Goal: Task Accomplishment & Management: Manage account settings

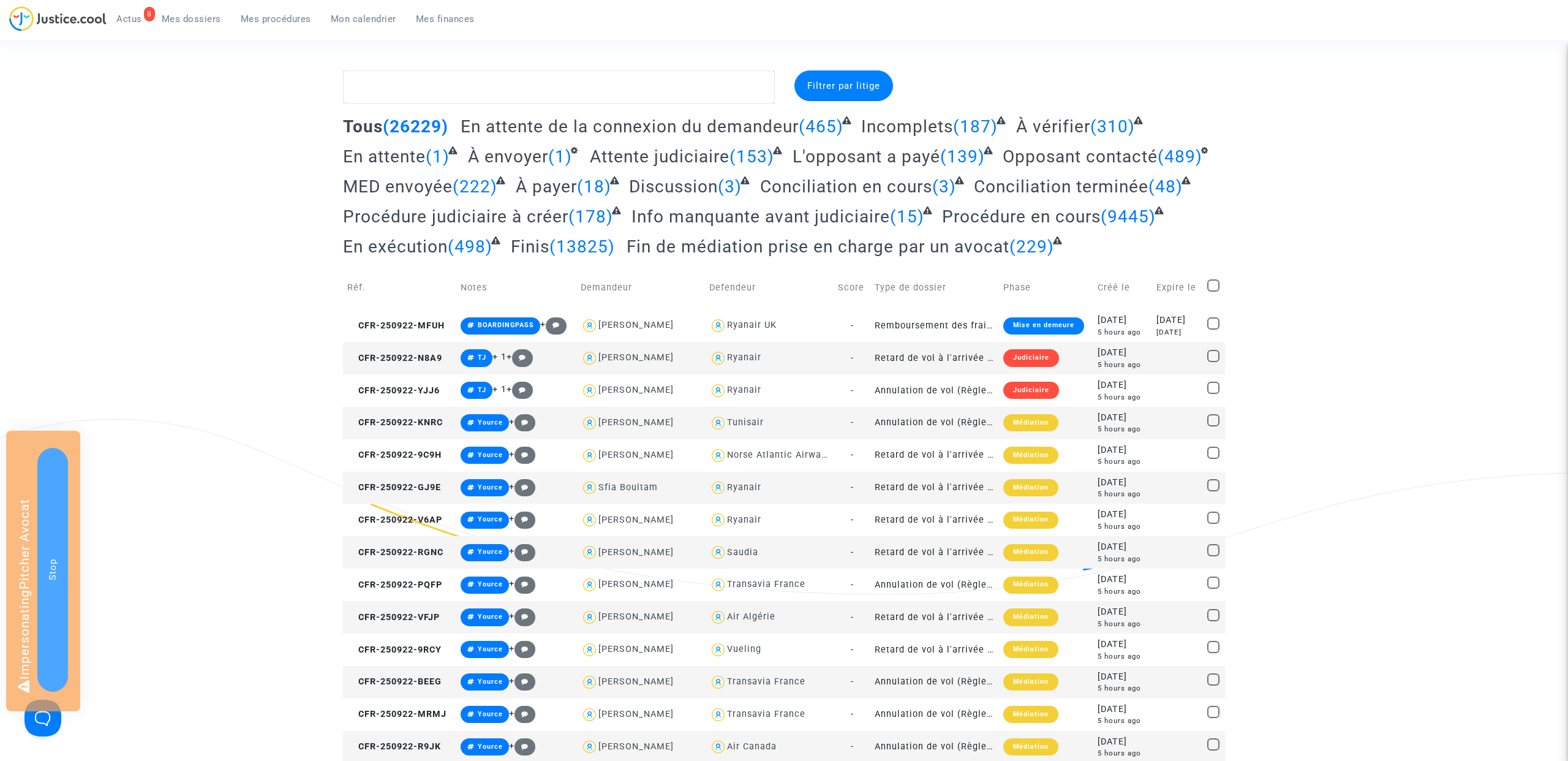
click at [124, 26] on link "8 Actus" at bounding box center [129, 19] width 45 height 18
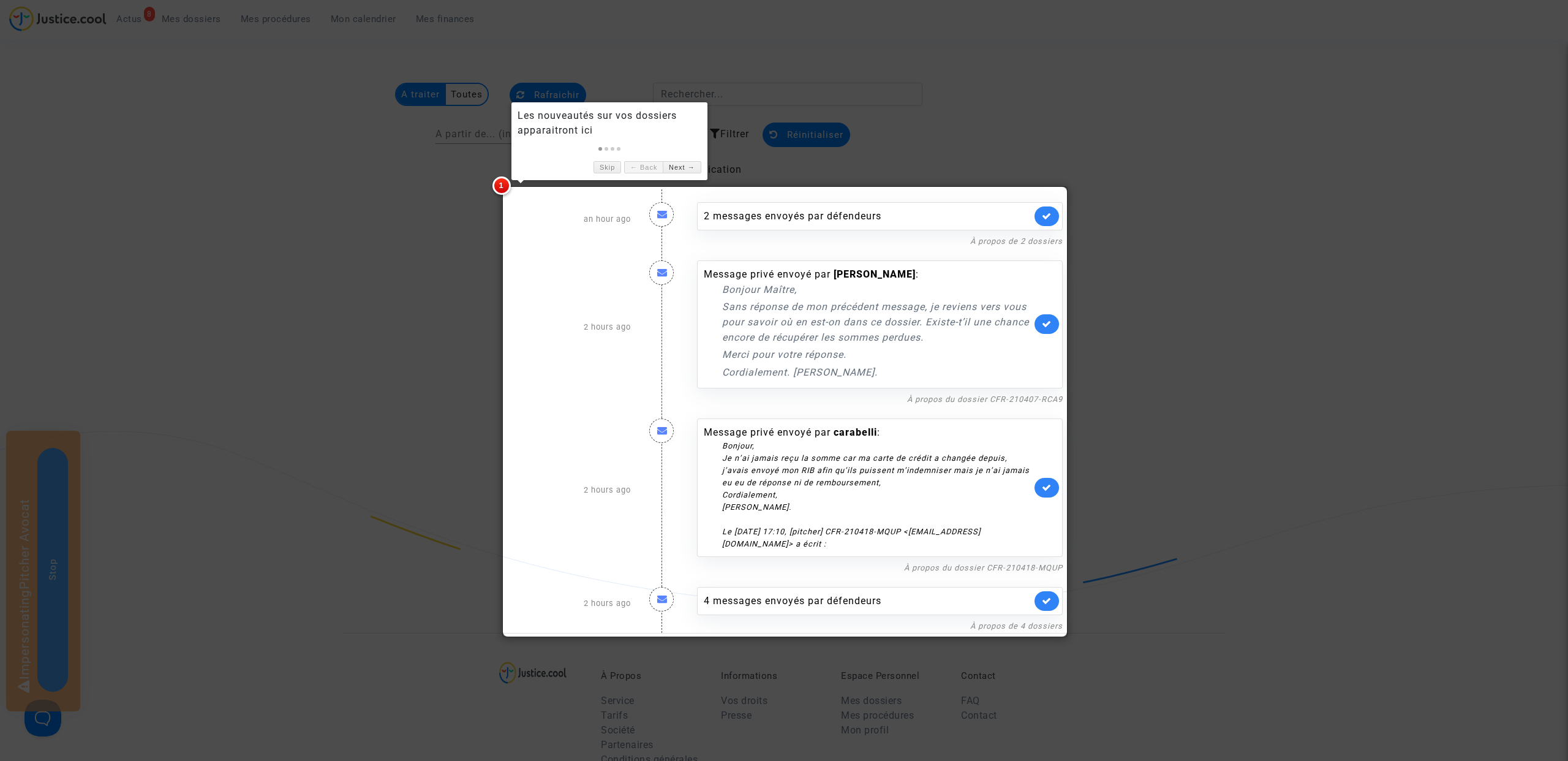
click at [1116, 295] on div at bounding box center [784, 380] width 1568 height 761
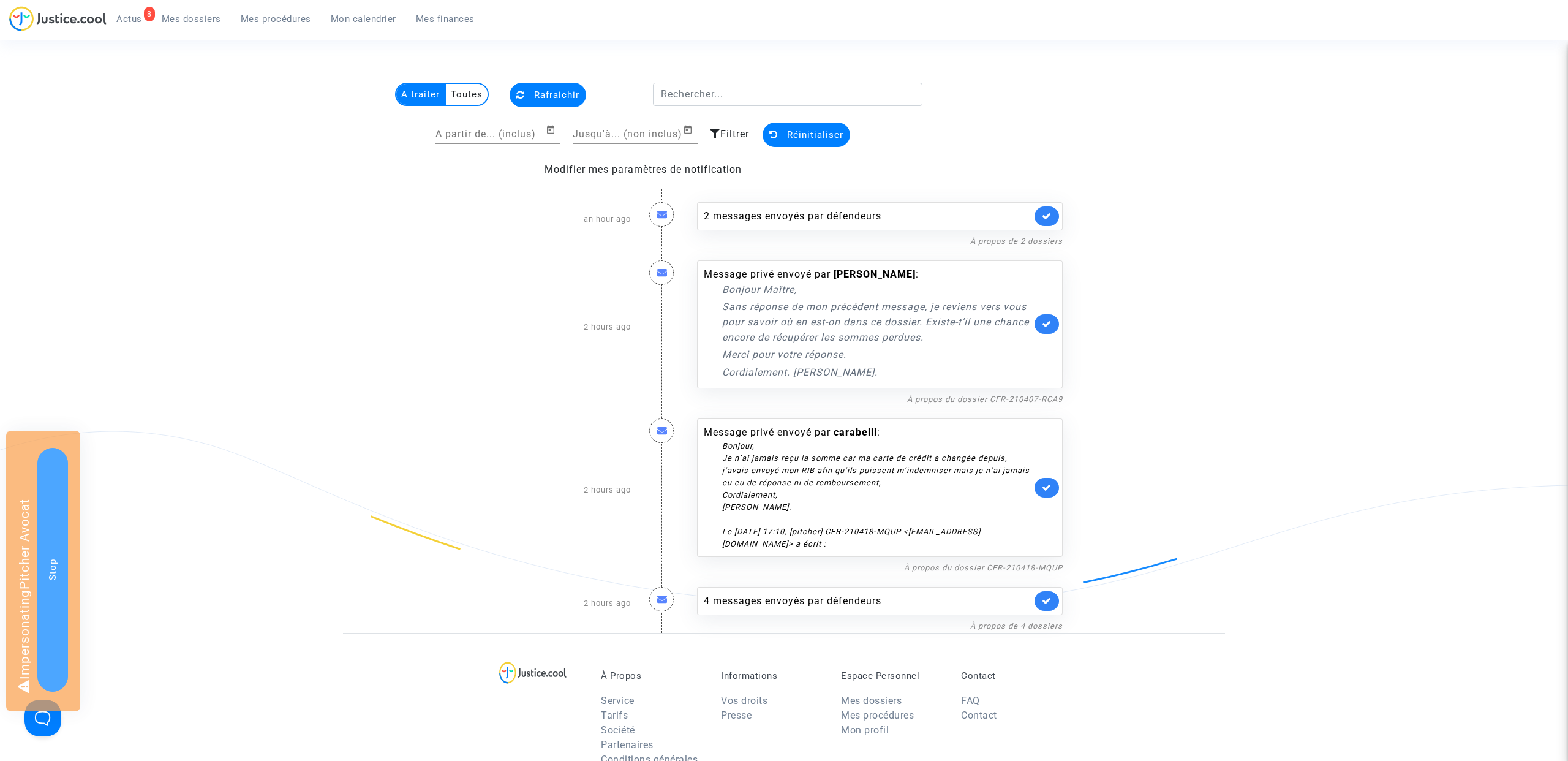
click at [464, 97] on multi-toggle-item "Toutes" at bounding box center [466, 94] width 42 height 21
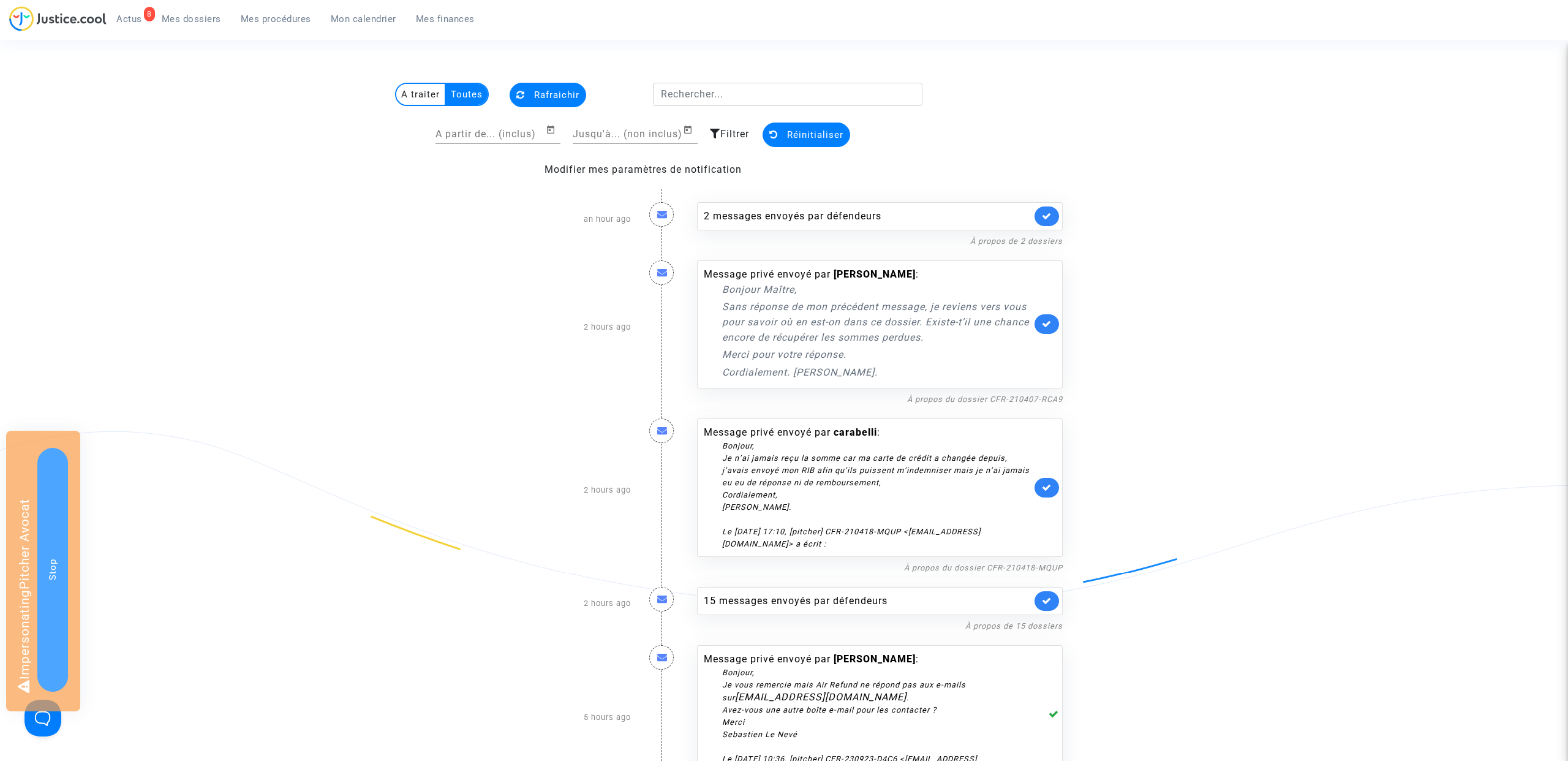
click at [188, 16] on span "Mes dossiers" at bounding box center [192, 19] width 60 height 11
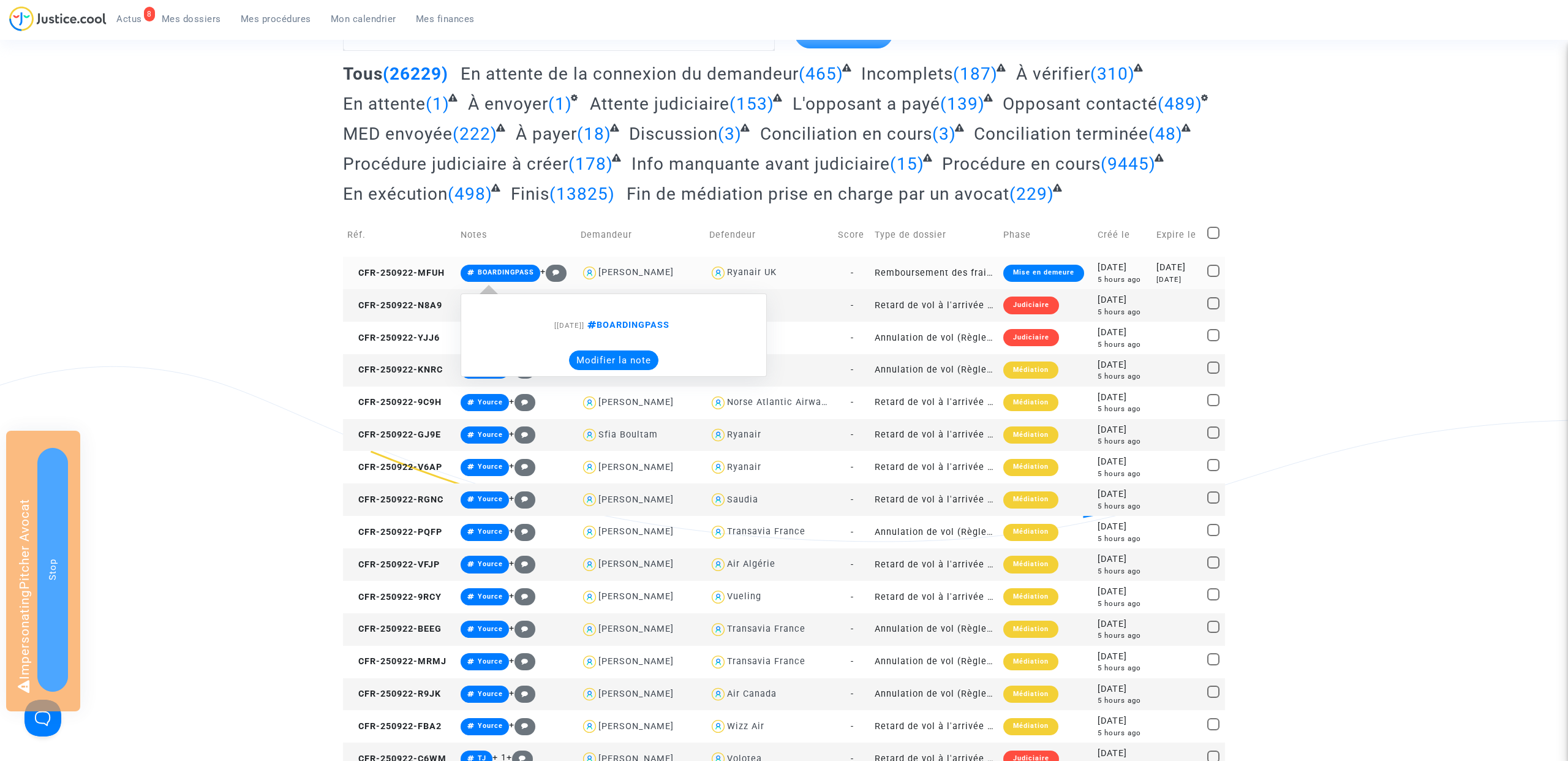
scroll to position [55, 0]
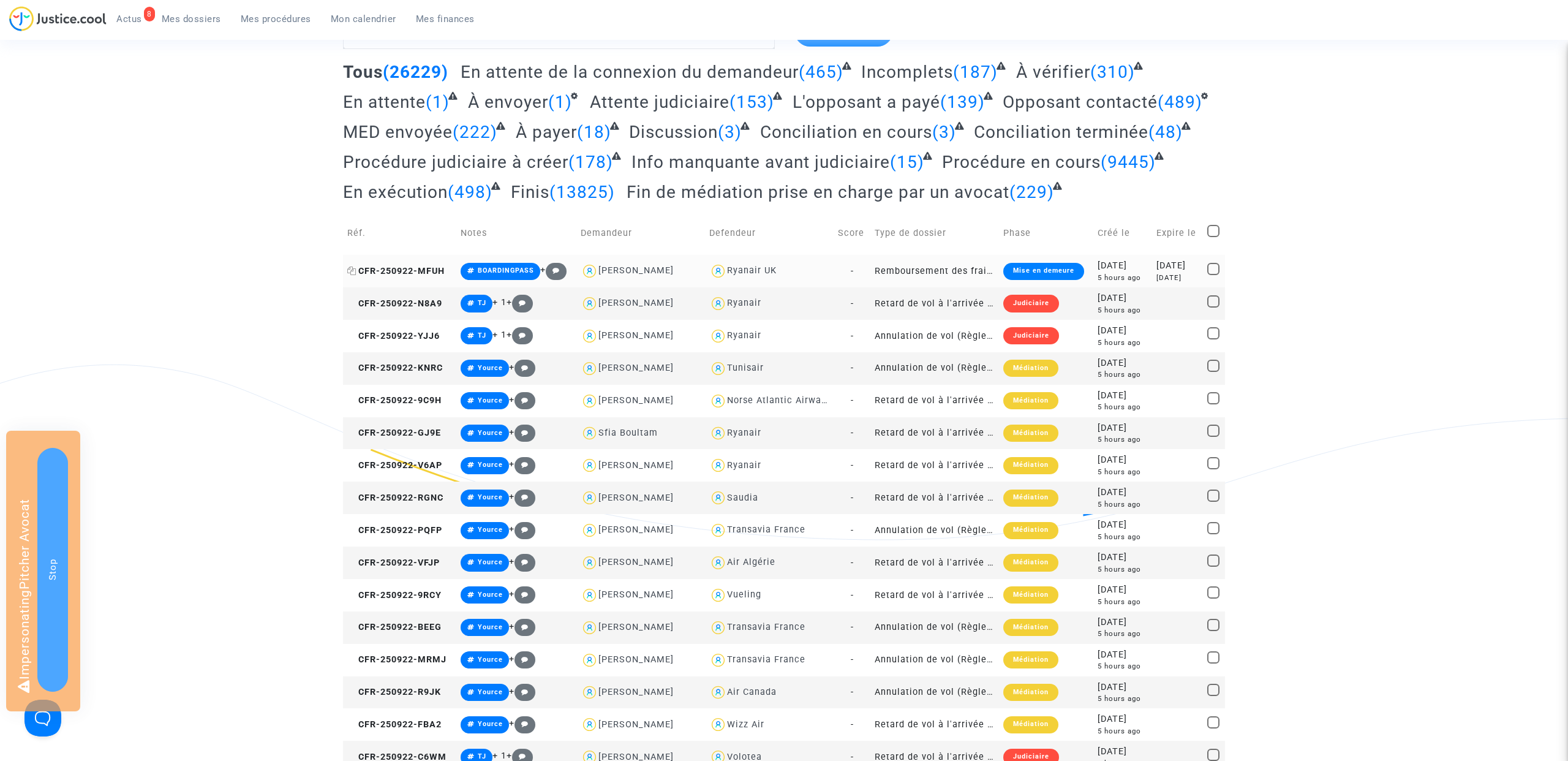
click at [389, 266] on span "CFR-250922-MFUH" at bounding box center [396, 271] width 97 height 10
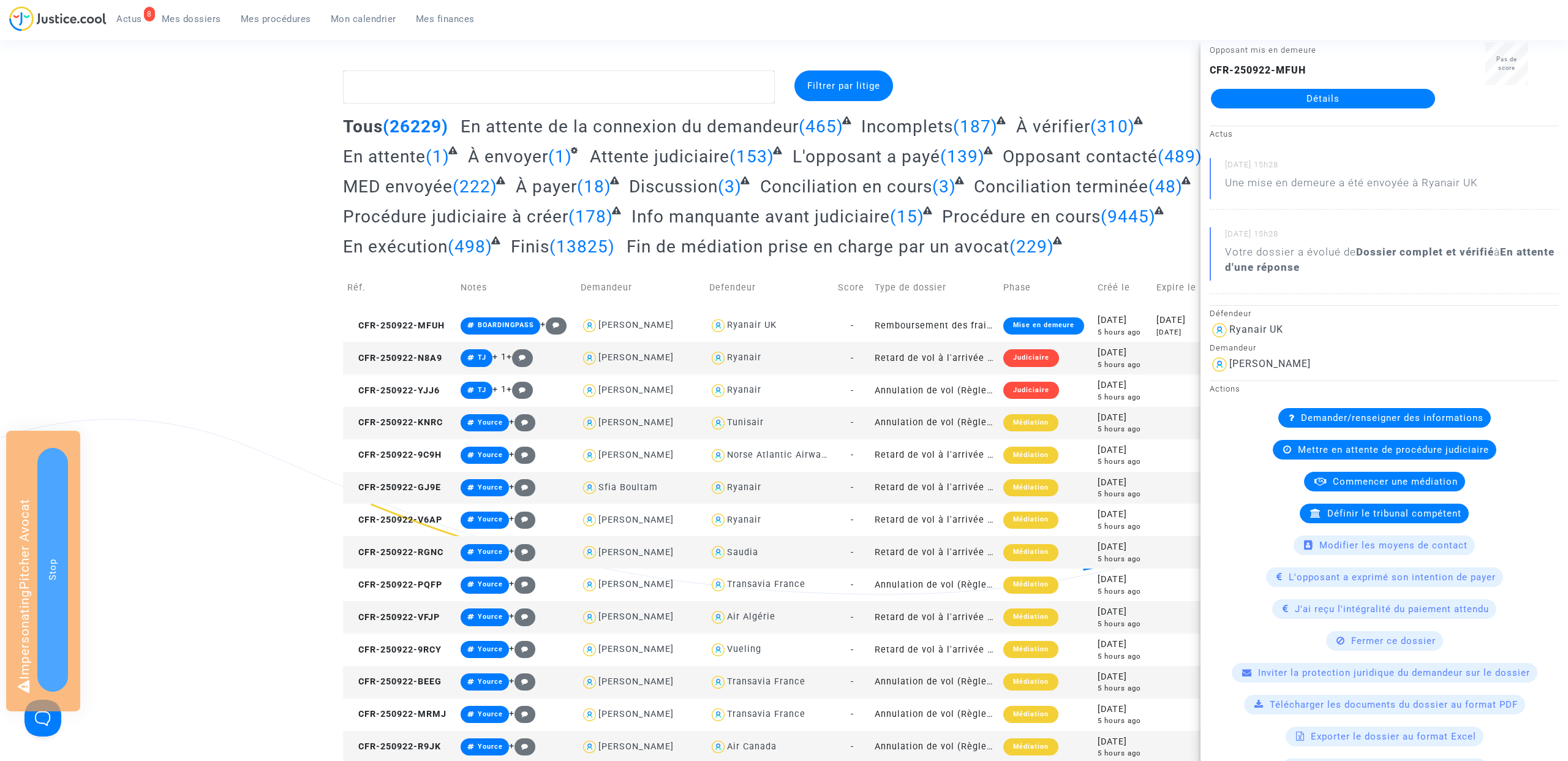
scroll to position [0, 0]
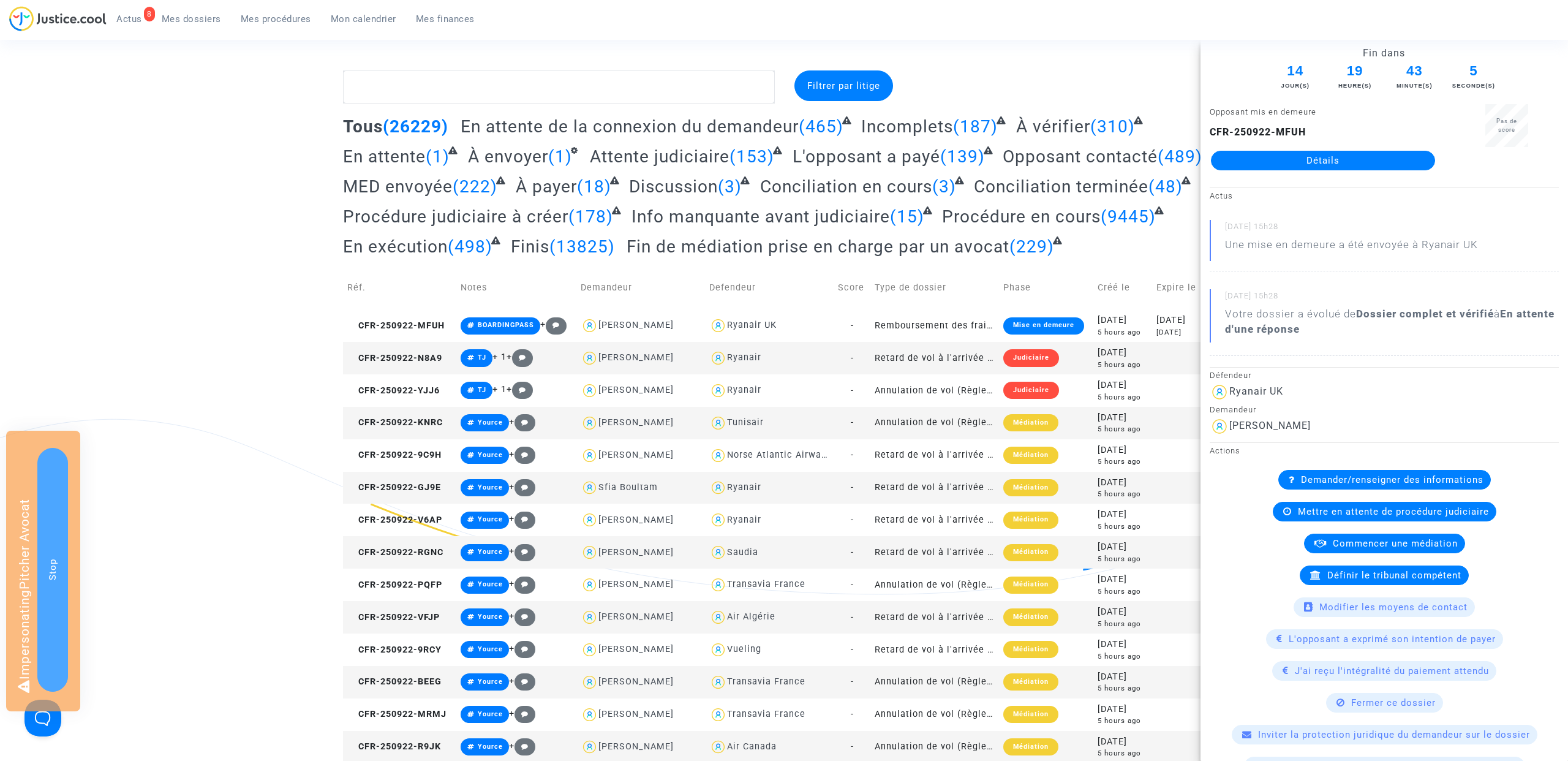
click at [1326, 158] on link "Détails" at bounding box center [1322, 160] width 224 height 19
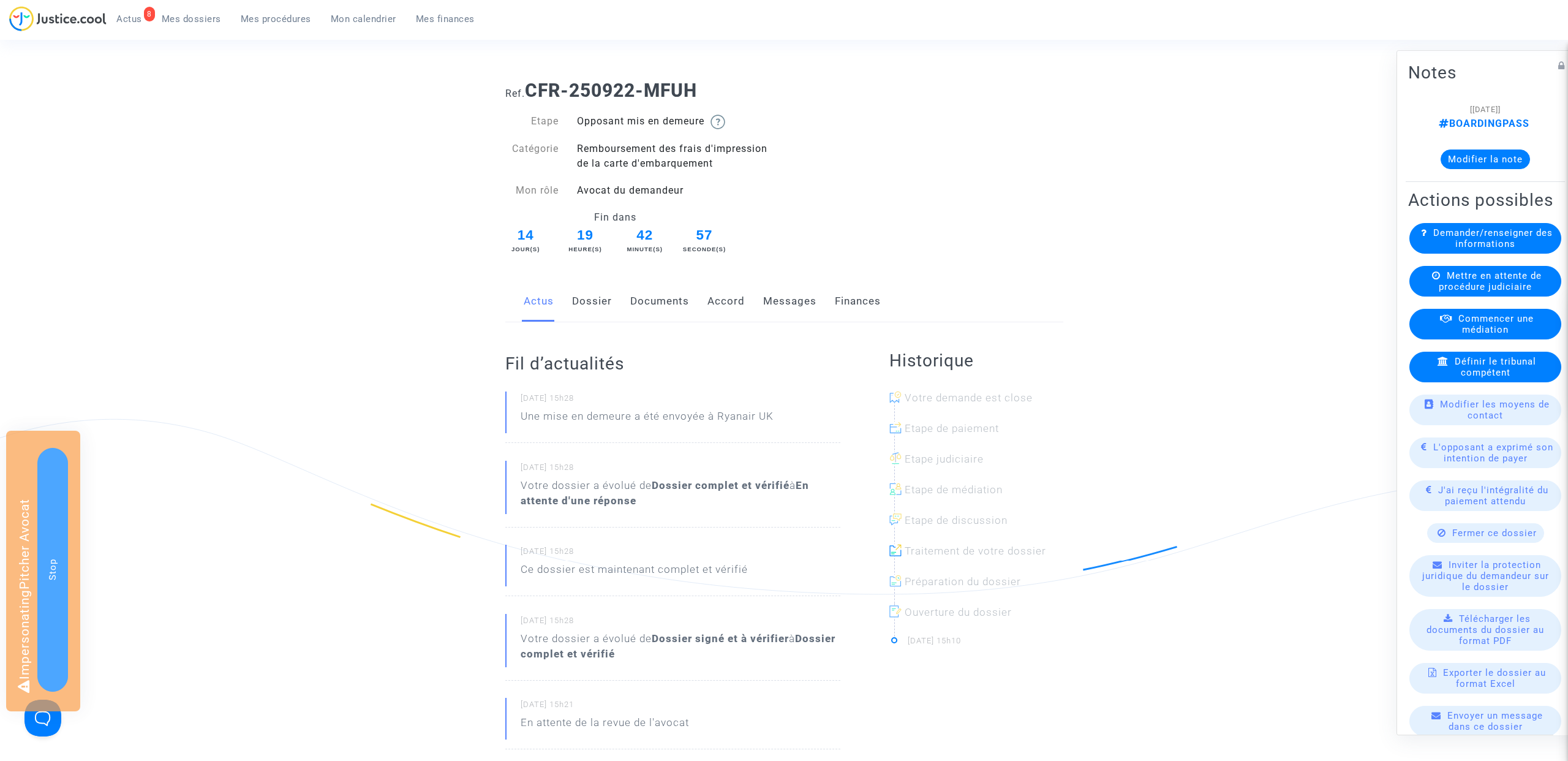
click at [590, 299] on link "Dossier" at bounding box center [591, 301] width 40 height 40
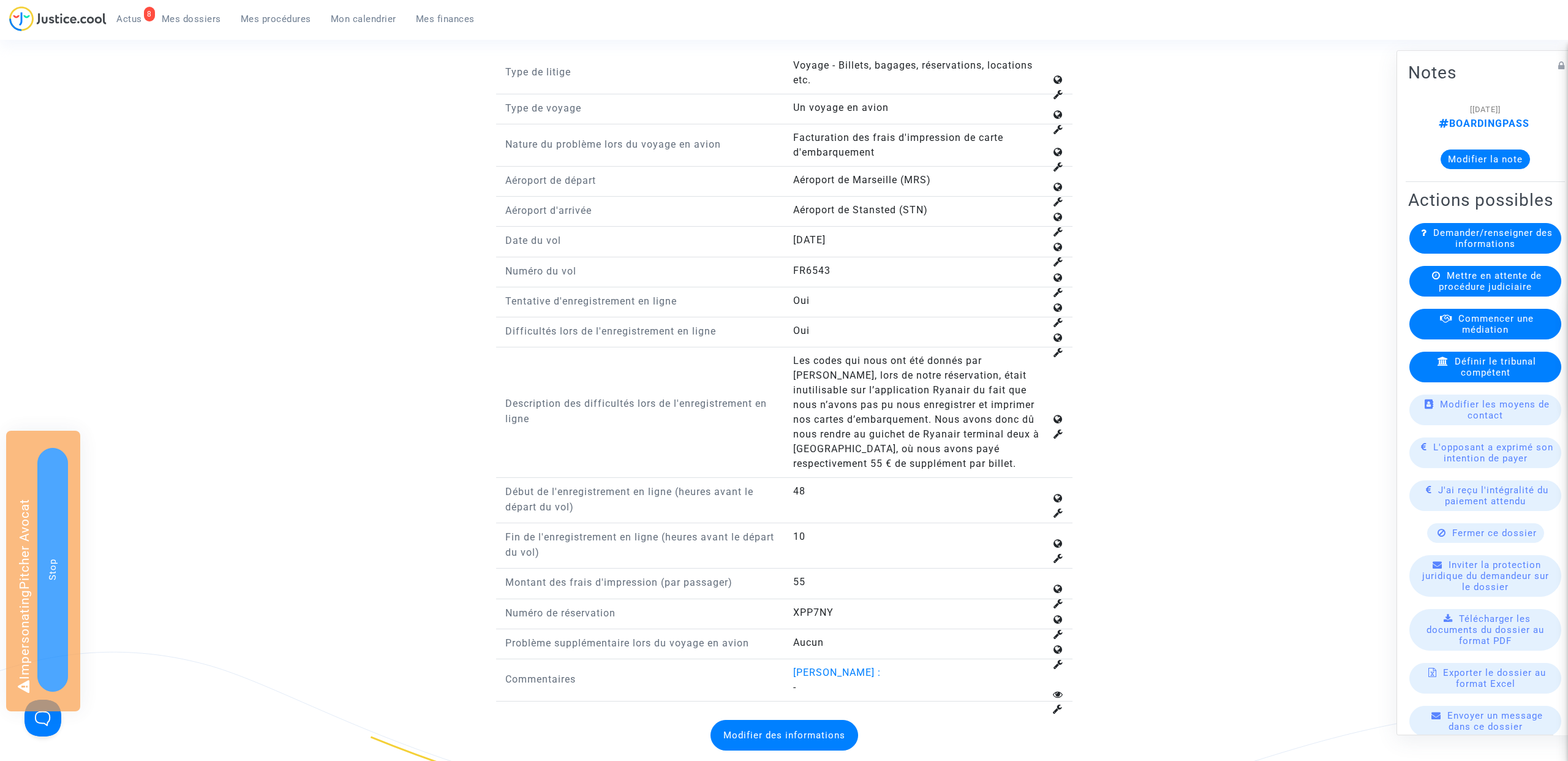
scroll to position [1544, 0]
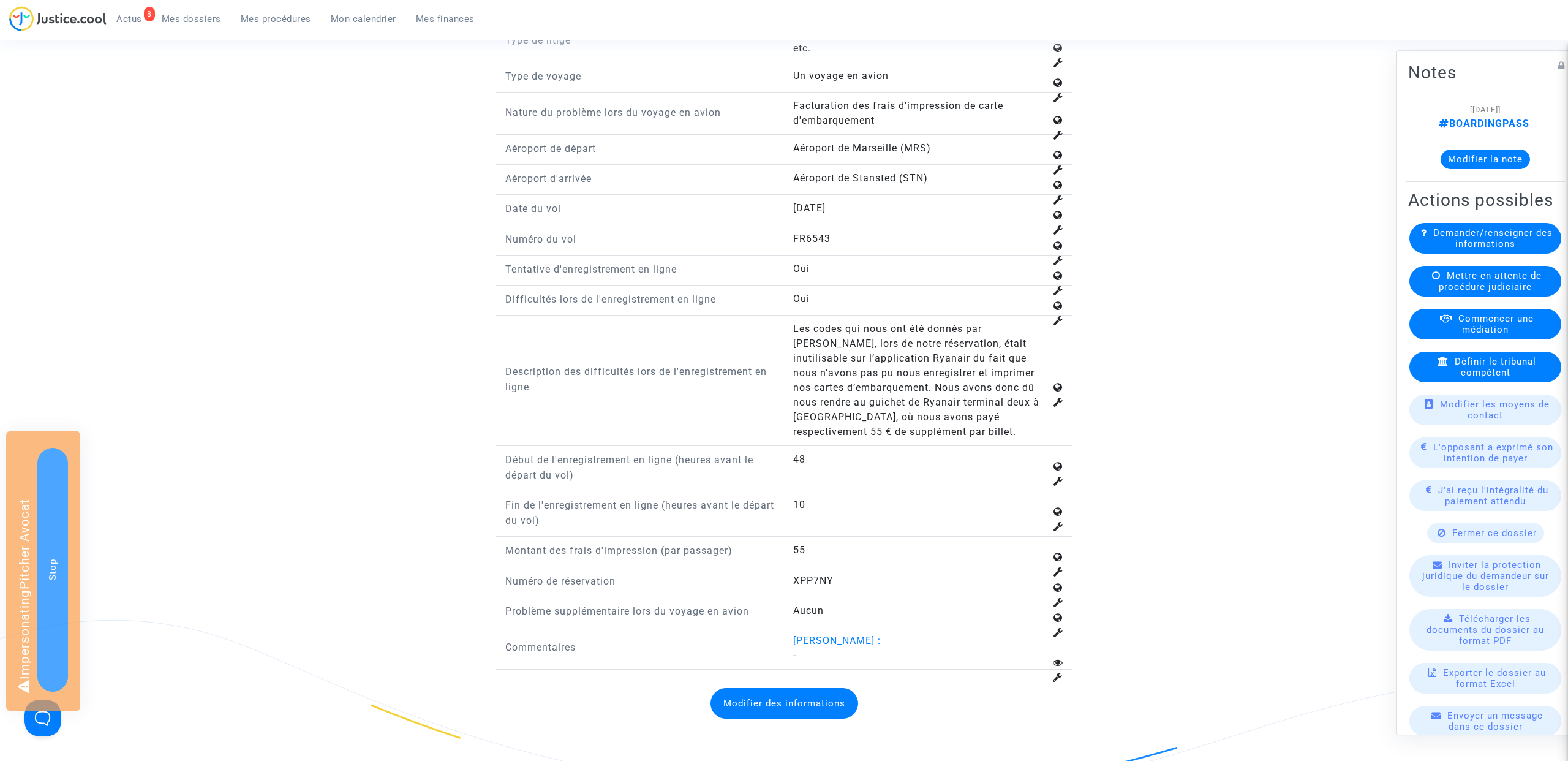
drag, startPoint x: 800, startPoint y: 67, endPoint x: 840, endPoint y: 379, distance: 314.6
click at [840, 379] on div "Type de litige Voyage - Billets, bagages, réservations, locations etc. Type de …" at bounding box center [784, 348] width 558 height 643
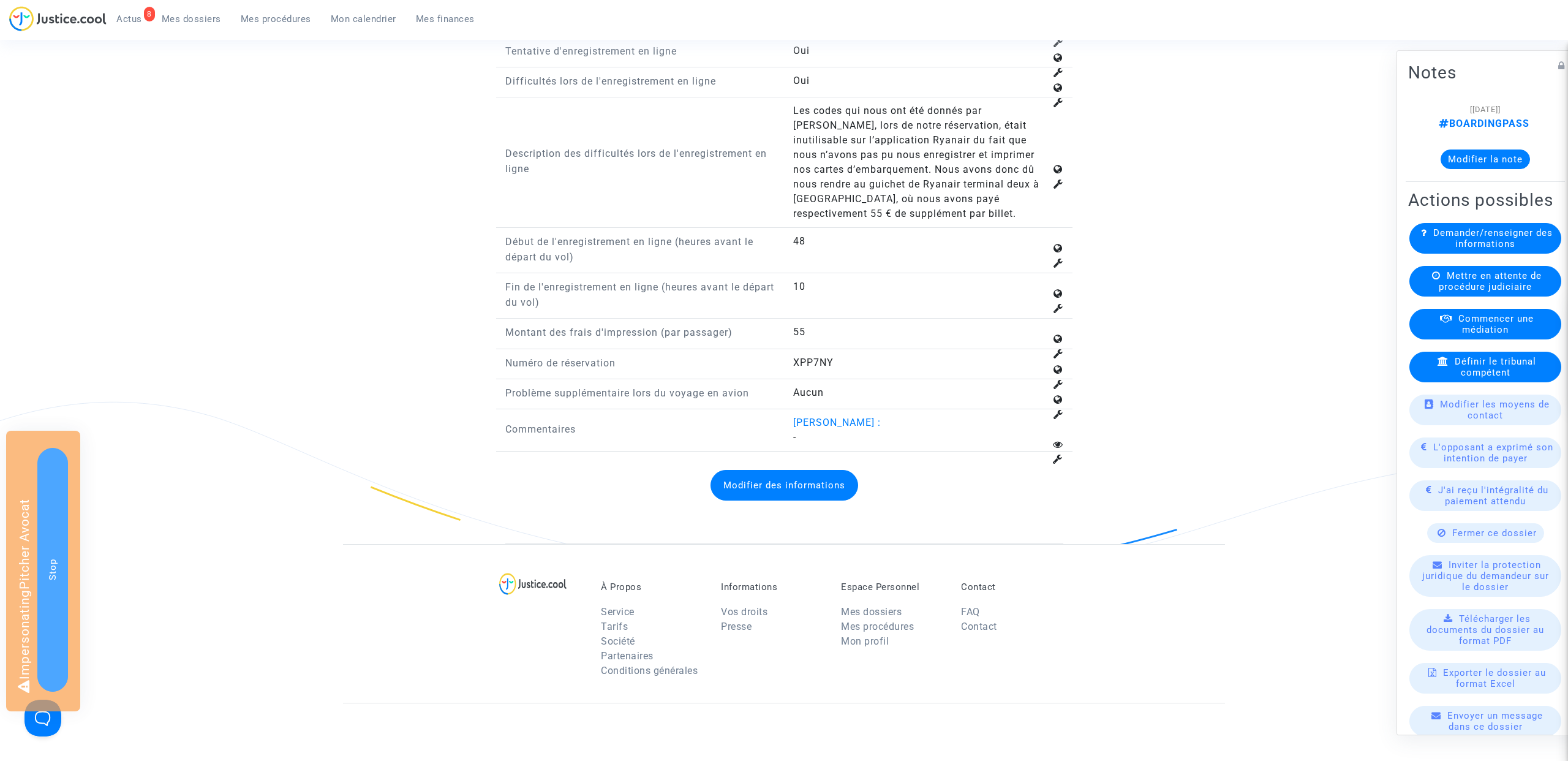
scroll to position [1825, 0]
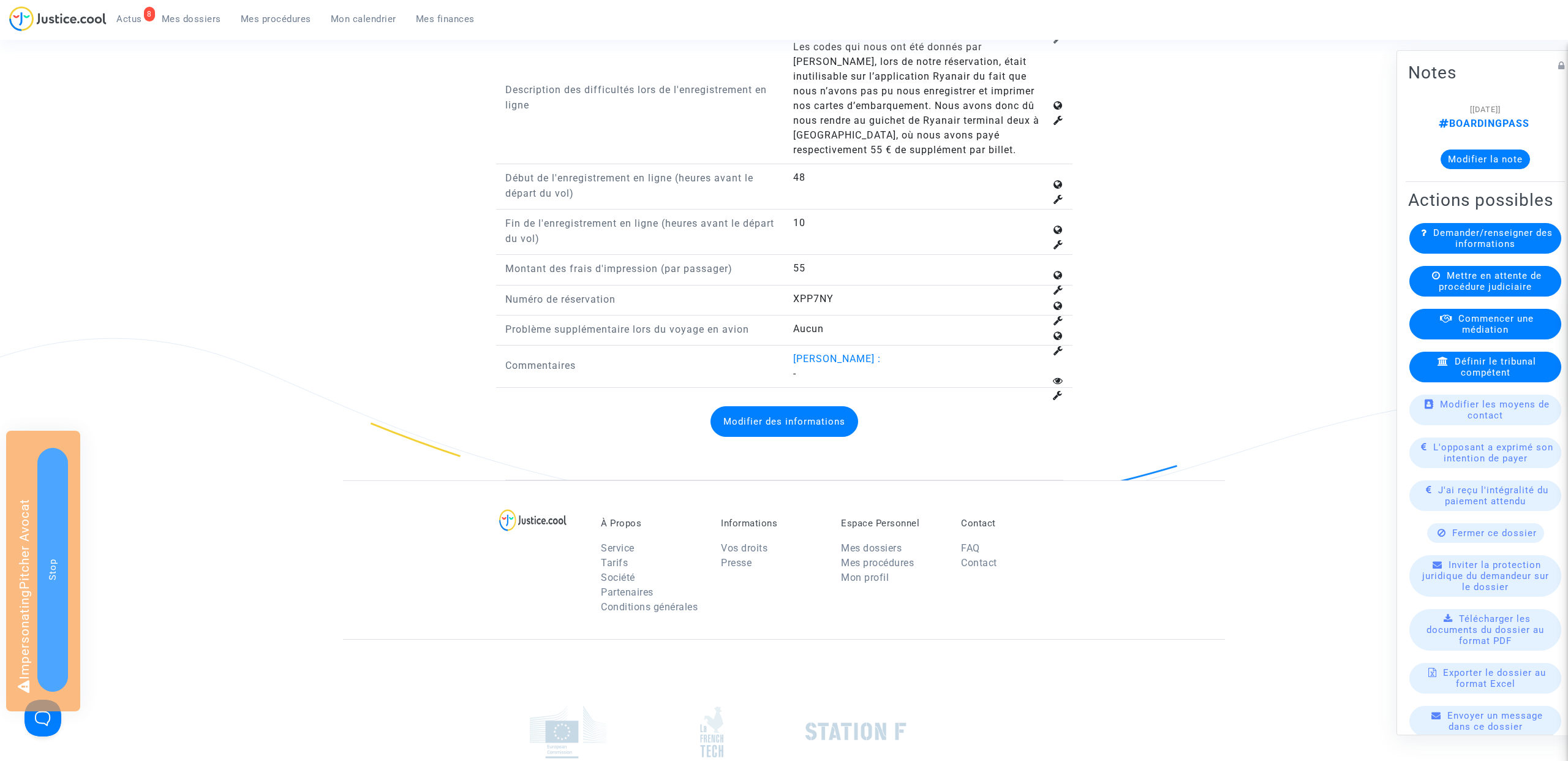
drag, startPoint x: 838, startPoint y: 103, endPoint x: 887, endPoint y: 362, distance: 263.6
click at [887, 362] on div "Type de litige Voyage - Billets, bagages, réservations, locations etc. Type de …" at bounding box center [784, 66] width 558 height 643
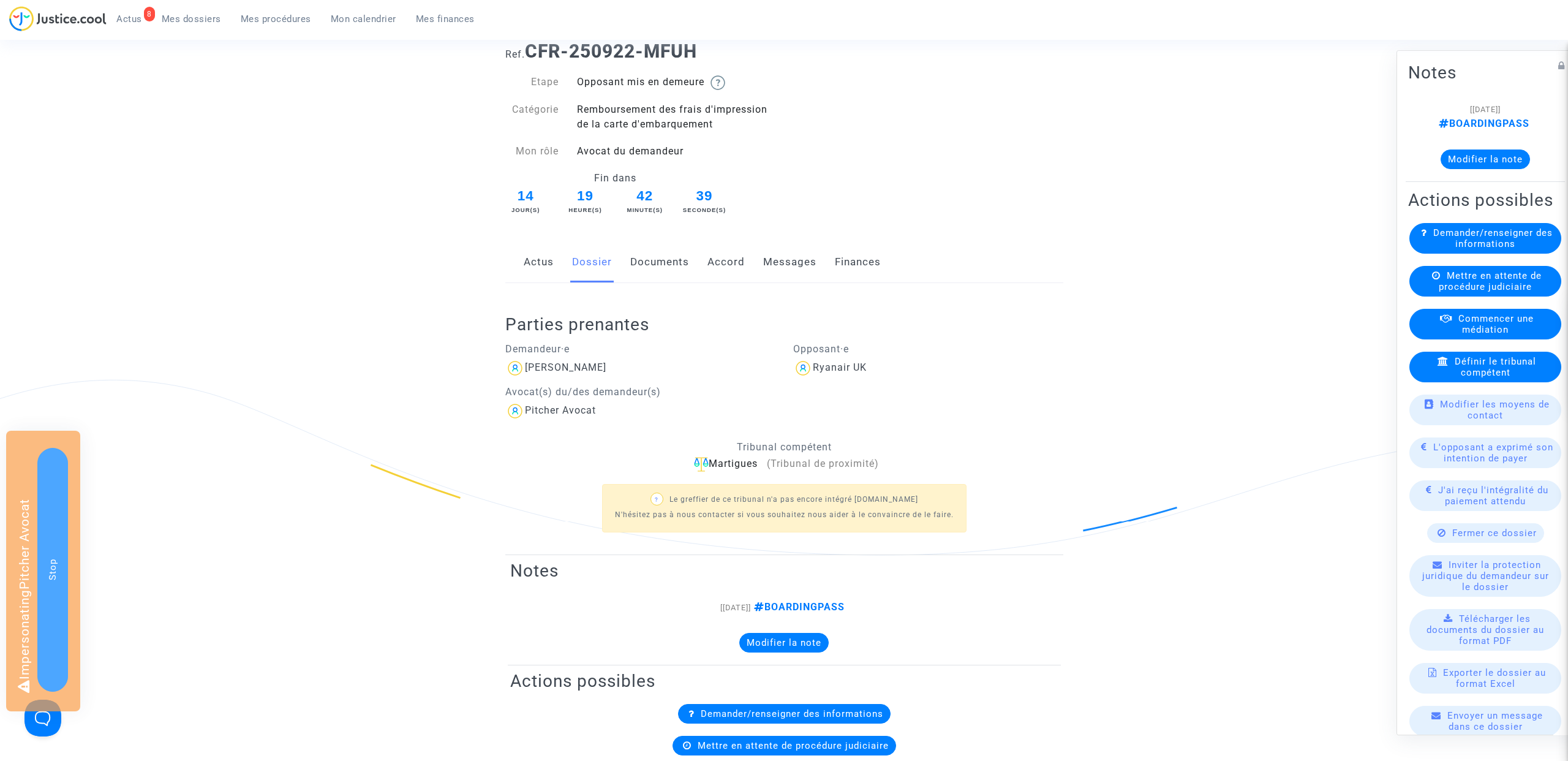
scroll to position [0, 0]
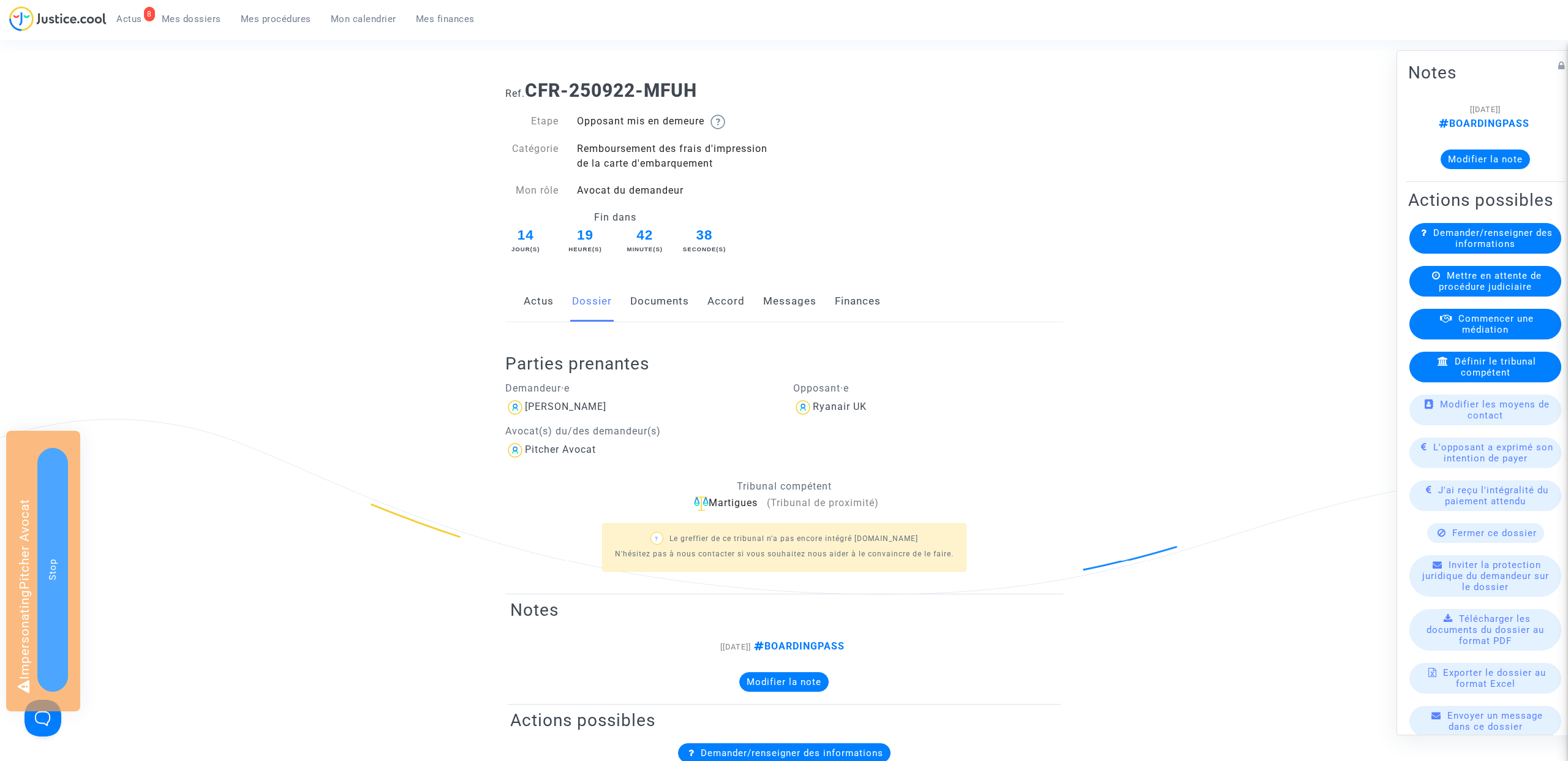
click at [673, 299] on link "Documents" at bounding box center [659, 301] width 59 height 40
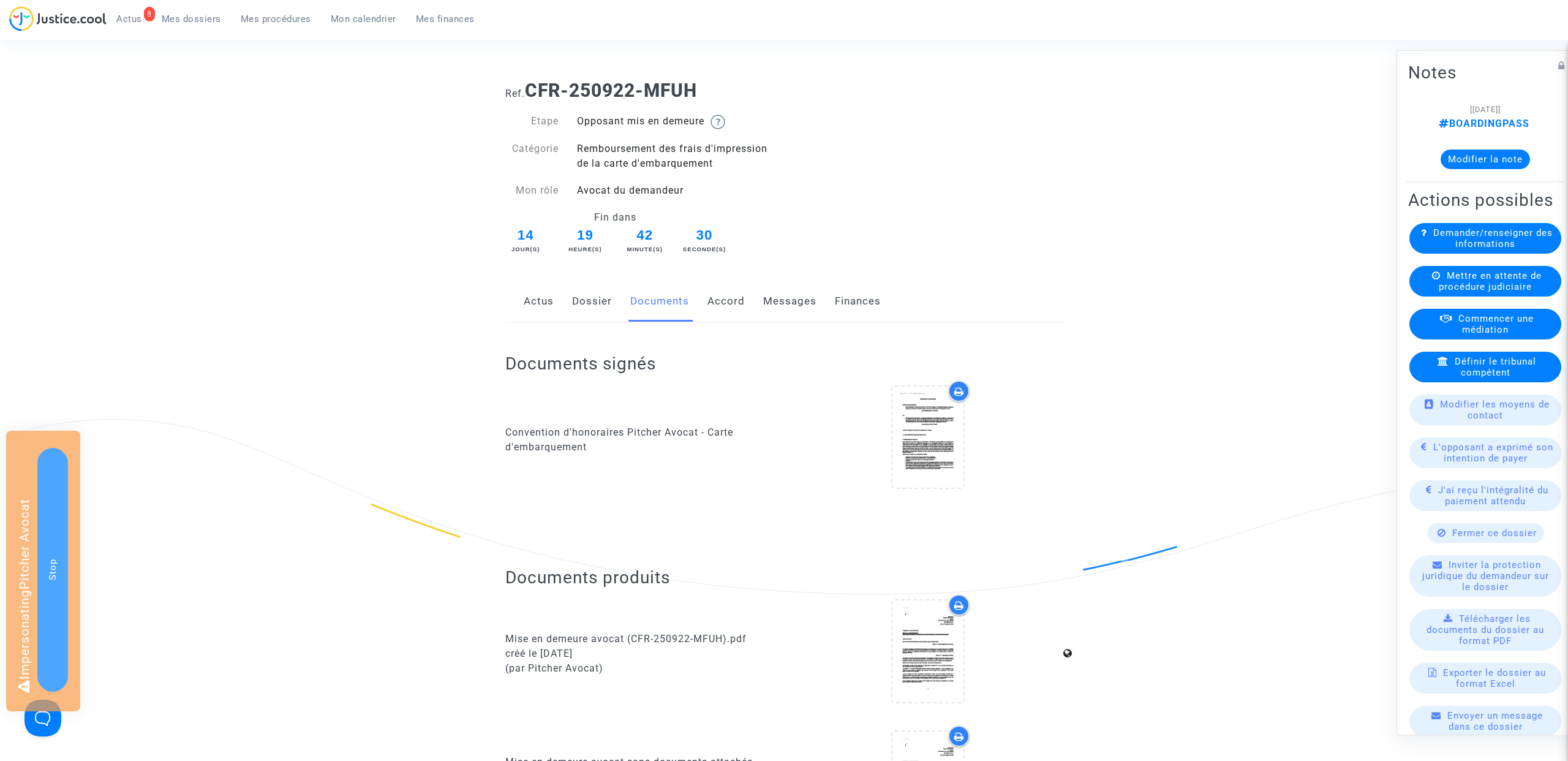
click at [776, 302] on link "Messages" at bounding box center [789, 301] width 53 height 40
click at [787, 303] on link "Messages" at bounding box center [789, 301] width 53 height 40
click at [793, 300] on link "Messages" at bounding box center [789, 301] width 53 height 40
click at [851, 304] on link "Finances" at bounding box center [858, 301] width 46 height 40
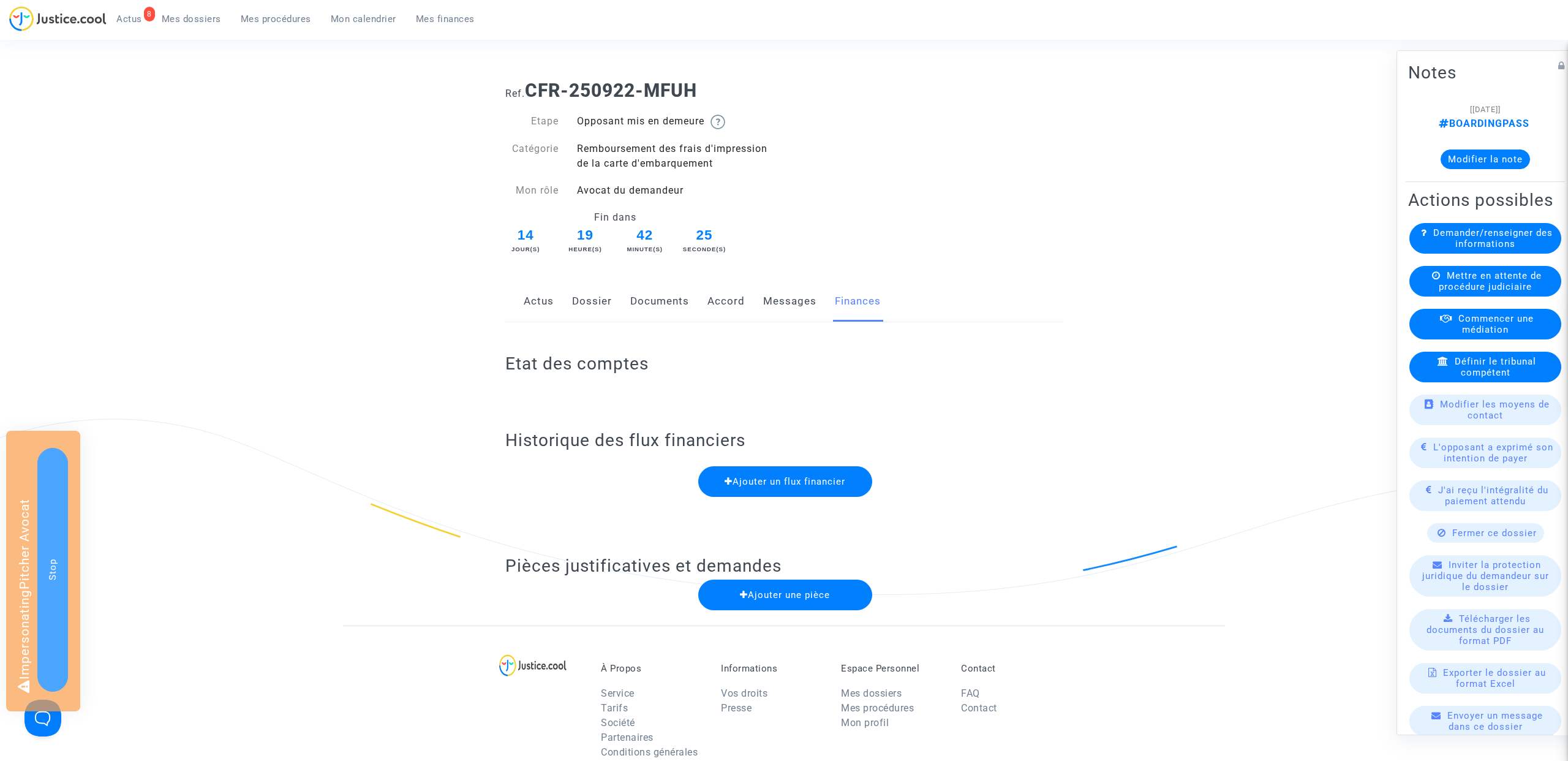
click at [796, 299] on link "Messages" at bounding box center [789, 301] width 53 height 40
click at [658, 299] on link "Documents" at bounding box center [659, 301] width 59 height 40
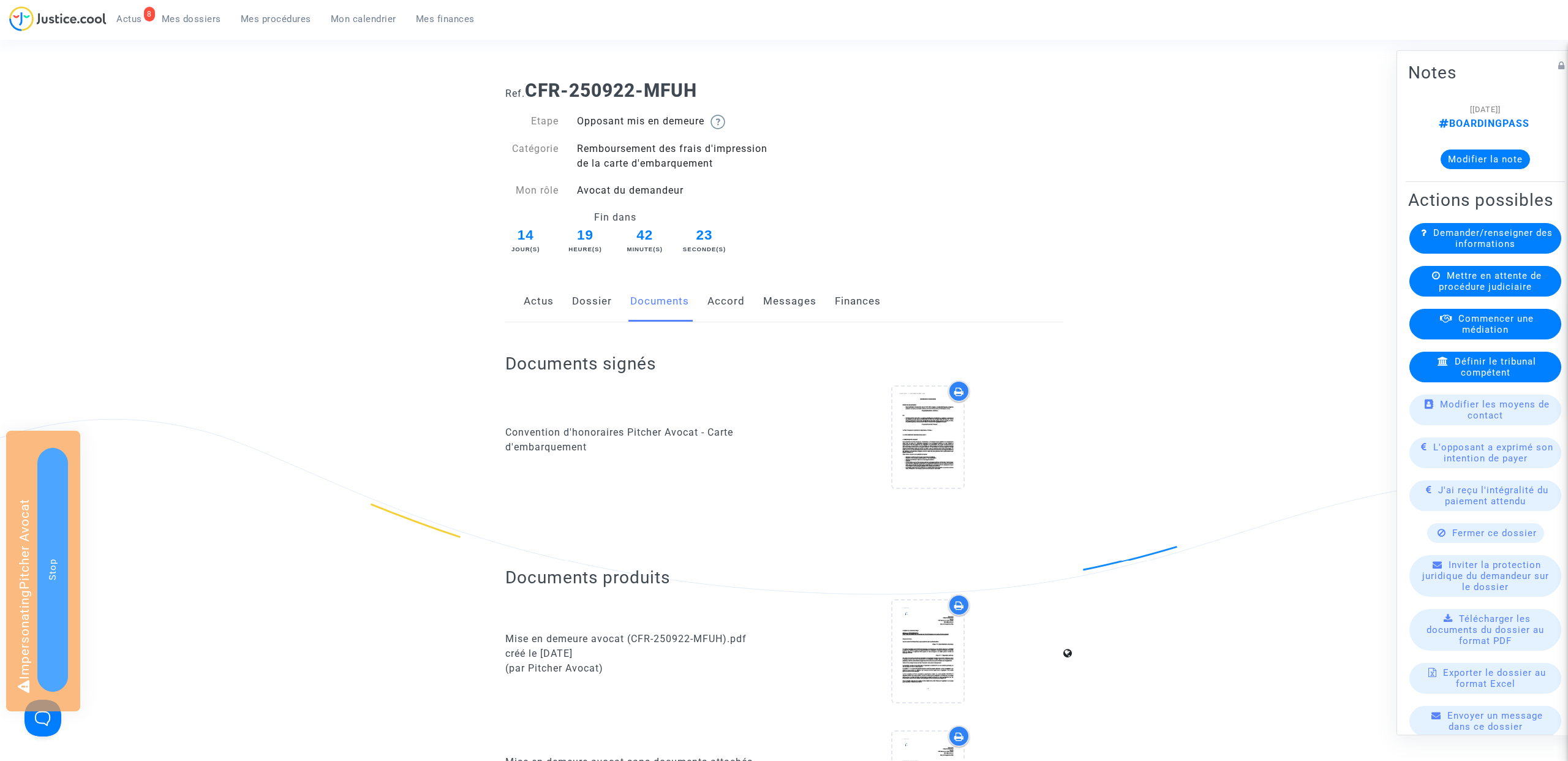
click at [798, 301] on link "Messages" at bounding box center [789, 301] width 53 height 40
click at [203, 16] on span "Mes dossiers" at bounding box center [192, 19] width 60 height 11
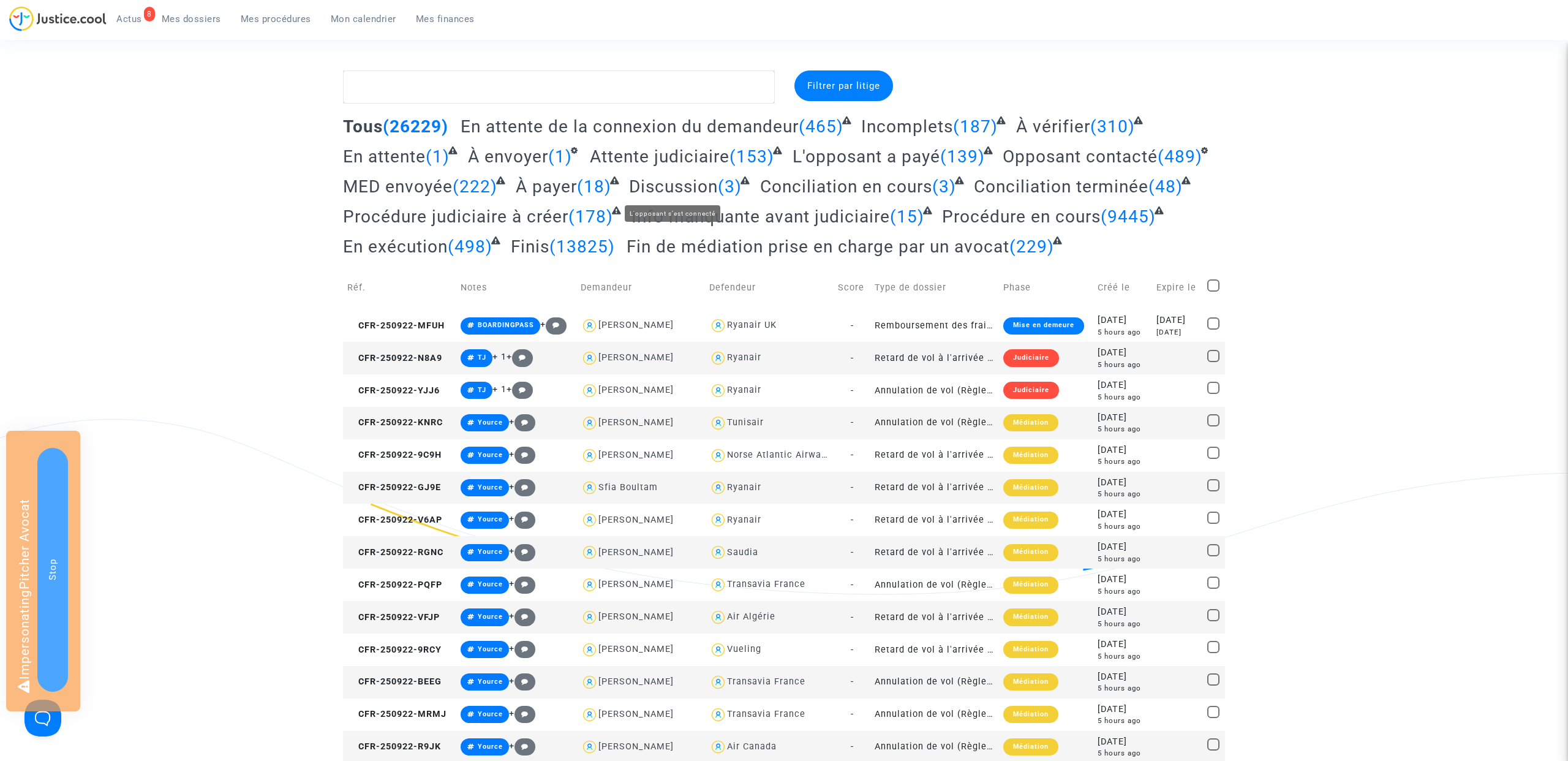
click at [675, 190] on span "Discussion" at bounding box center [673, 186] width 89 height 20
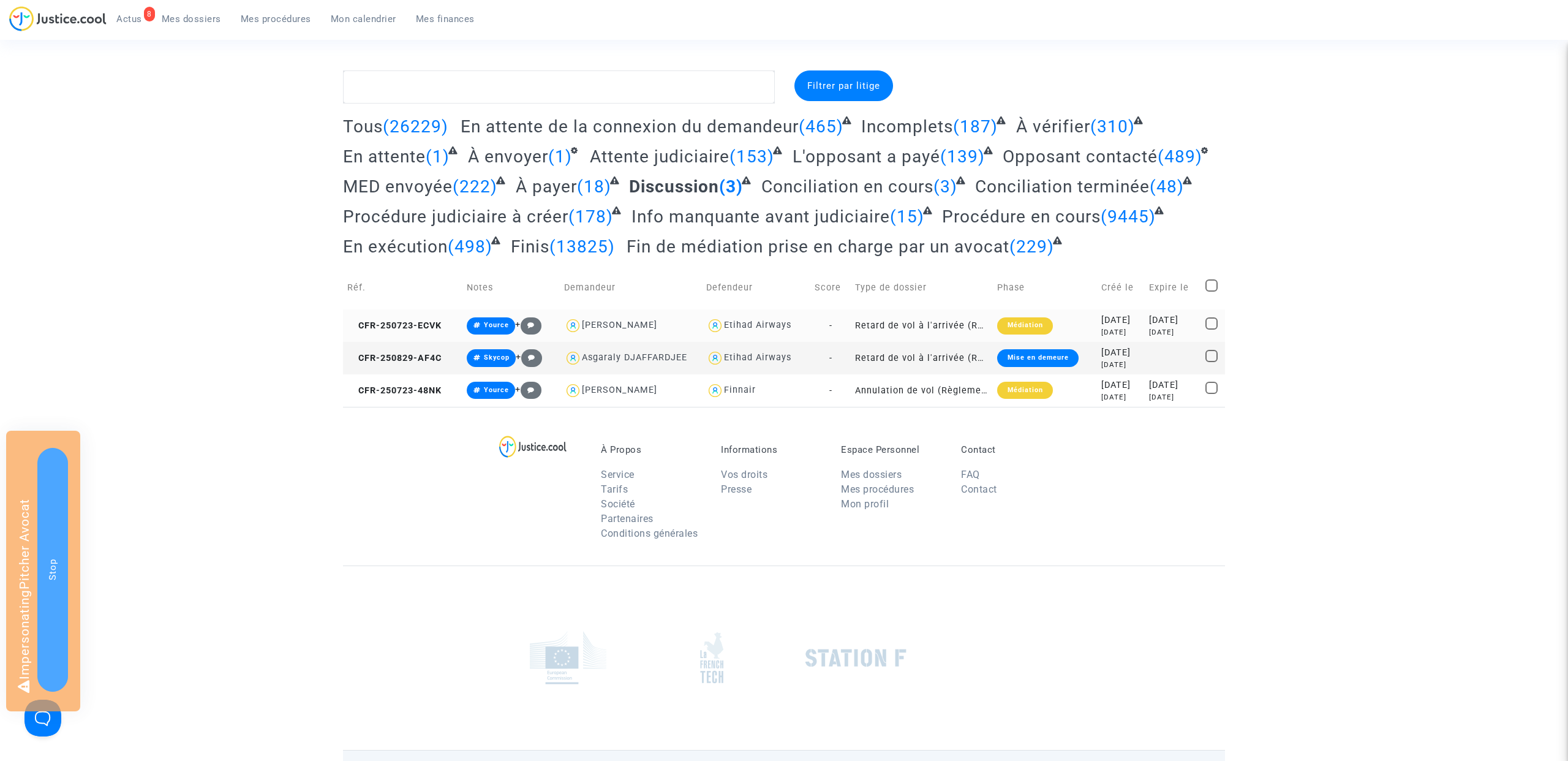
click at [382, 319] on td "CFR-250723-ECVK" at bounding box center [403, 326] width 119 height 33
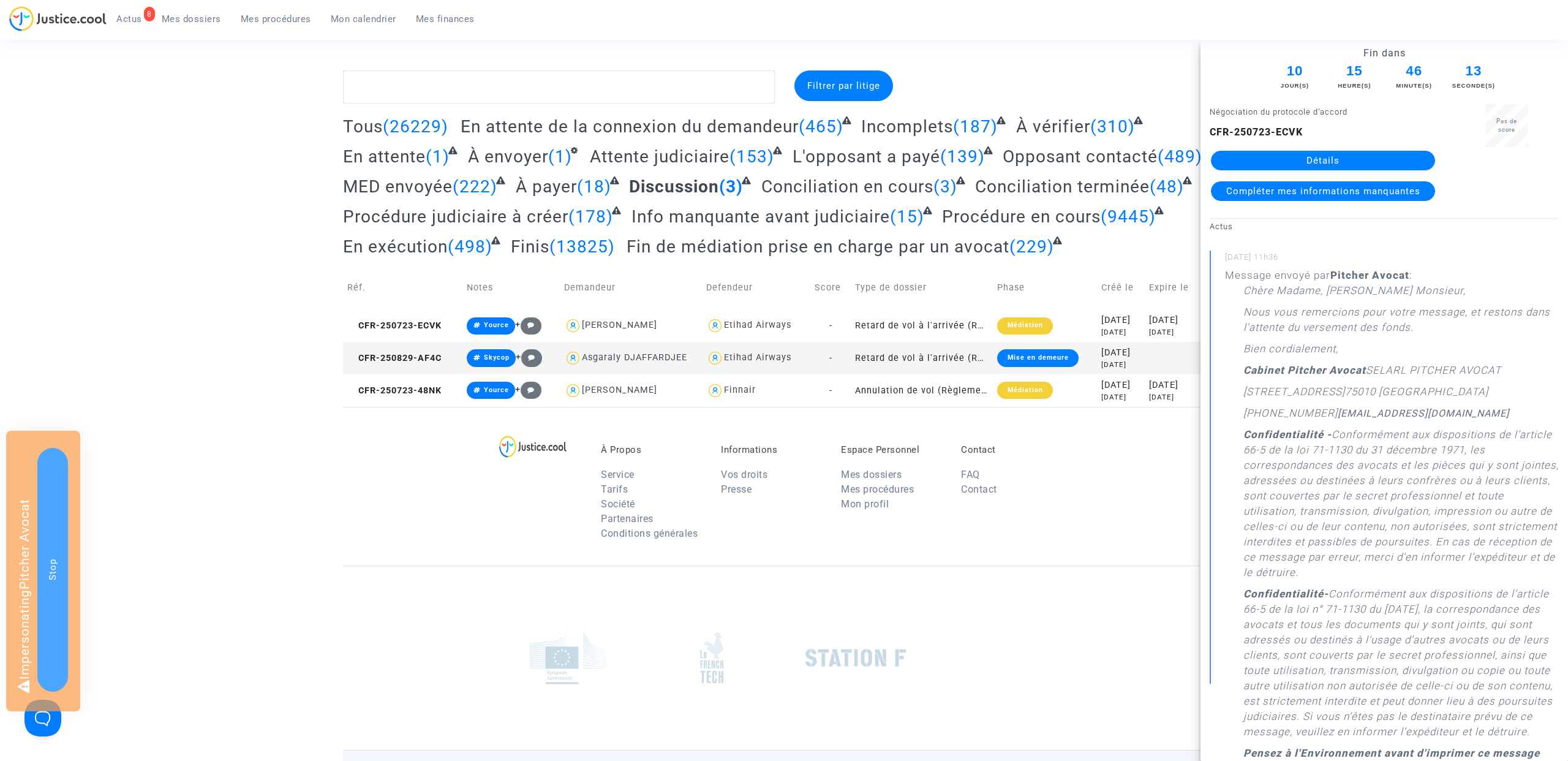
click at [1327, 158] on link "Détails" at bounding box center [1322, 160] width 224 height 19
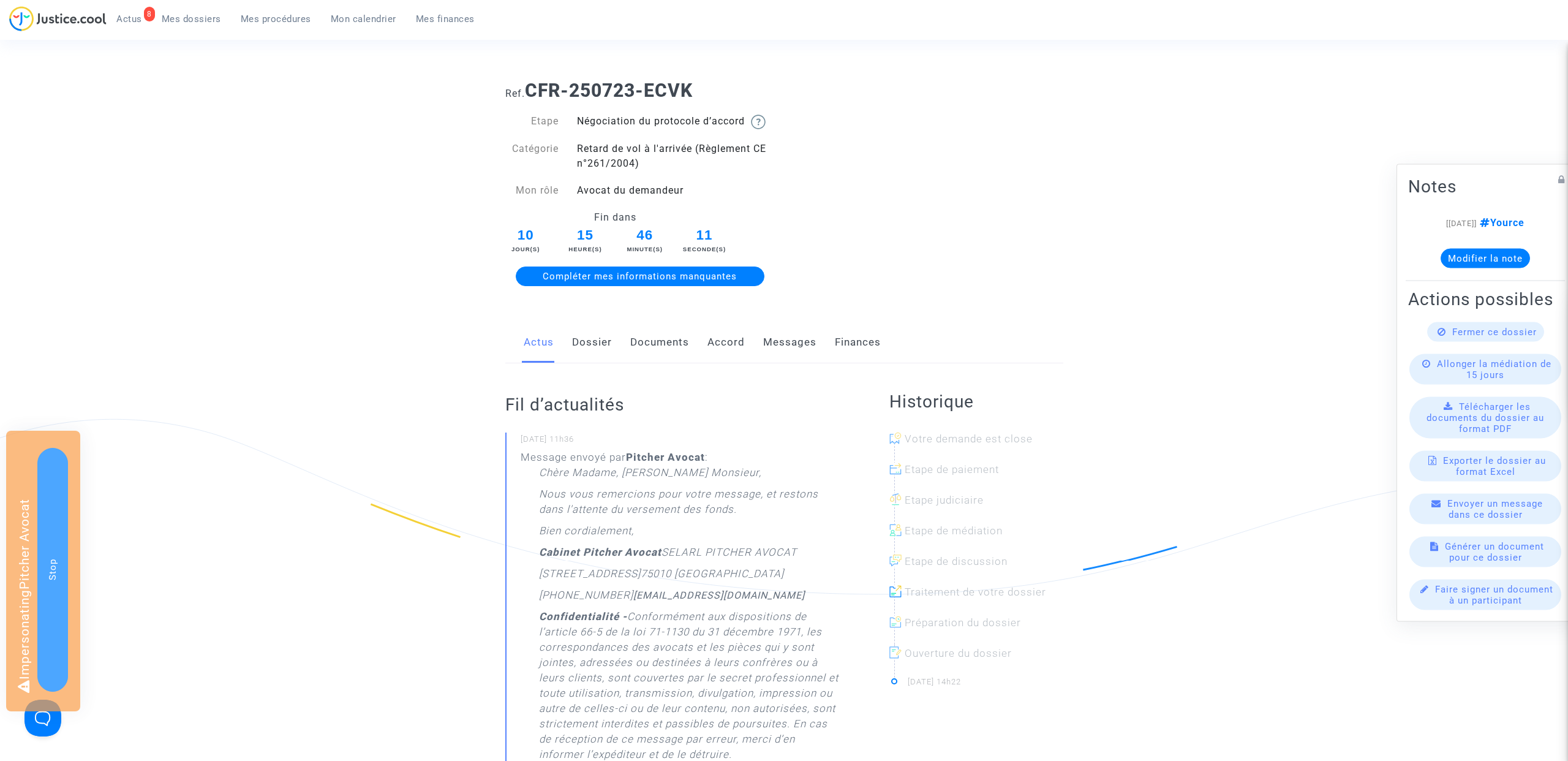
click at [793, 347] on link "Messages" at bounding box center [789, 342] width 53 height 40
click at [828, 342] on div "Actus Dossier Documents Accord Messages Finances" at bounding box center [784, 342] width 558 height 41
click at [843, 342] on link "Finances" at bounding box center [858, 342] width 46 height 40
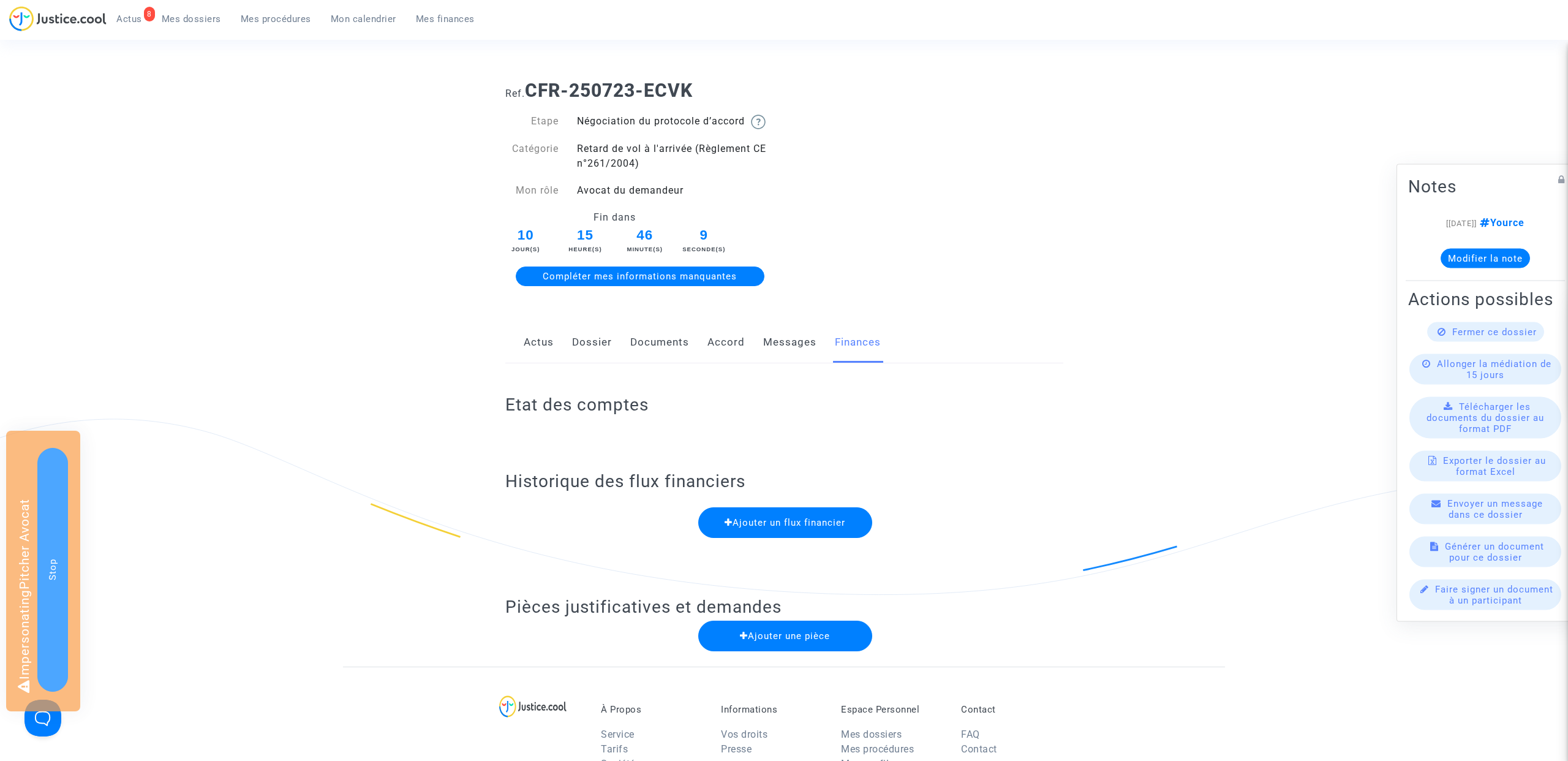
click at [774, 341] on link "Messages" at bounding box center [789, 342] width 53 height 40
click at [712, 341] on link "Accord" at bounding box center [726, 342] width 37 height 40
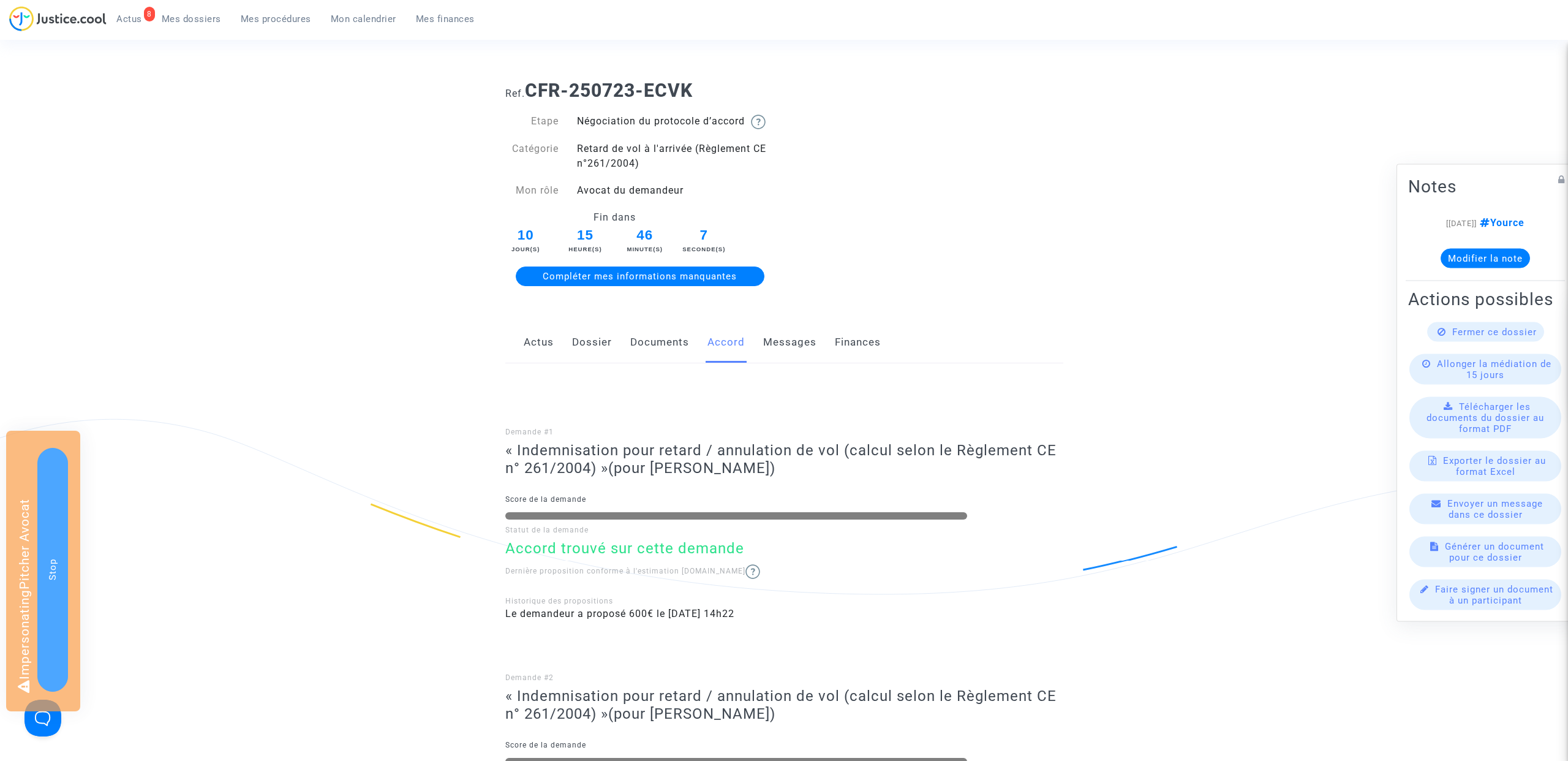
click at [665, 336] on link "Documents" at bounding box center [659, 342] width 59 height 40
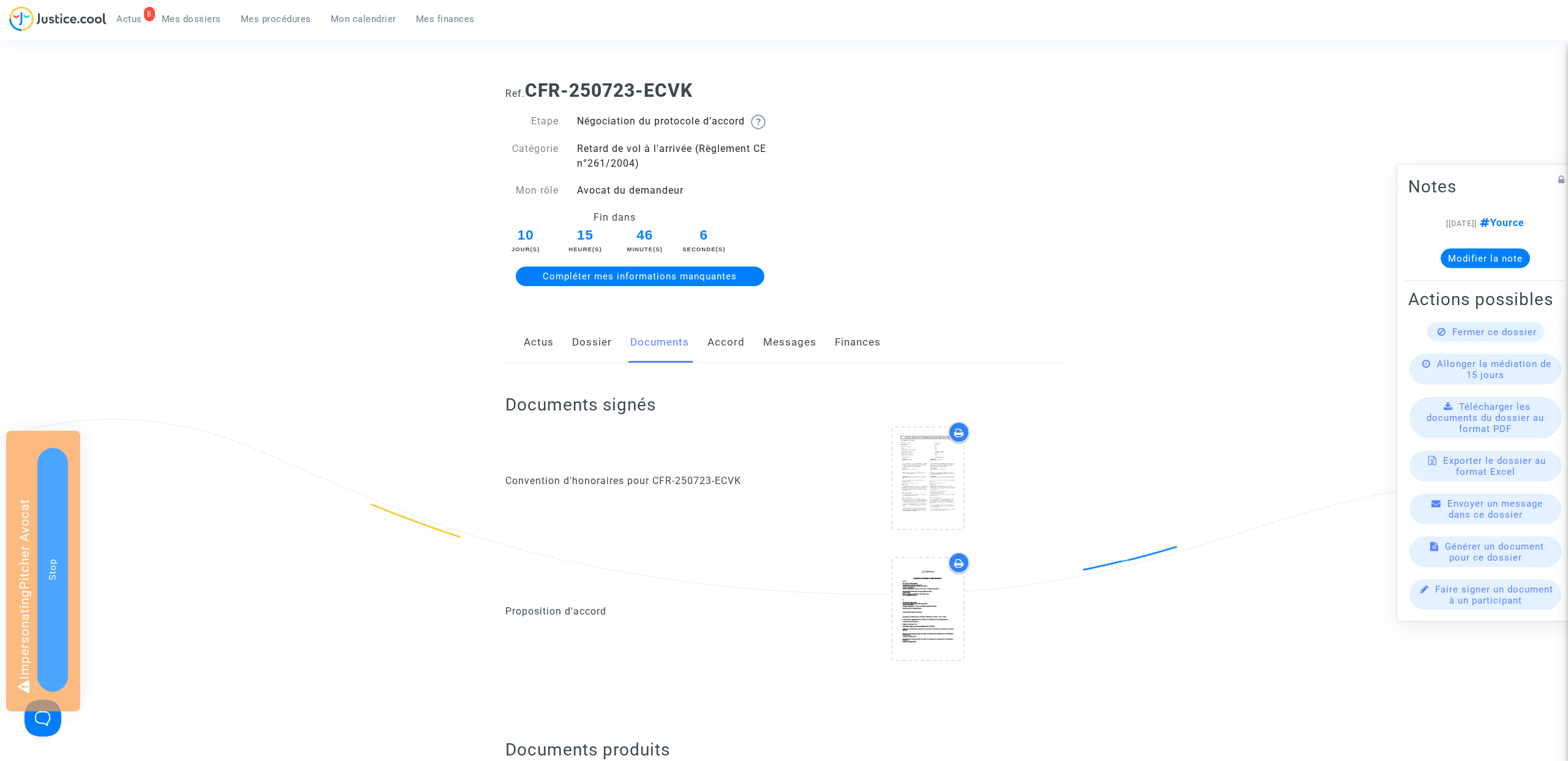
click at [795, 337] on link "Messages" at bounding box center [789, 342] width 53 height 40
click at [795, 344] on link "Messages" at bounding box center [789, 342] width 53 height 40
click at [214, 19] on span "Mes dossiers" at bounding box center [192, 19] width 60 height 11
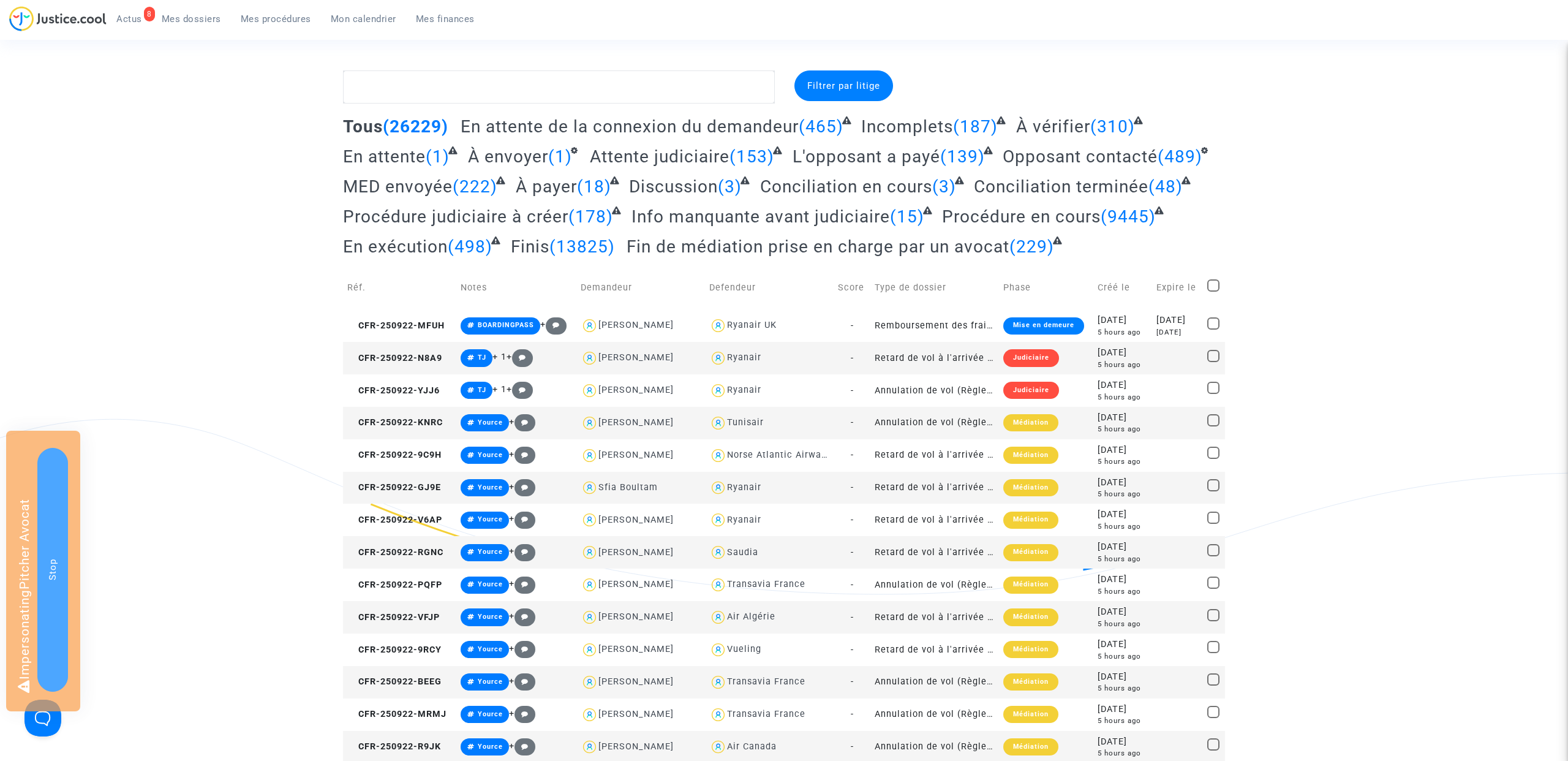
click at [273, 21] on span "Mes procédures" at bounding box center [276, 19] width 70 height 11
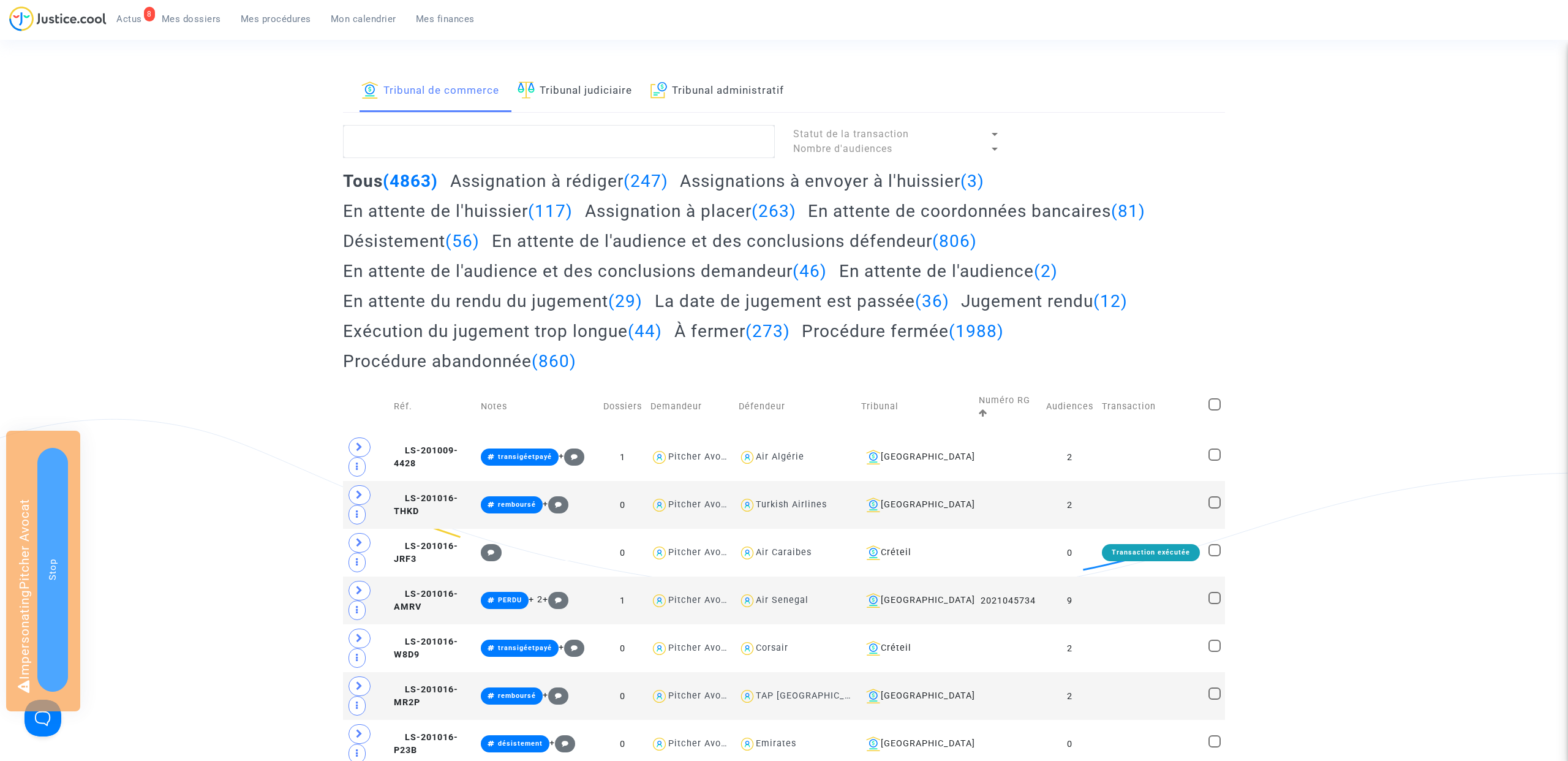
click at [556, 177] on h2 "Assignation à rédiger (247)" at bounding box center [559, 181] width 218 height 22
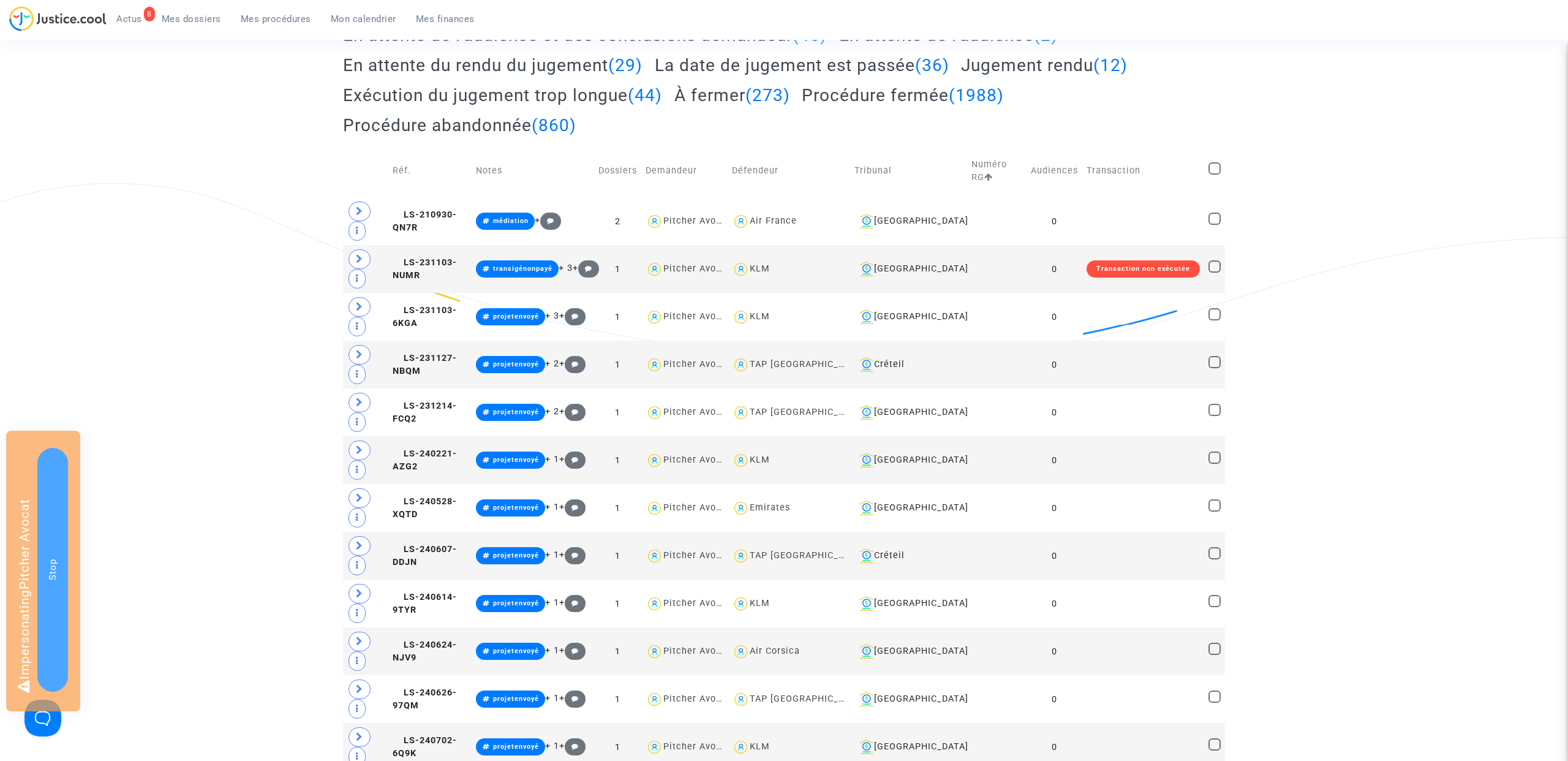
scroll to position [251, 0]
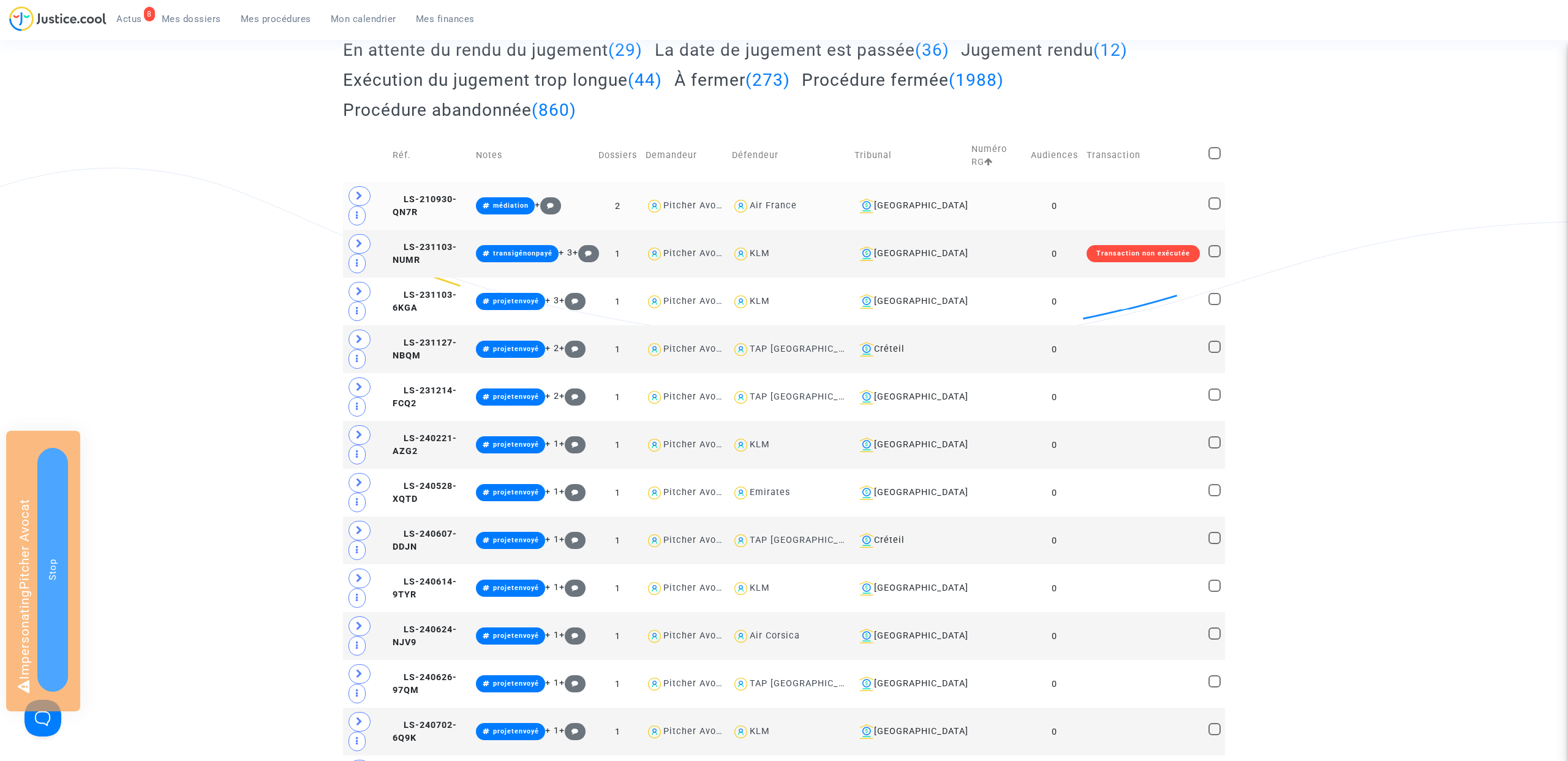
click at [786, 206] on div "Air France" at bounding box center [773, 206] width 47 height 10
type textarea "@"Air France""
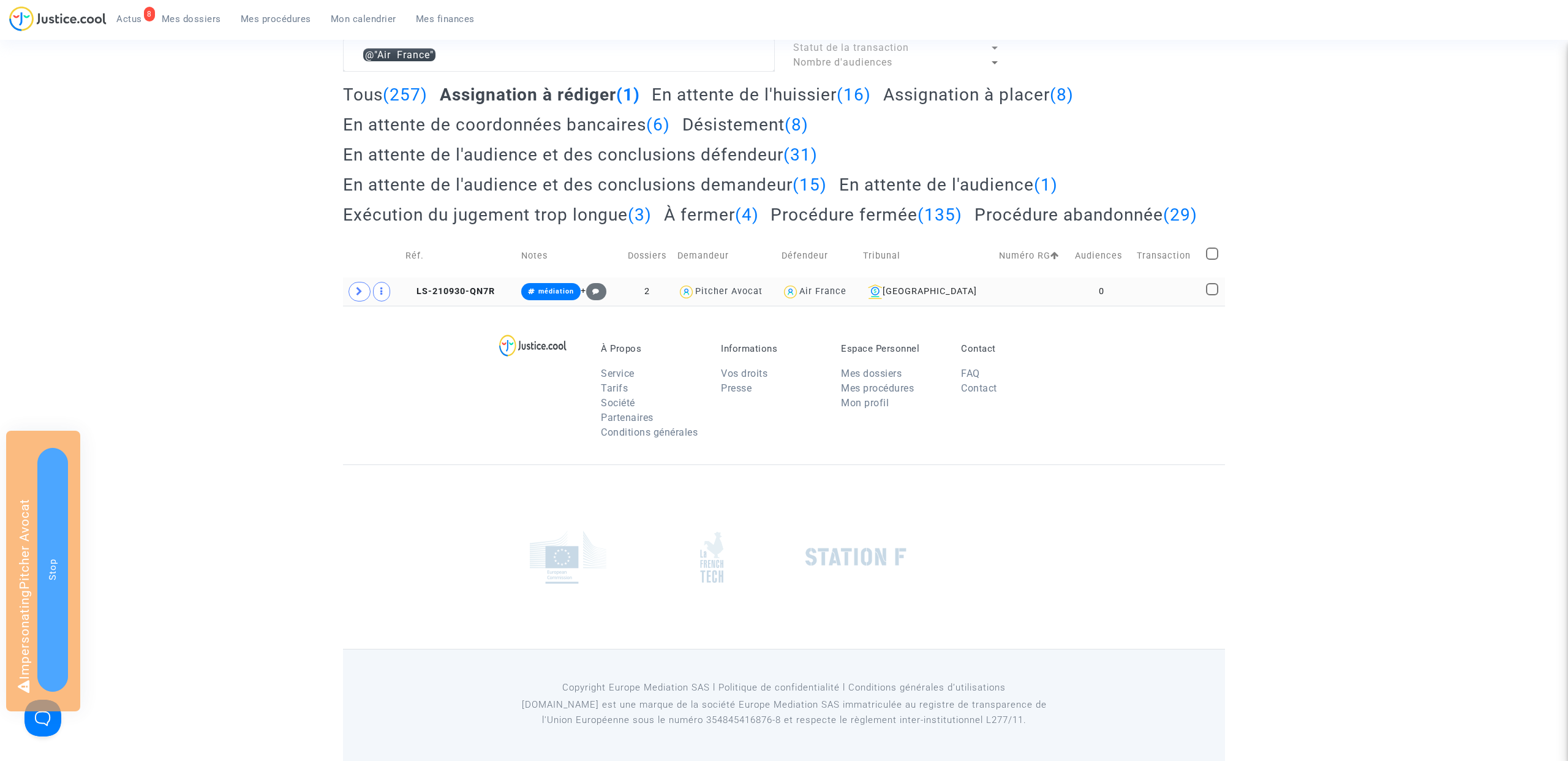
click at [846, 288] on div "Air France" at bounding box center [823, 291] width 47 height 10
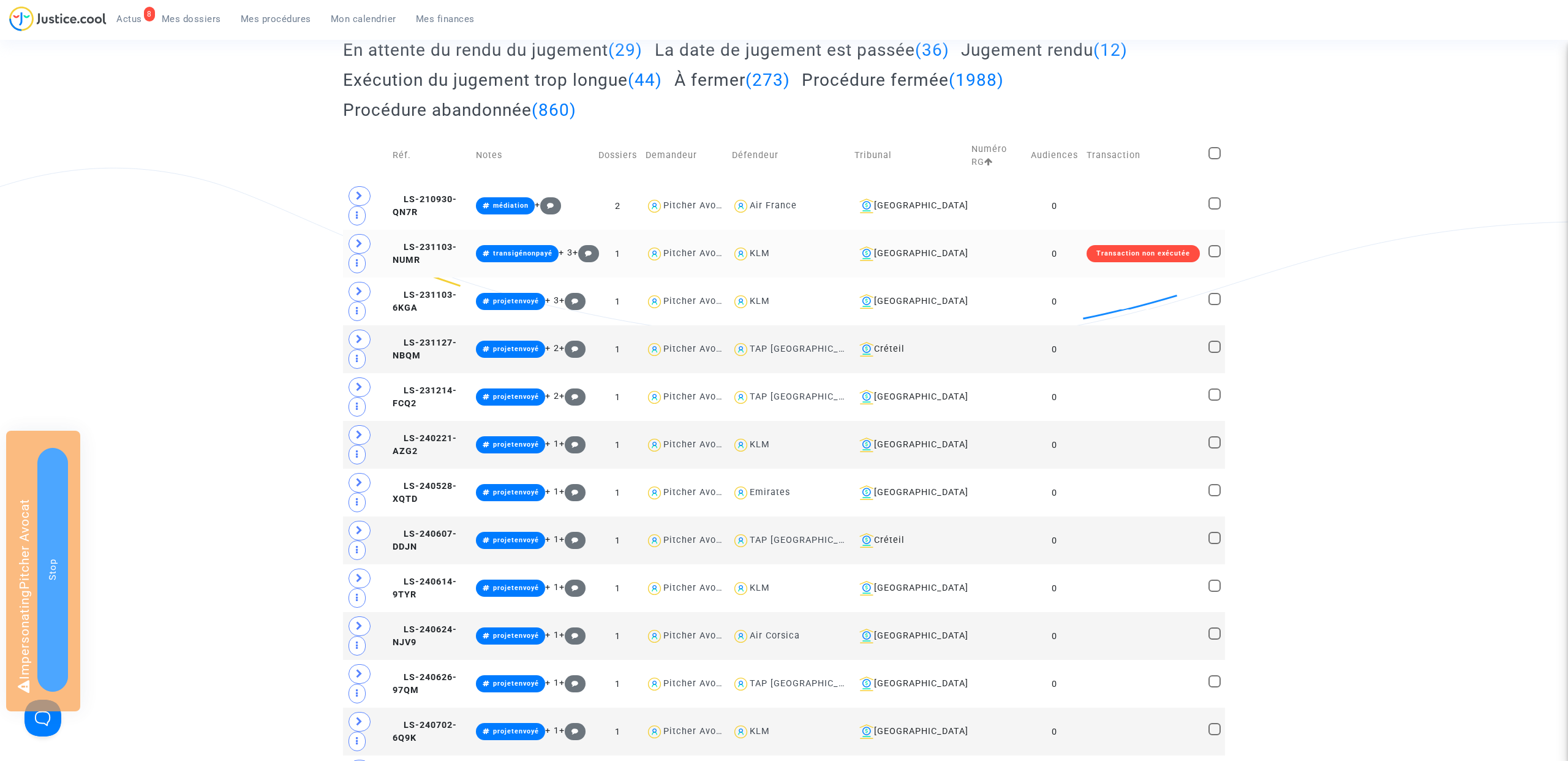
click at [770, 252] on div "KLM" at bounding box center [759, 253] width 20 height 10
type textarea "@KLM"
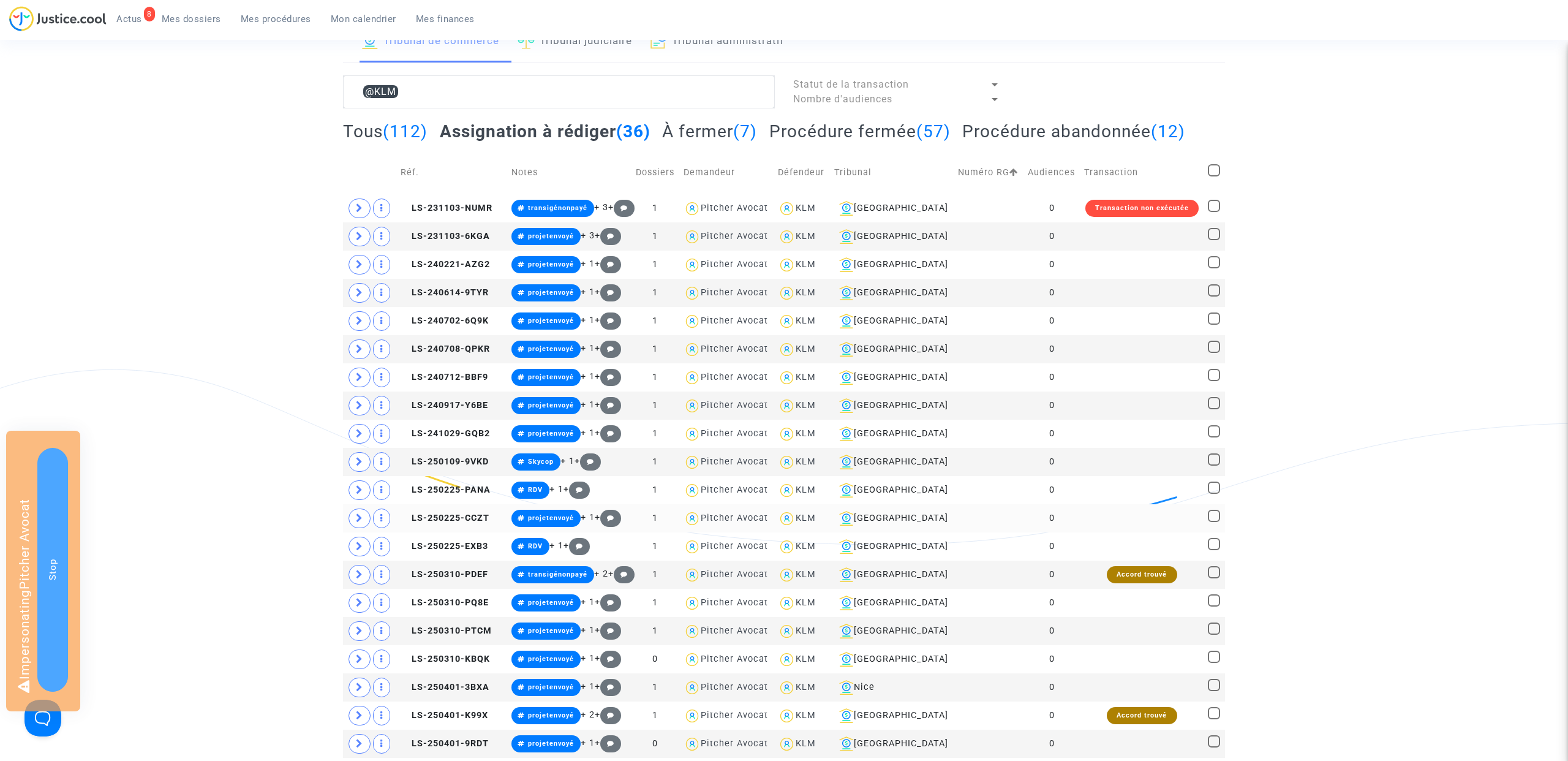
scroll to position [97, 0]
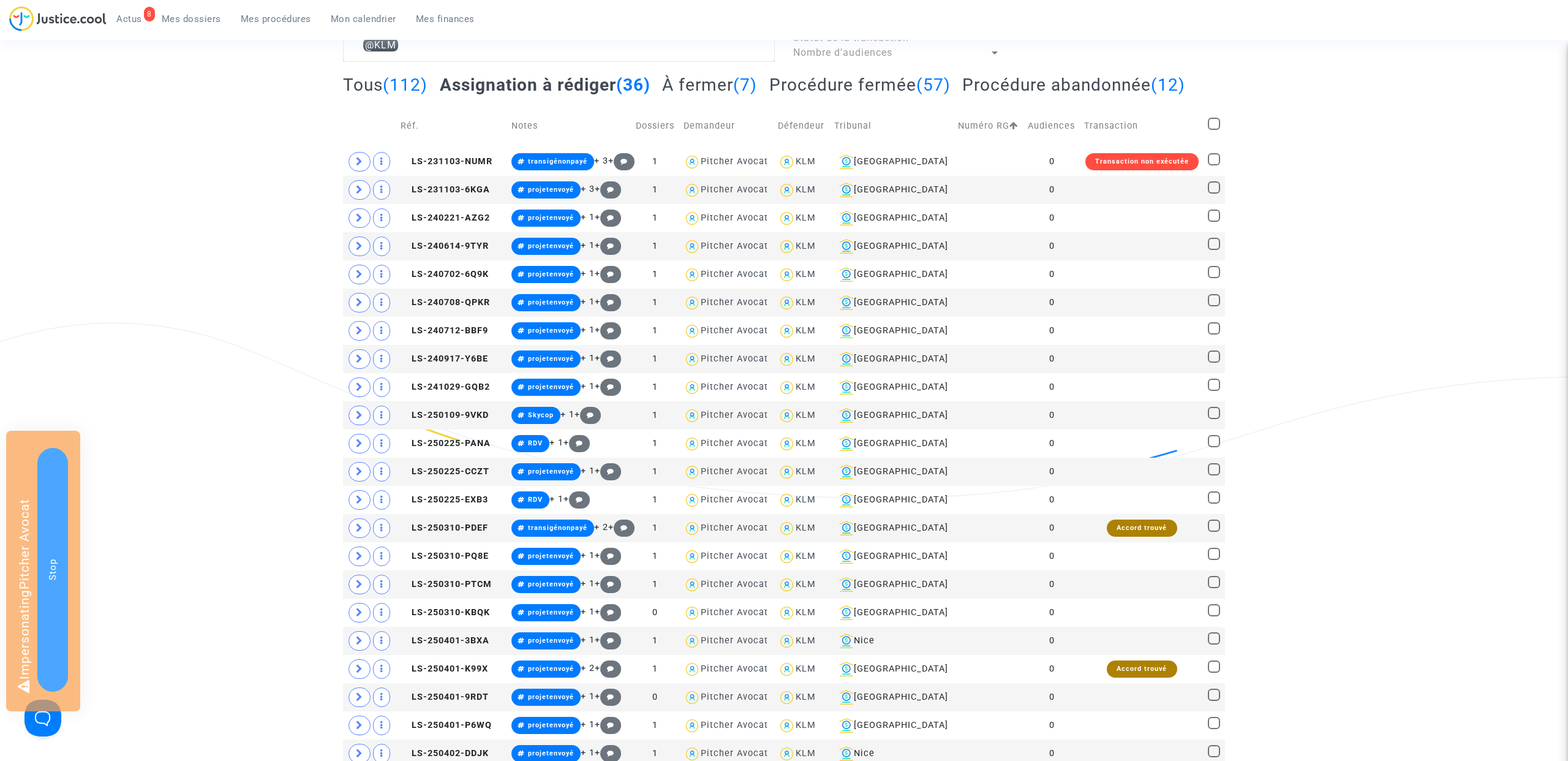
click at [1215, 122] on span at bounding box center [1214, 124] width 12 height 12
click at [1214, 130] on input "checkbox" at bounding box center [1213, 130] width 1 height 1
checkbox input "true"
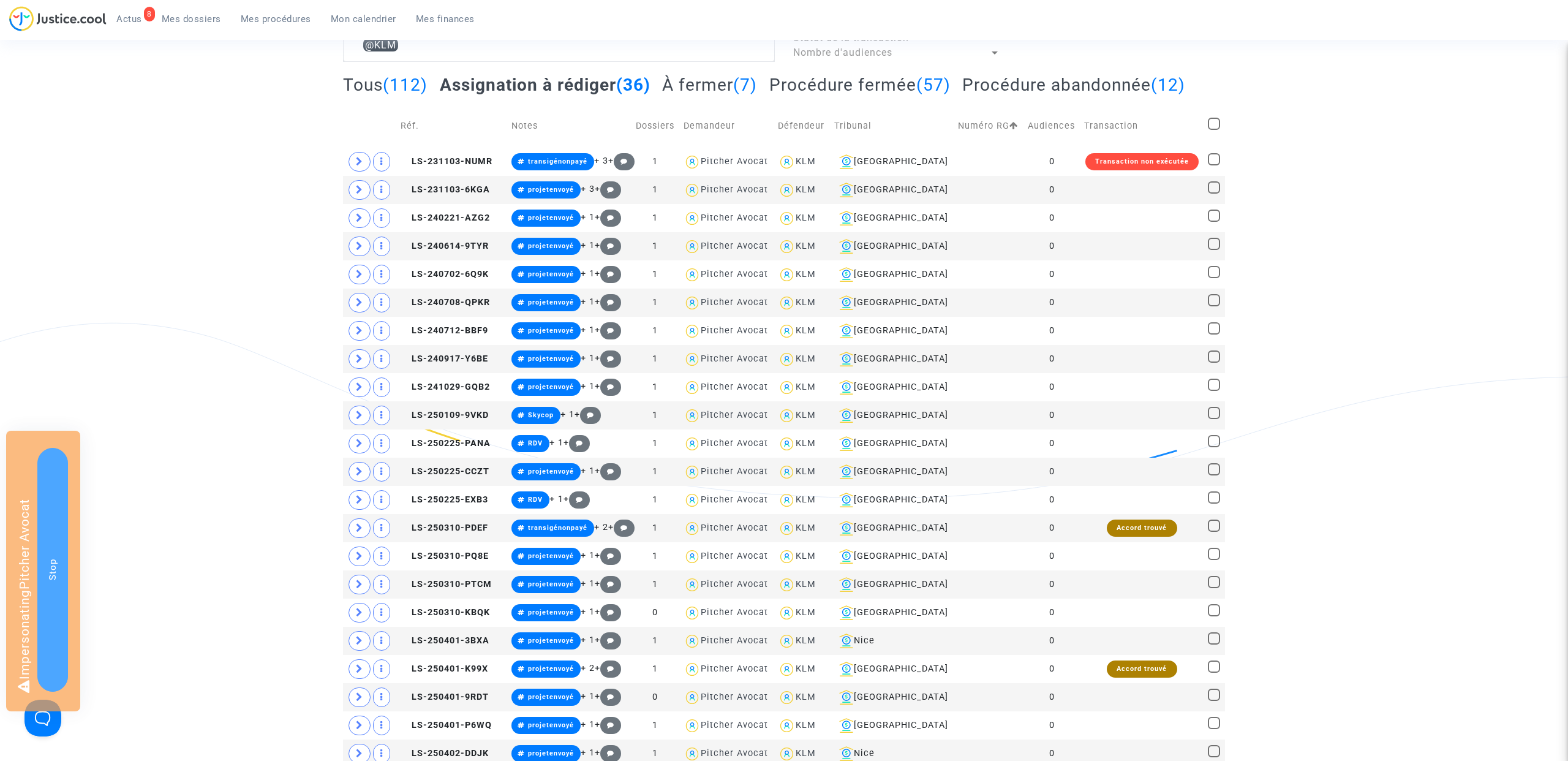
checkbox input "true"
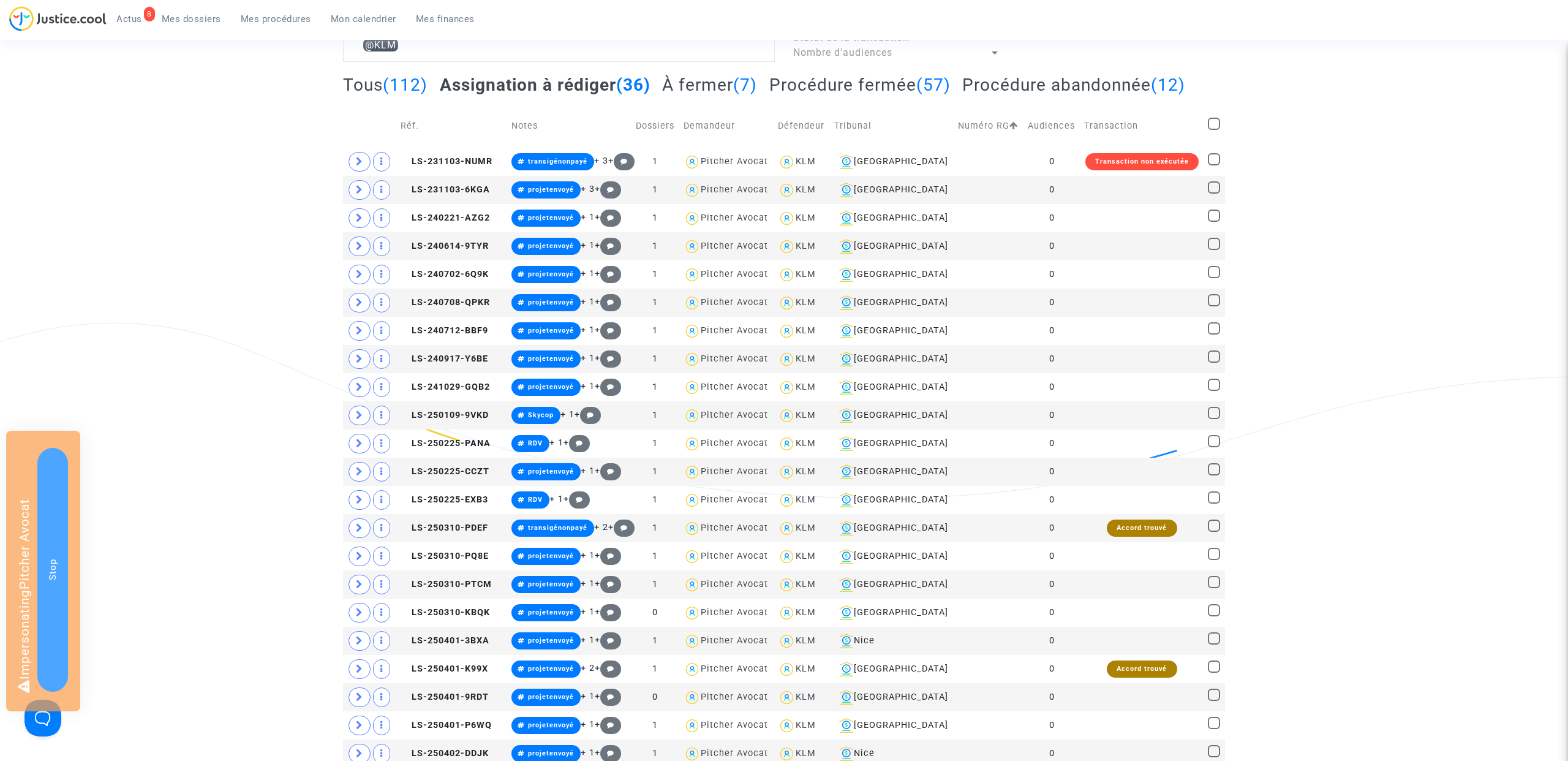
checkbox input "true"
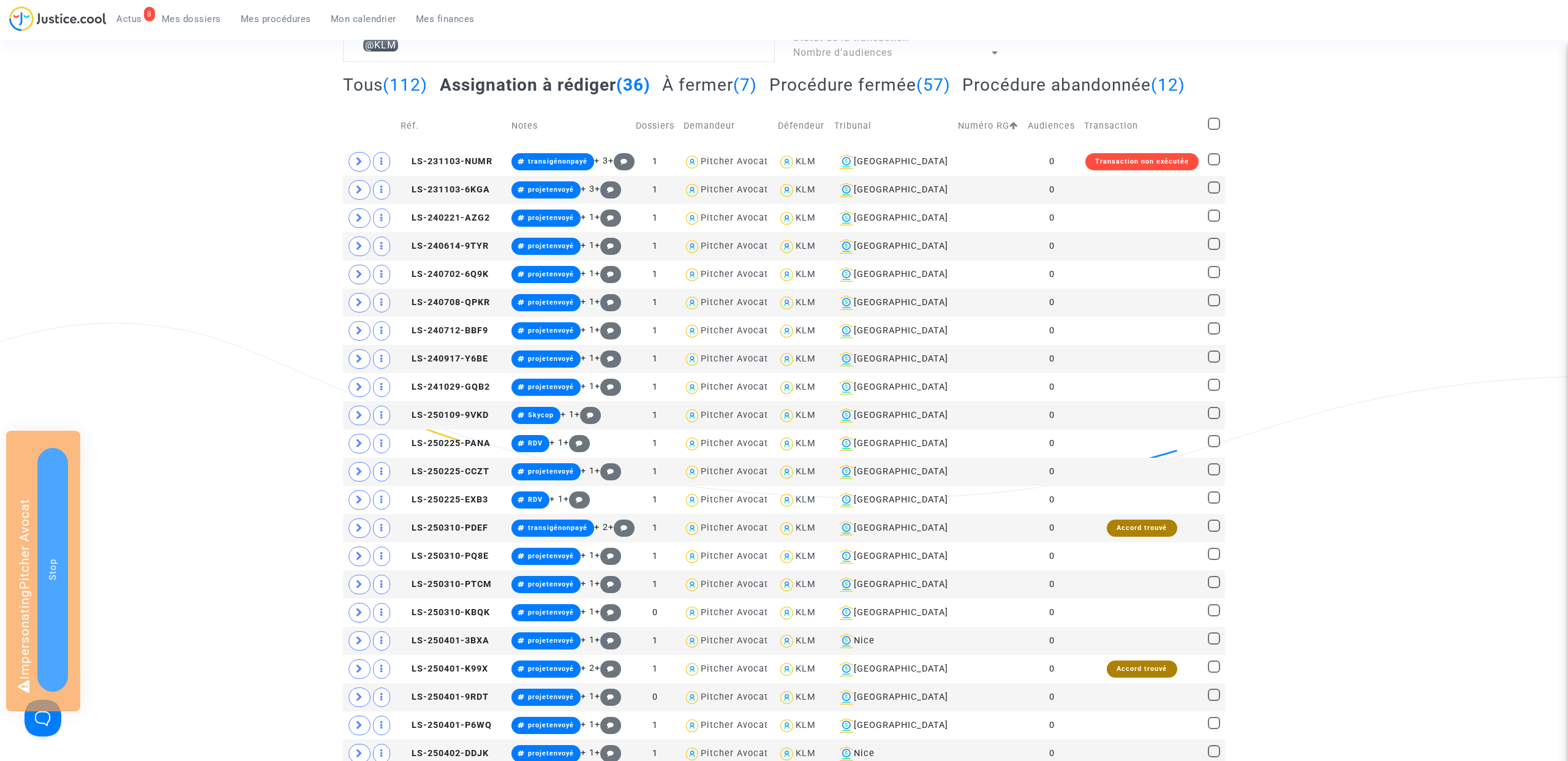
checkbox input "true"
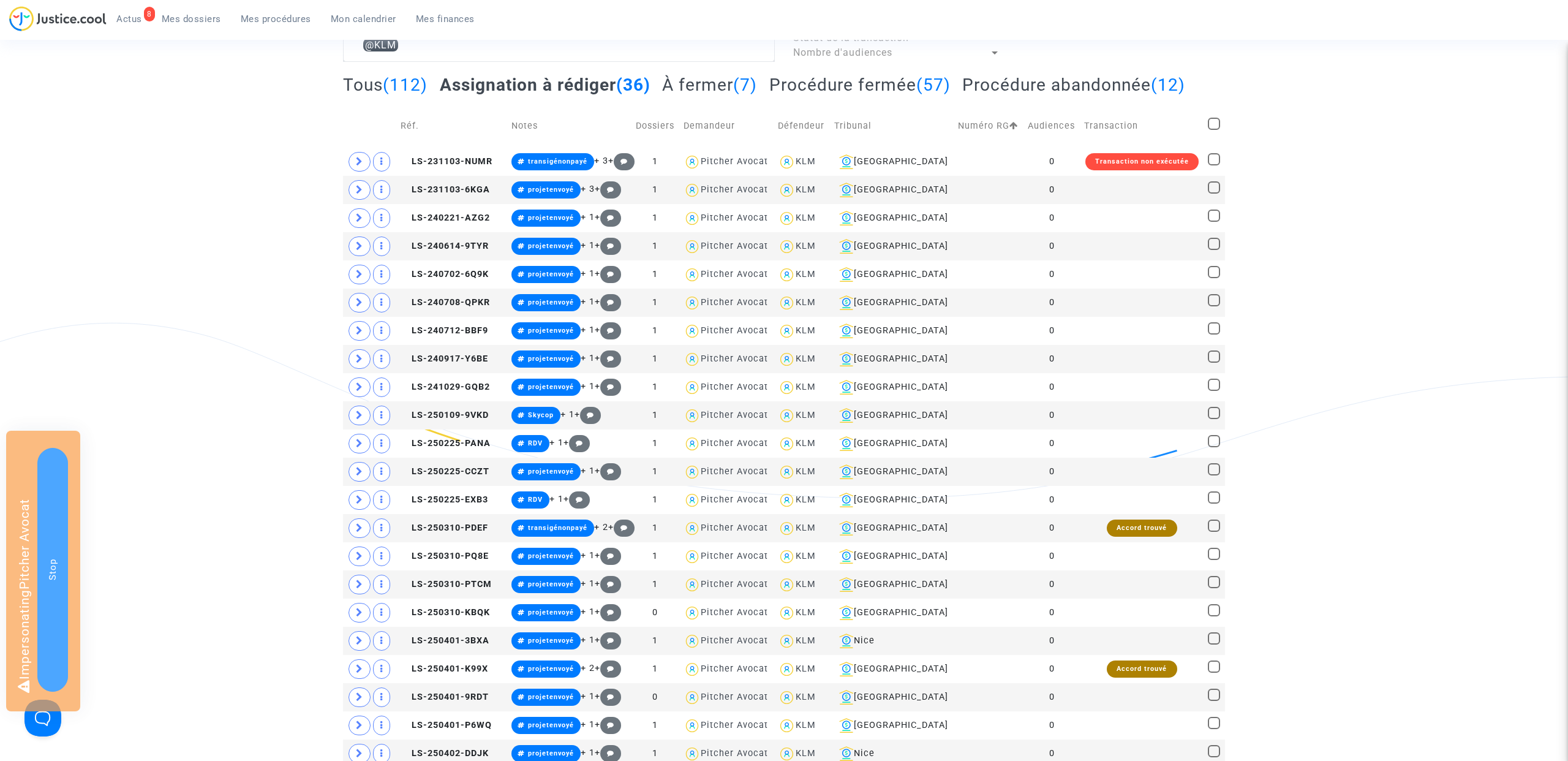
checkbox input "true"
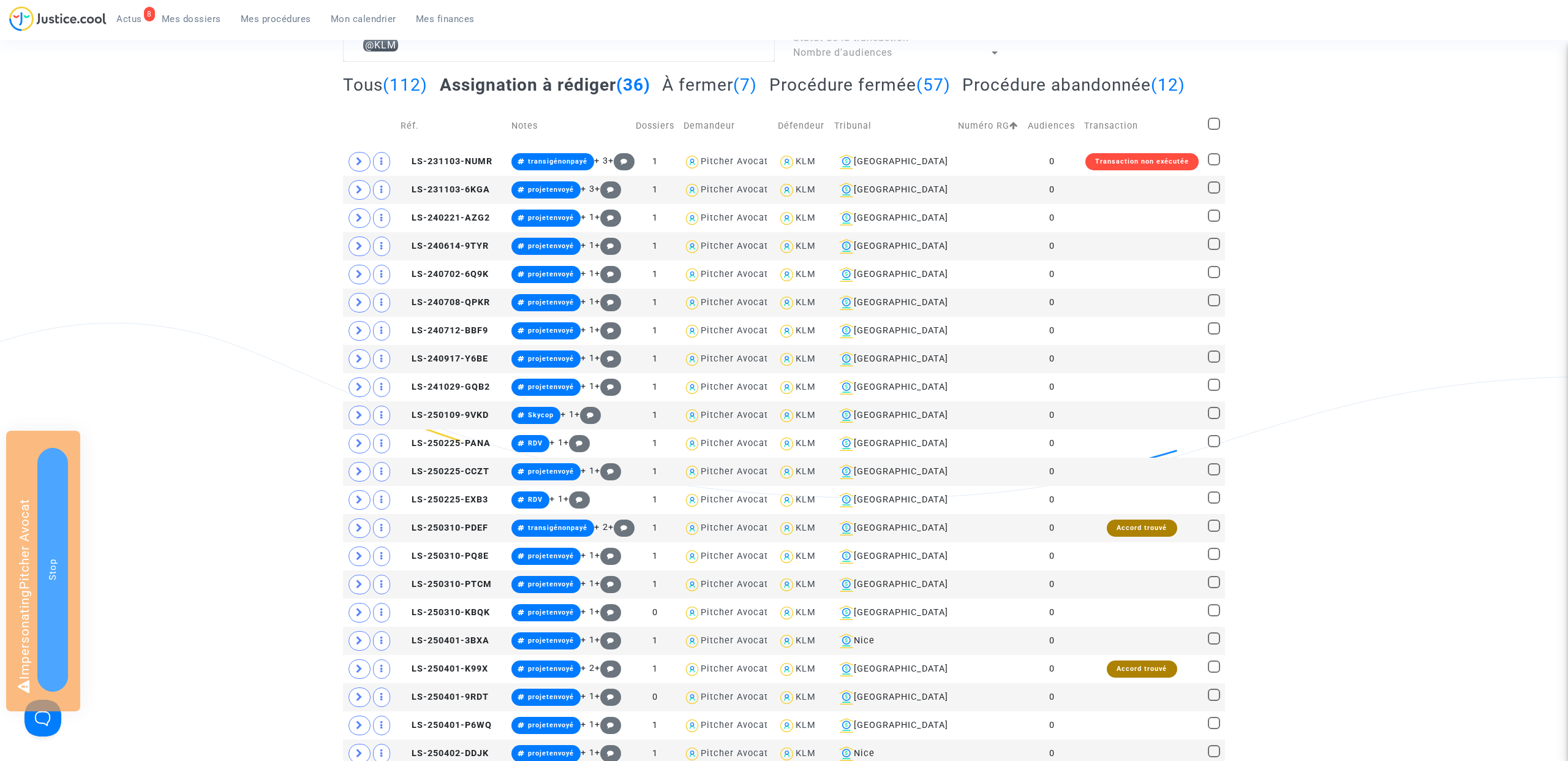
checkbox input "true"
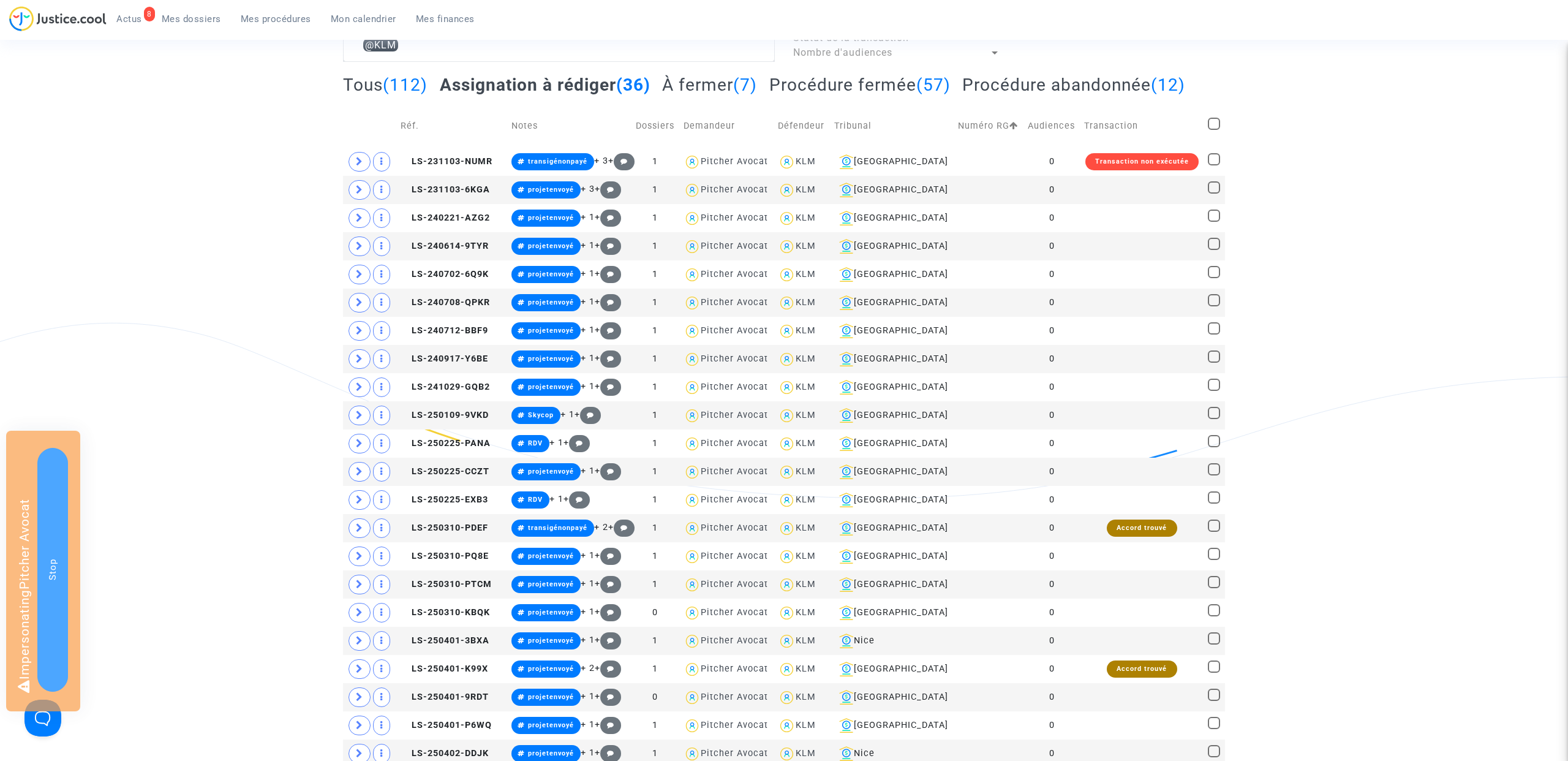
checkbox input "true"
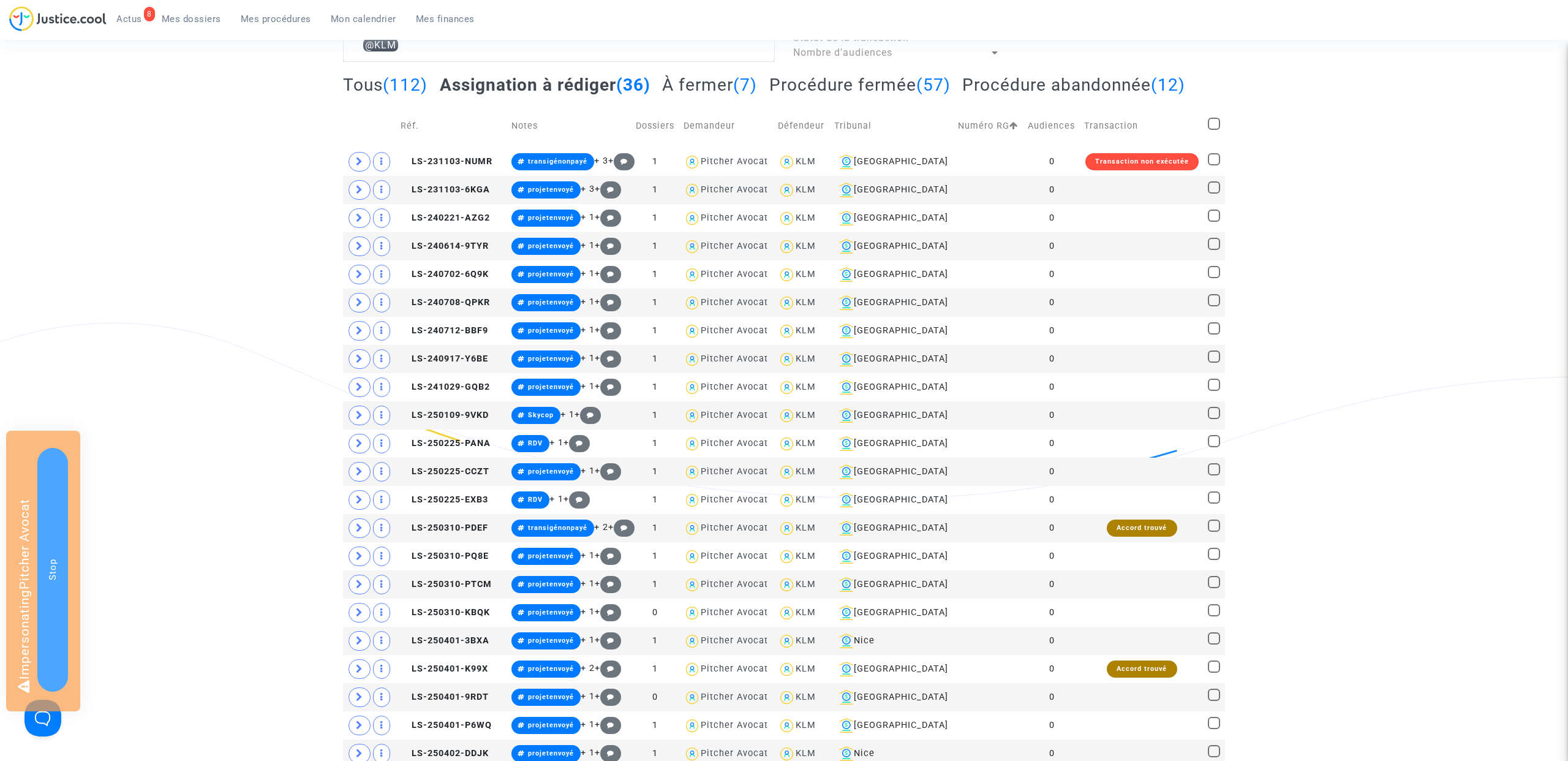
checkbox input "true"
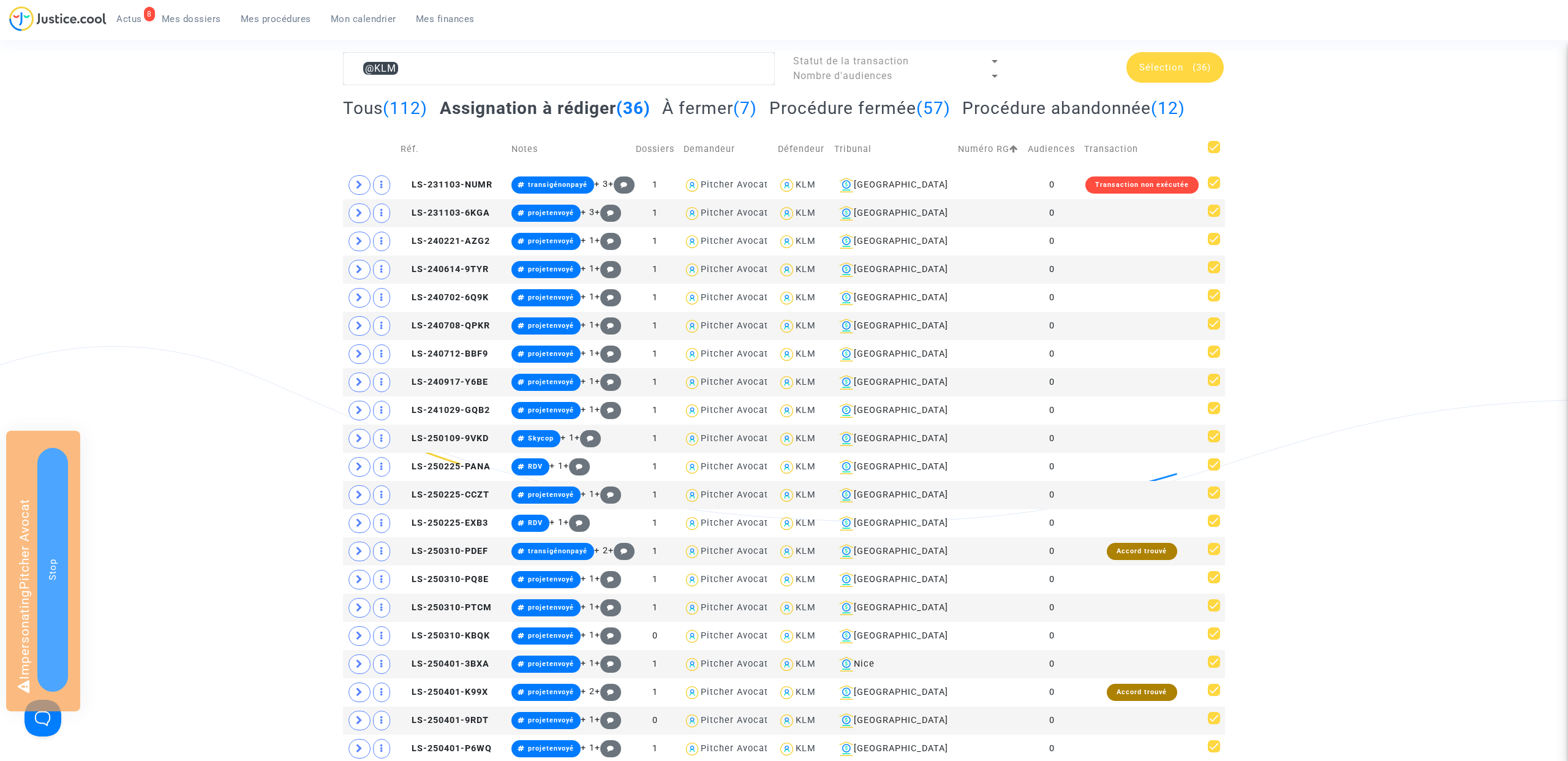
scroll to position [0, 0]
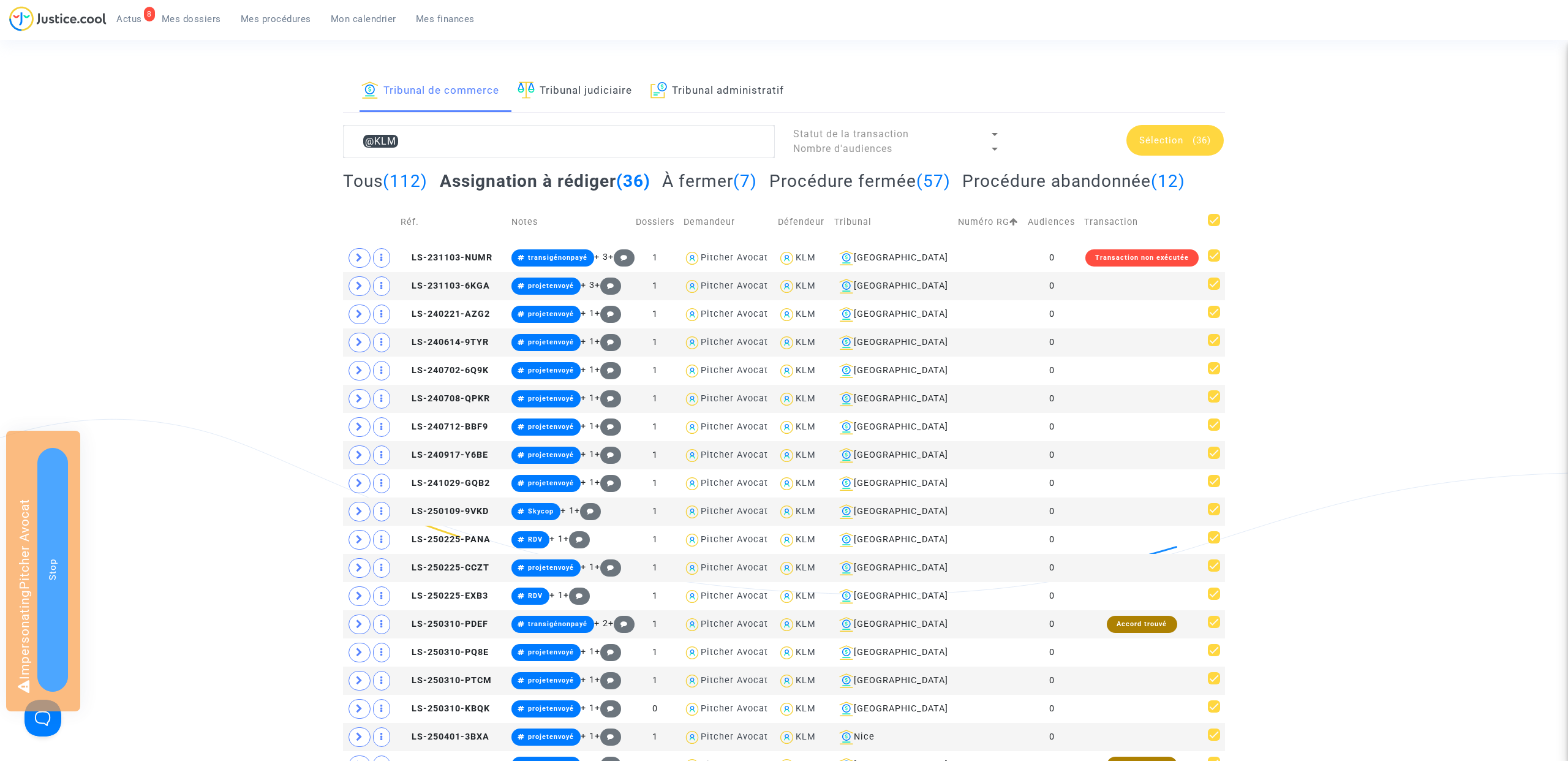
click at [1181, 142] on span "Sélection" at bounding box center [1161, 140] width 44 height 11
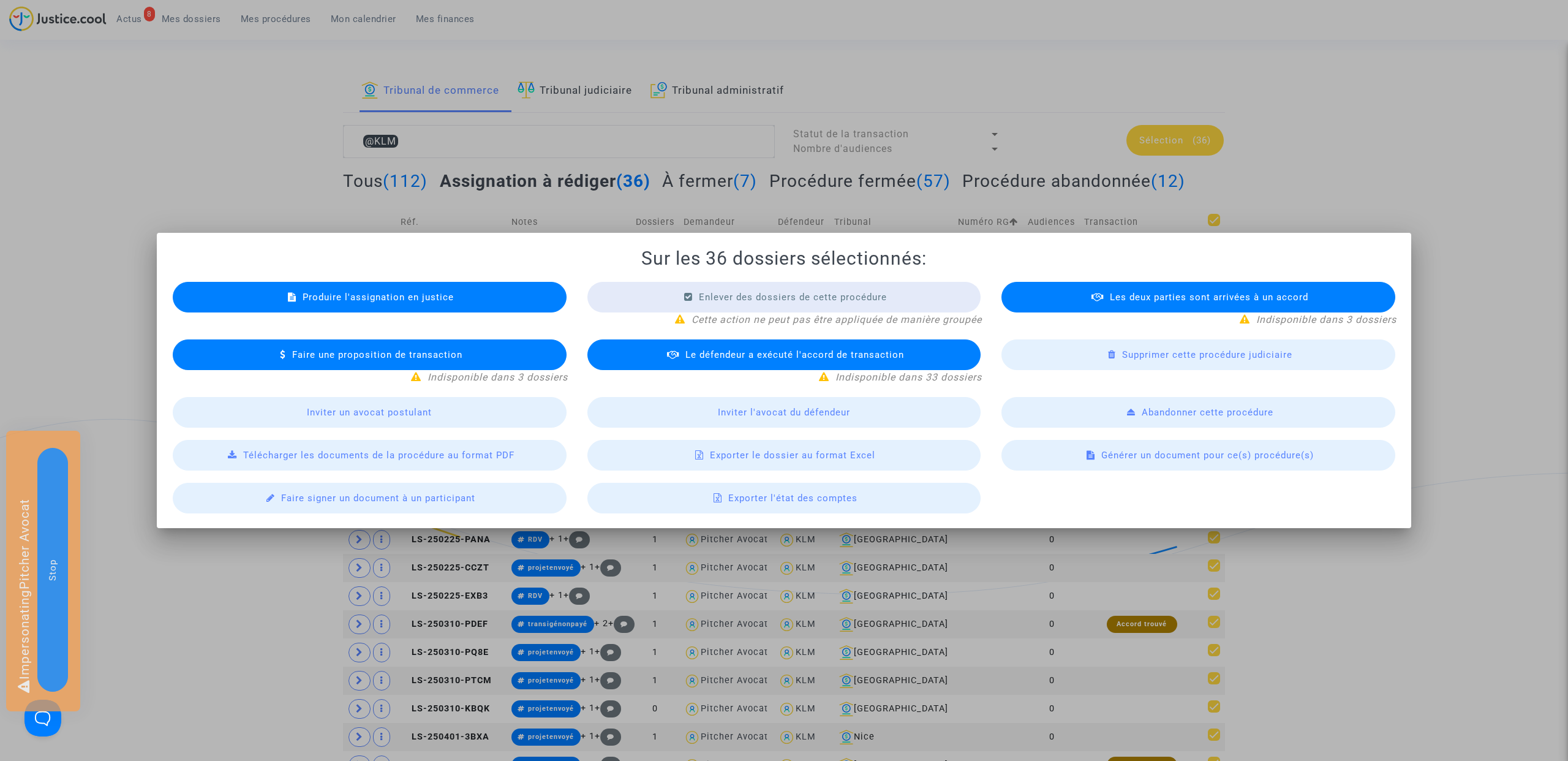
click at [1350, 200] on div at bounding box center [784, 380] width 1568 height 761
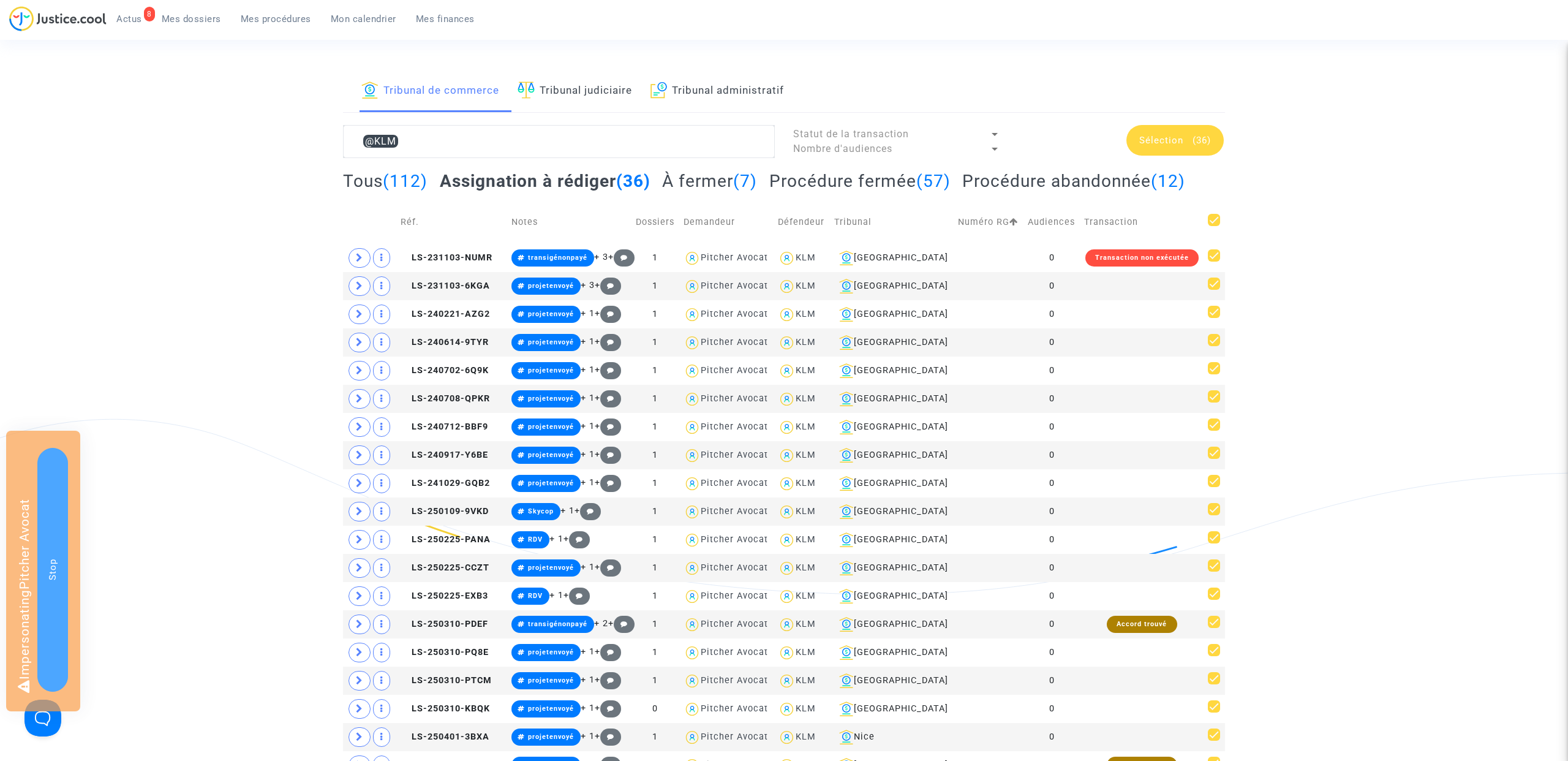
click at [1177, 138] on span "Sélection" at bounding box center [1161, 140] width 44 height 11
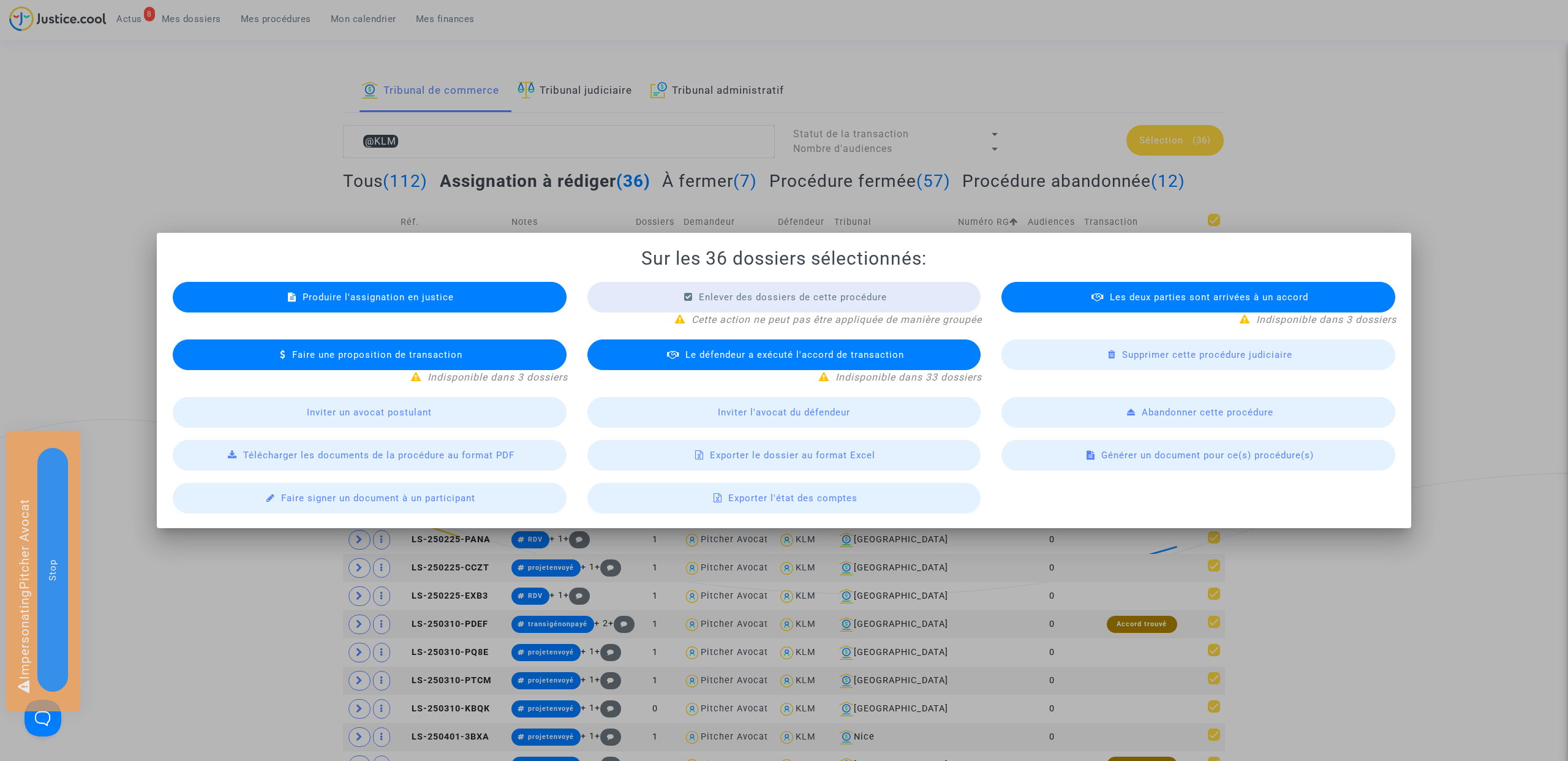
click at [1279, 143] on div at bounding box center [784, 380] width 1568 height 761
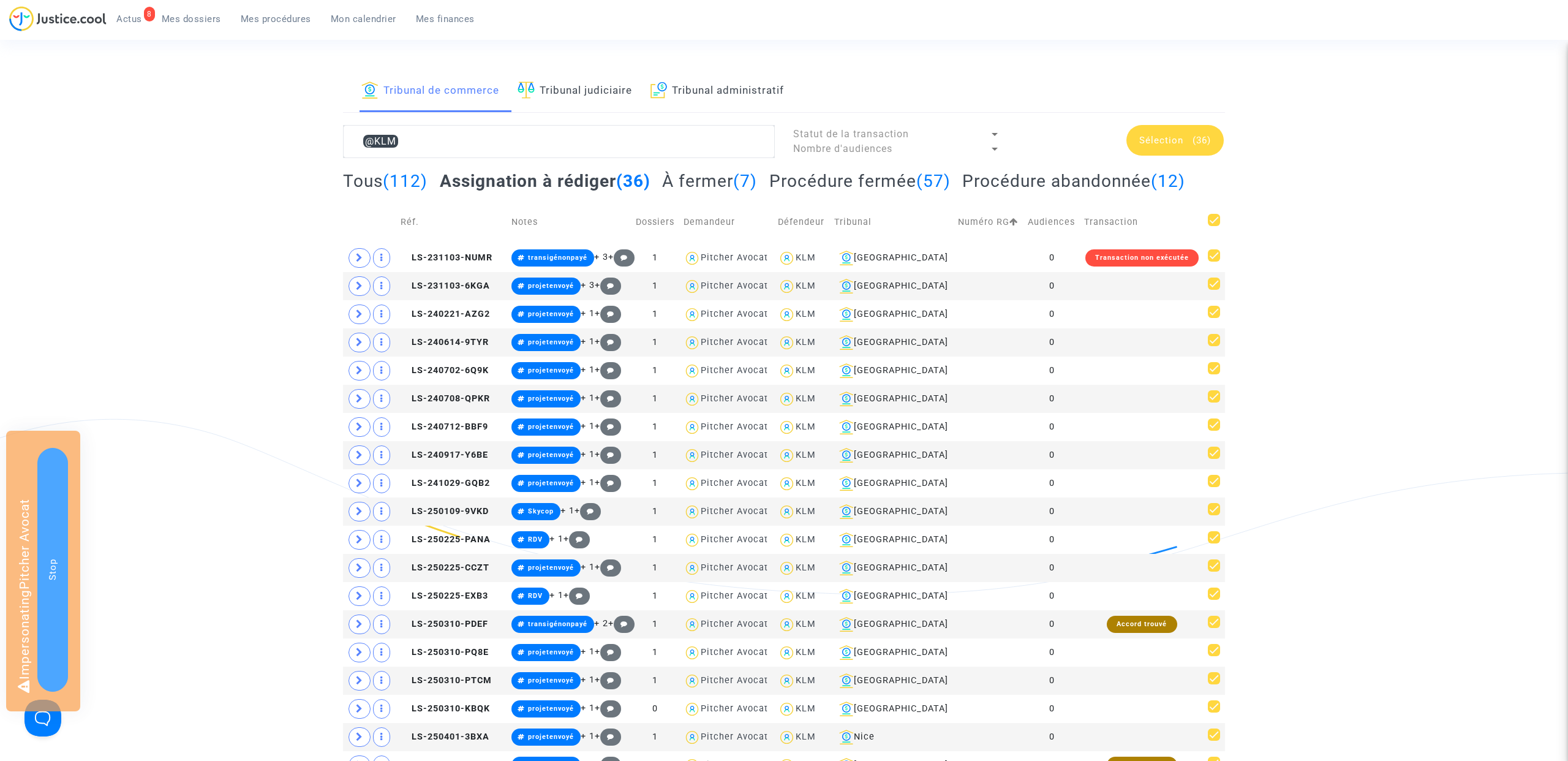
click at [1208, 219] on span at bounding box center [1214, 220] width 12 height 12
click at [1213, 226] on input "checkbox" at bounding box center [1213, 226] width 1 height 1
checkbox input "false"
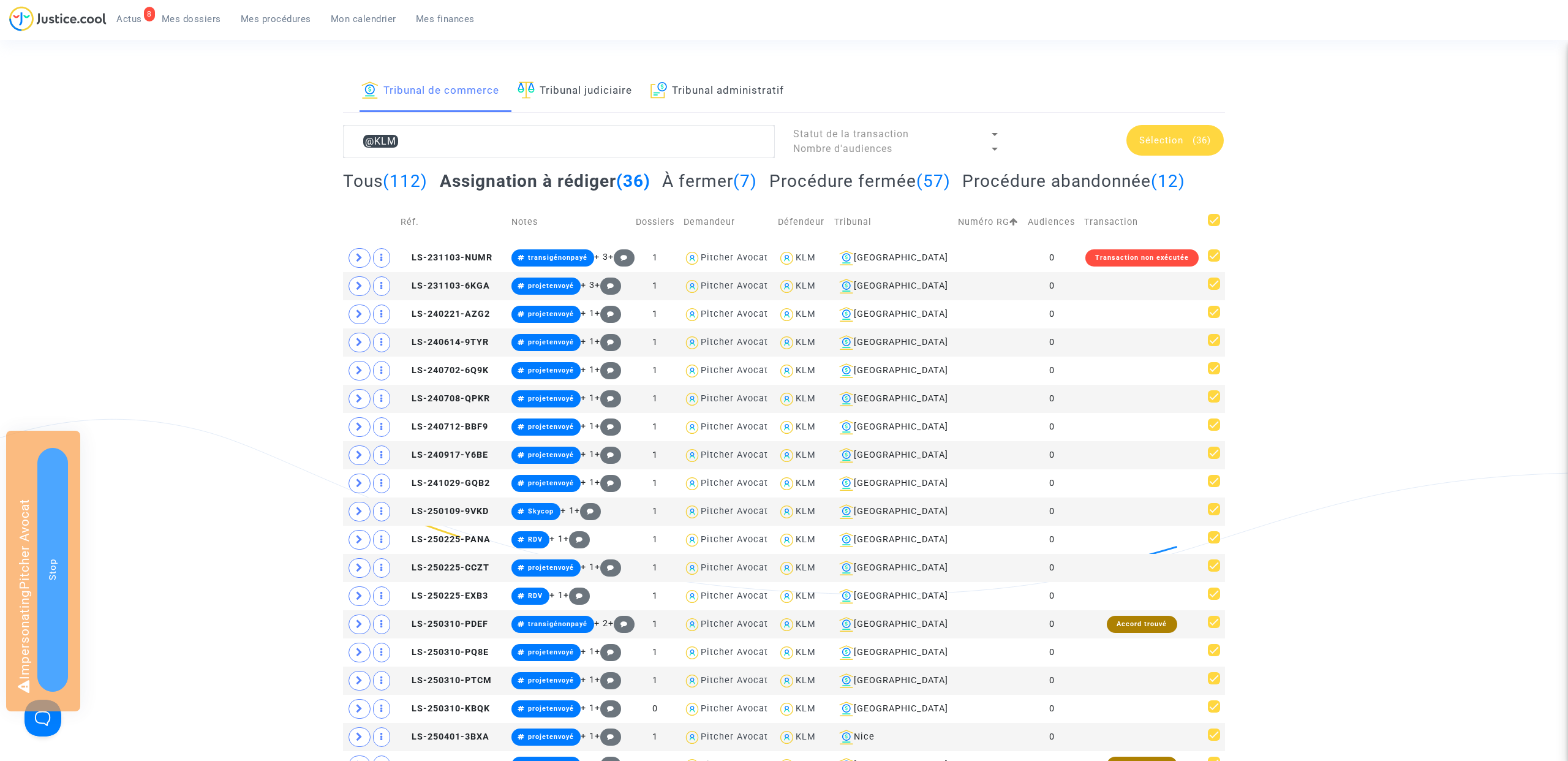
checkbox input "false"
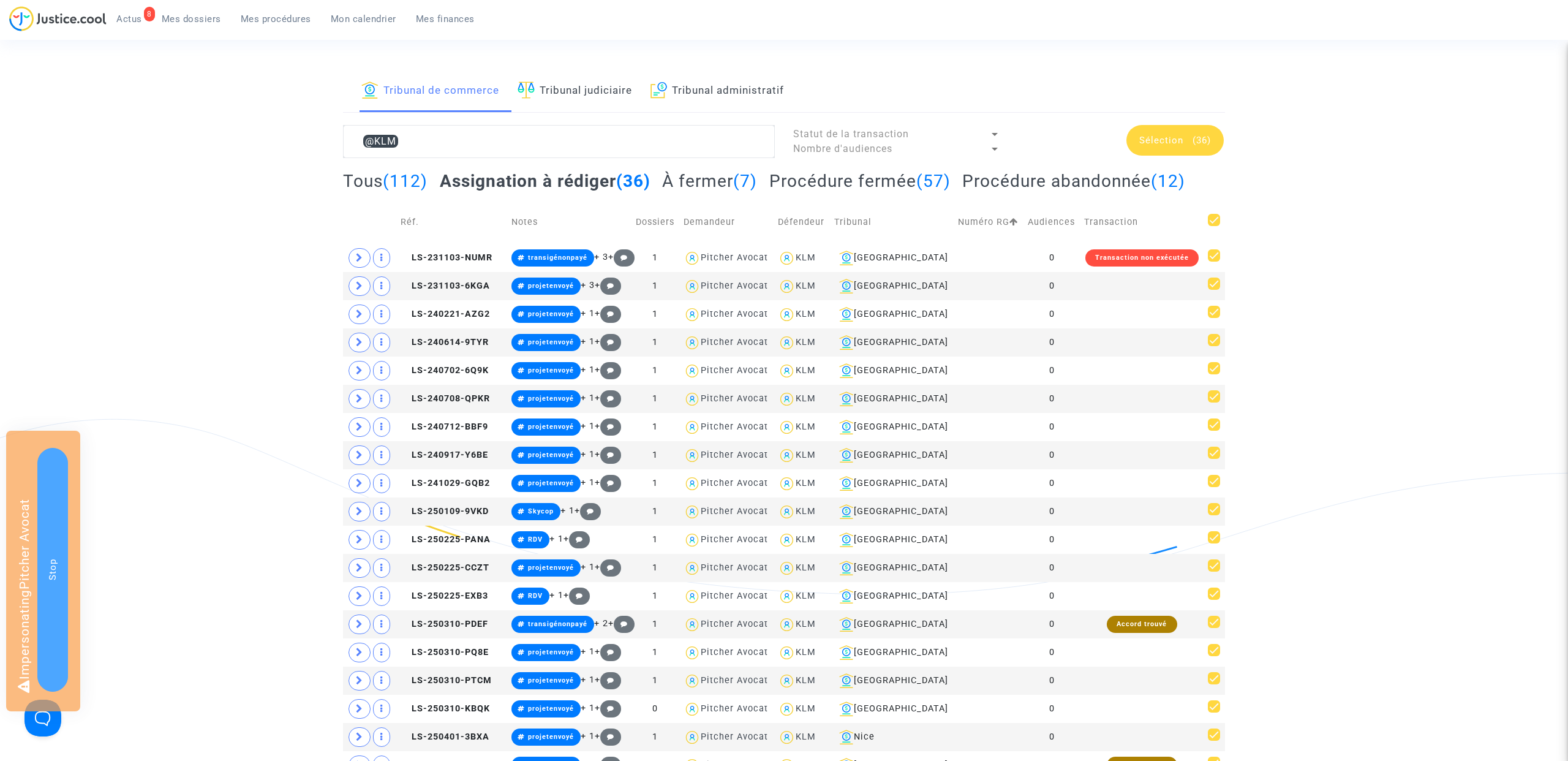
checkbox input "false"
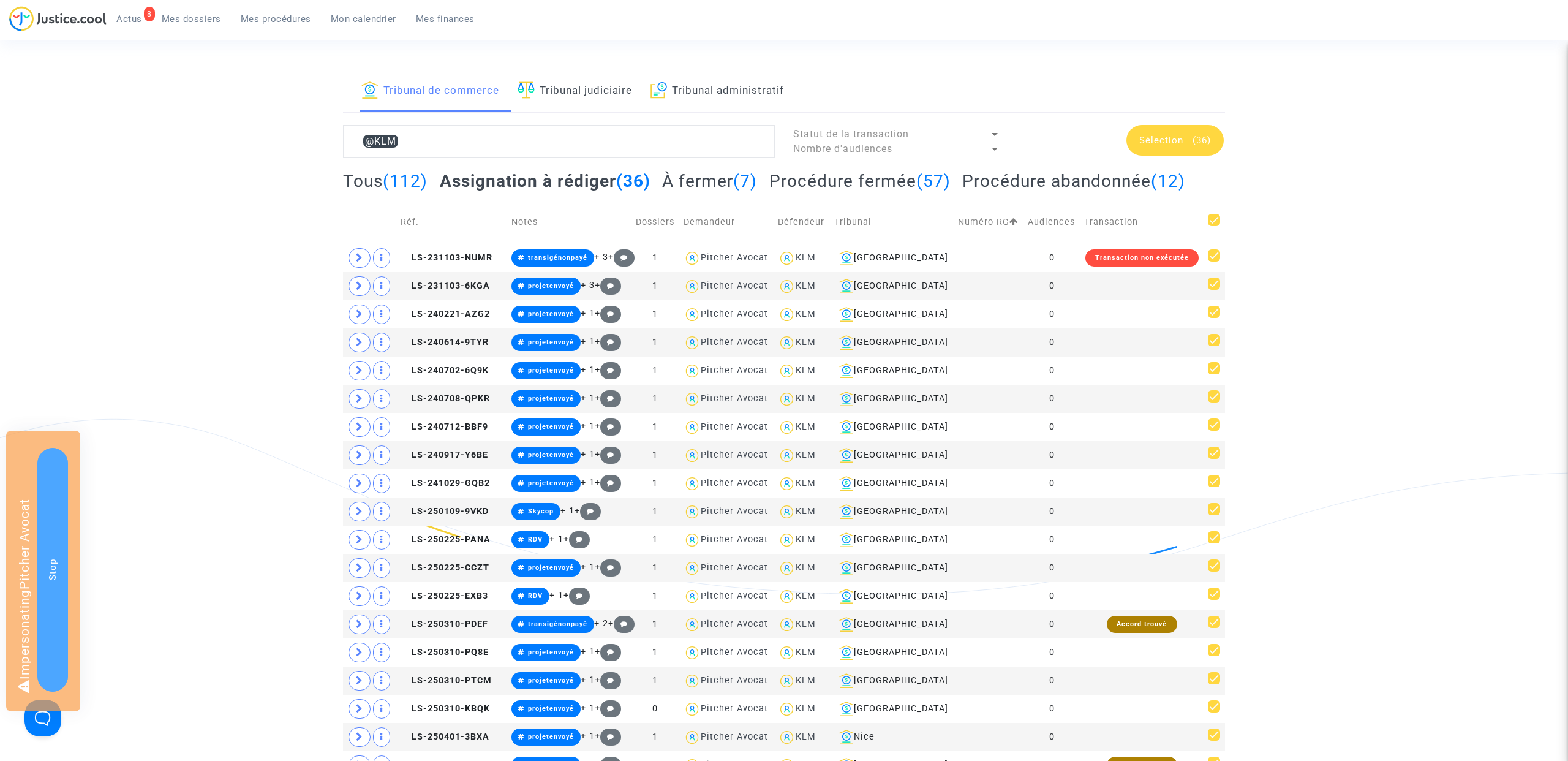
checkbox input "false"
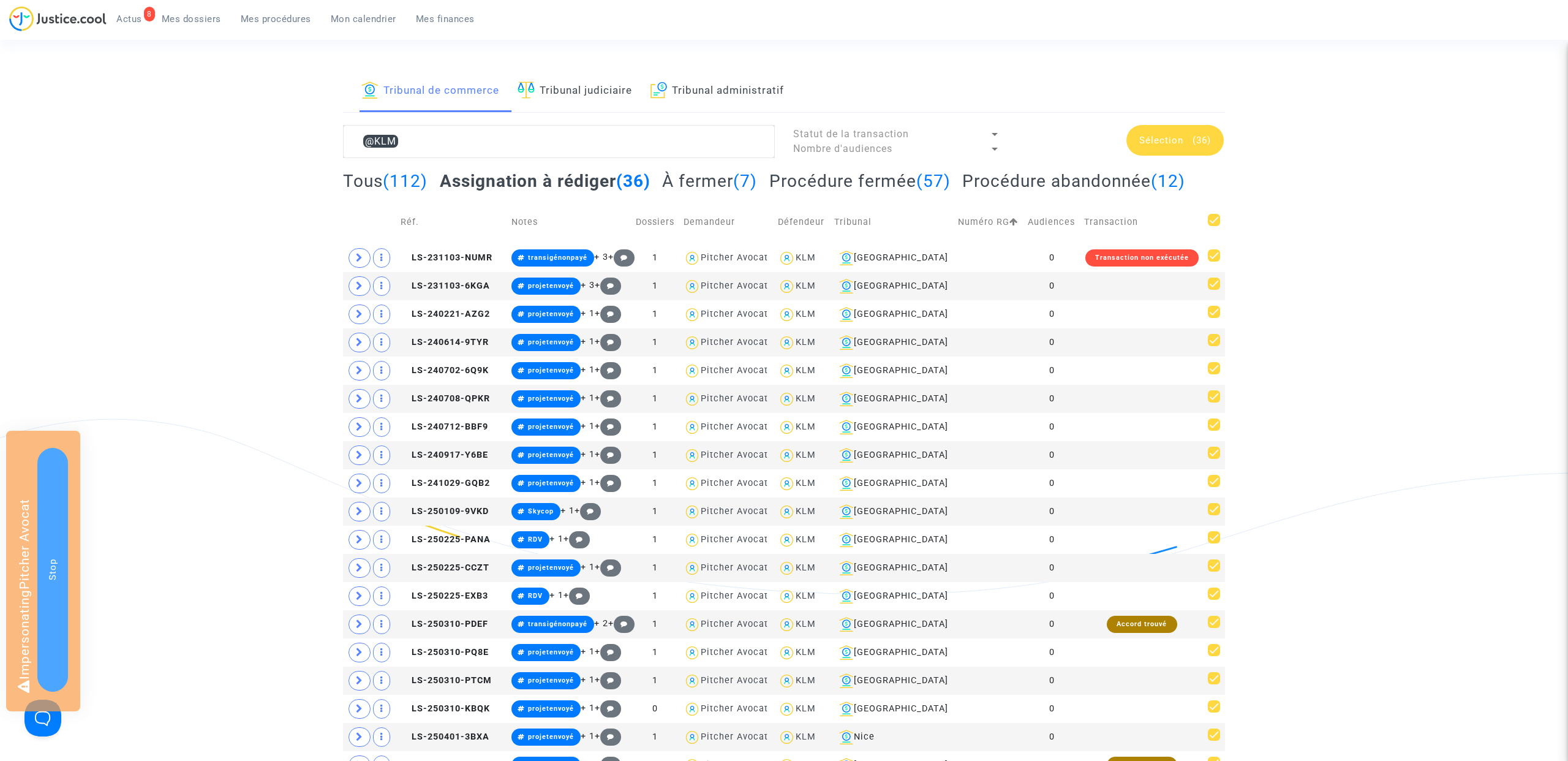
checkbox input "false"
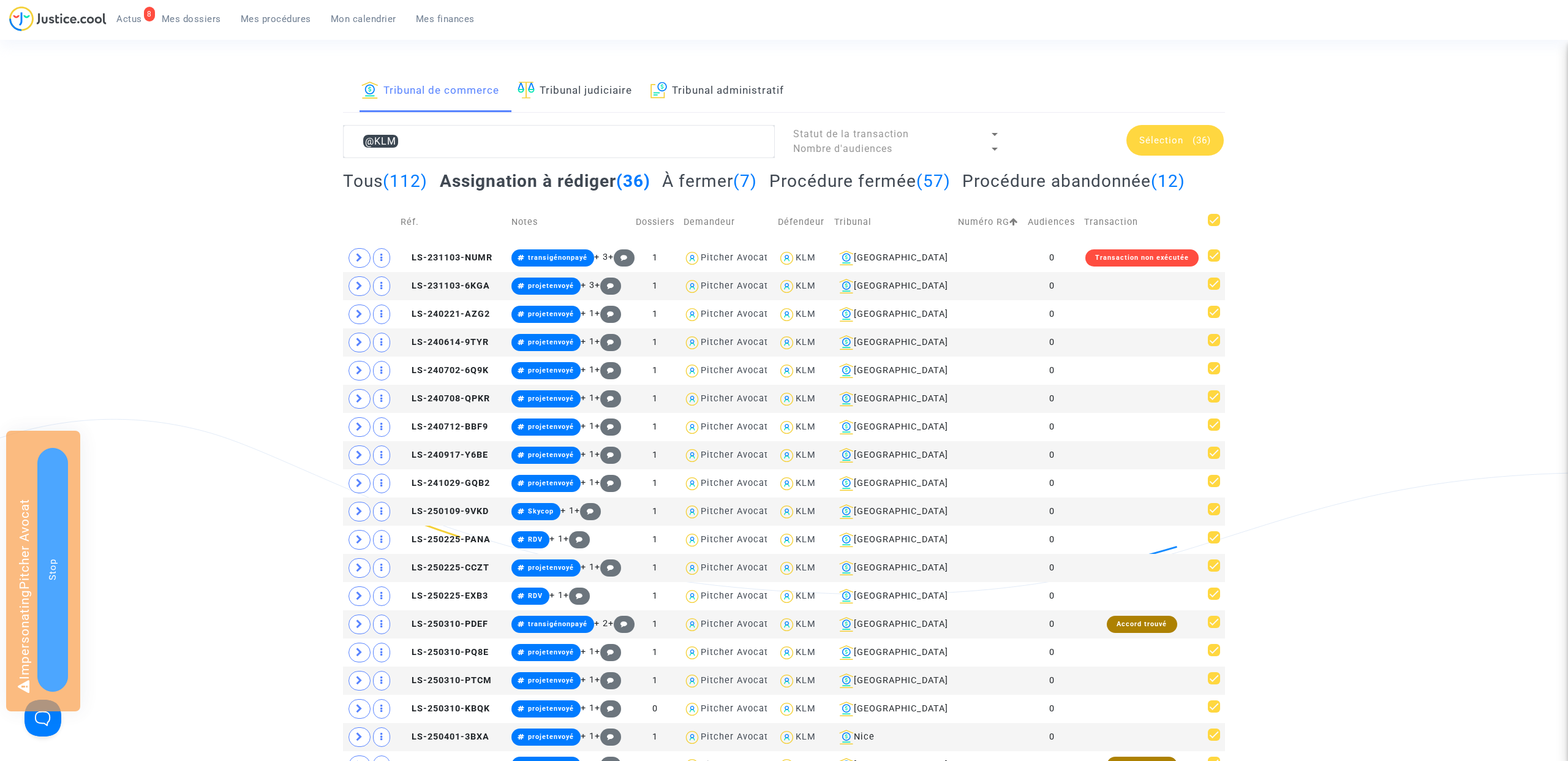
checkbox input "false"
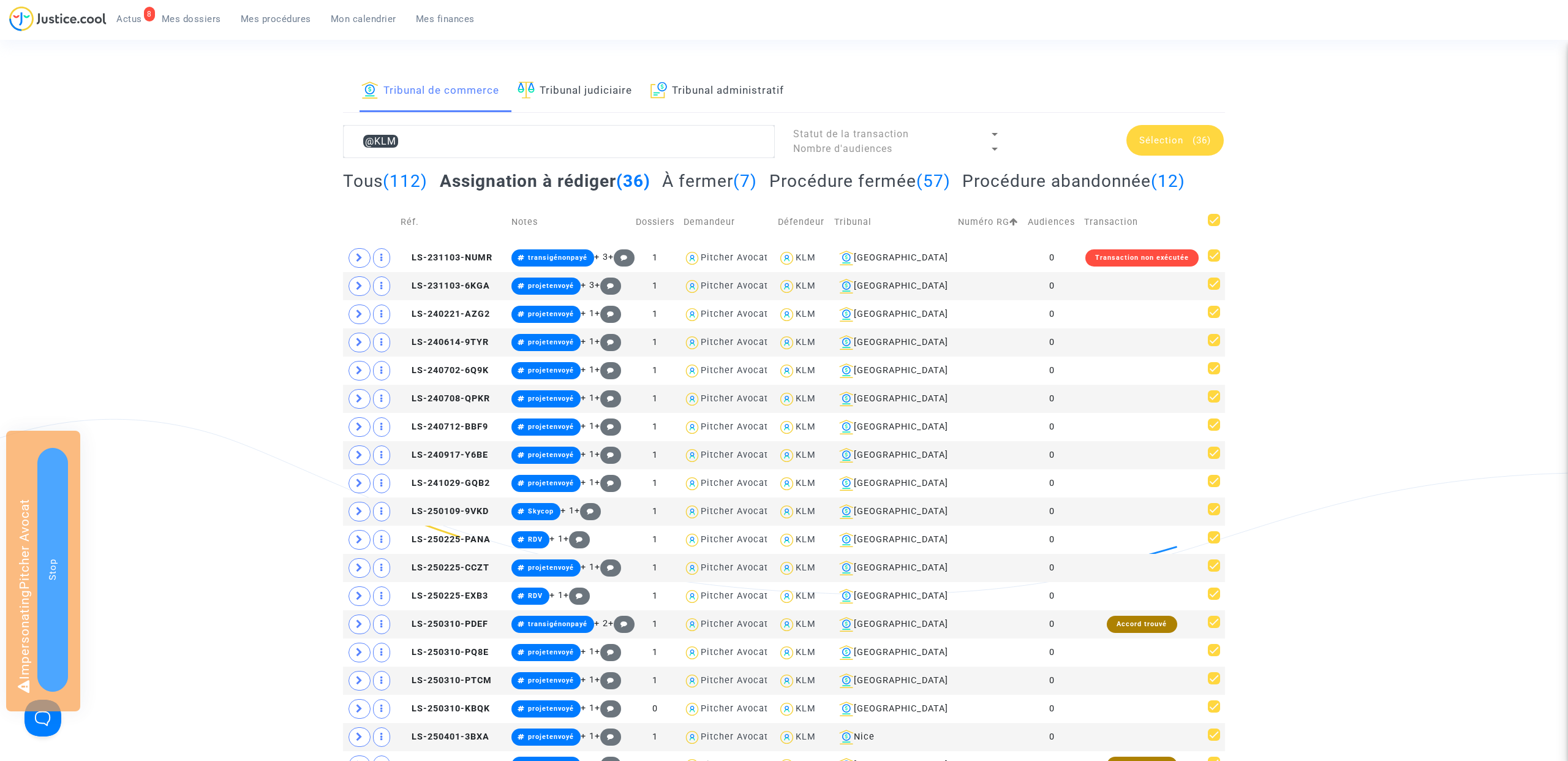
checkbox input "false"
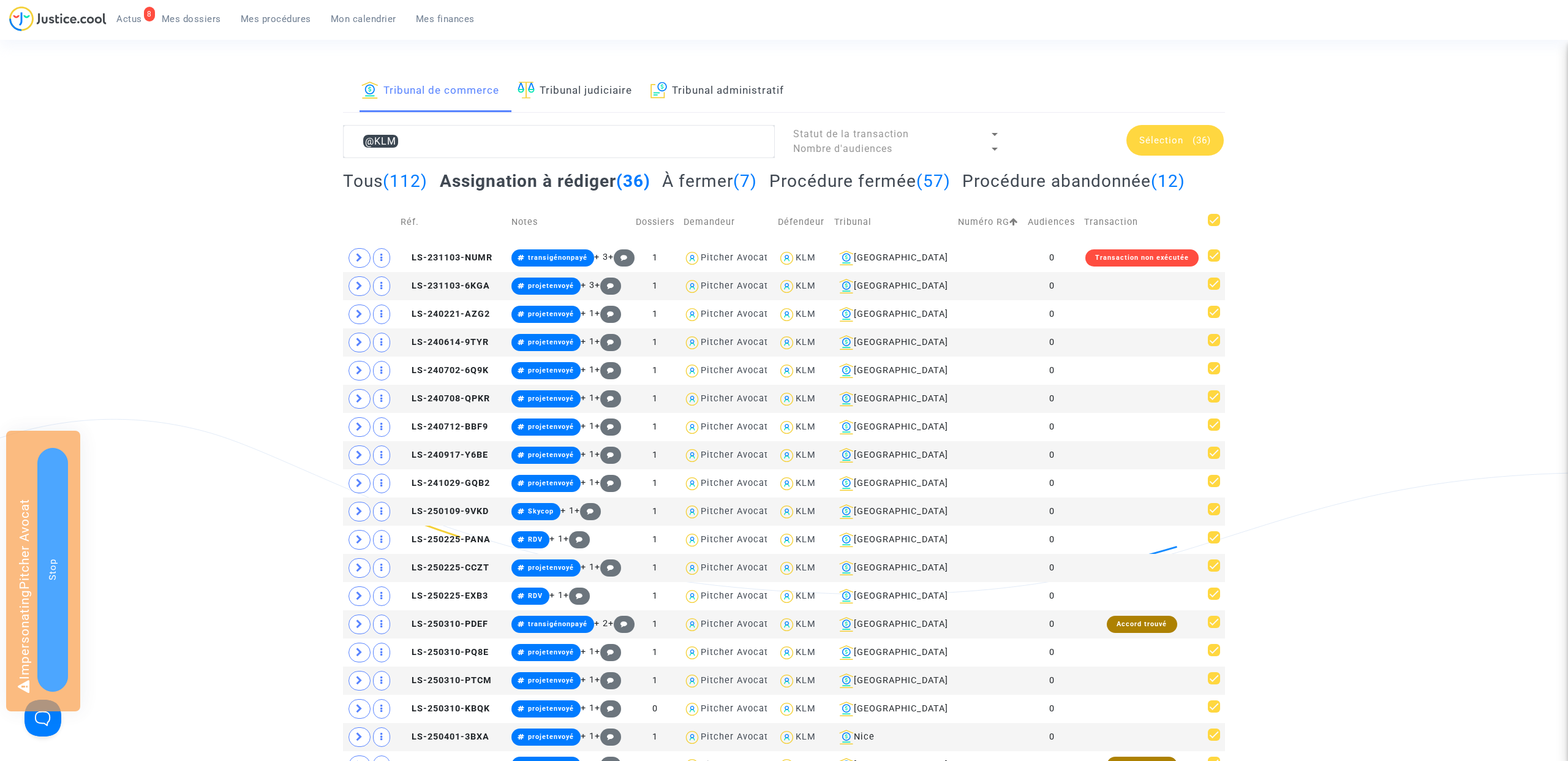
checkbox input "false"
click at [434, 254] on span "LS-231103-NUMR" at bounding box center [446, 258] width 92 height 10
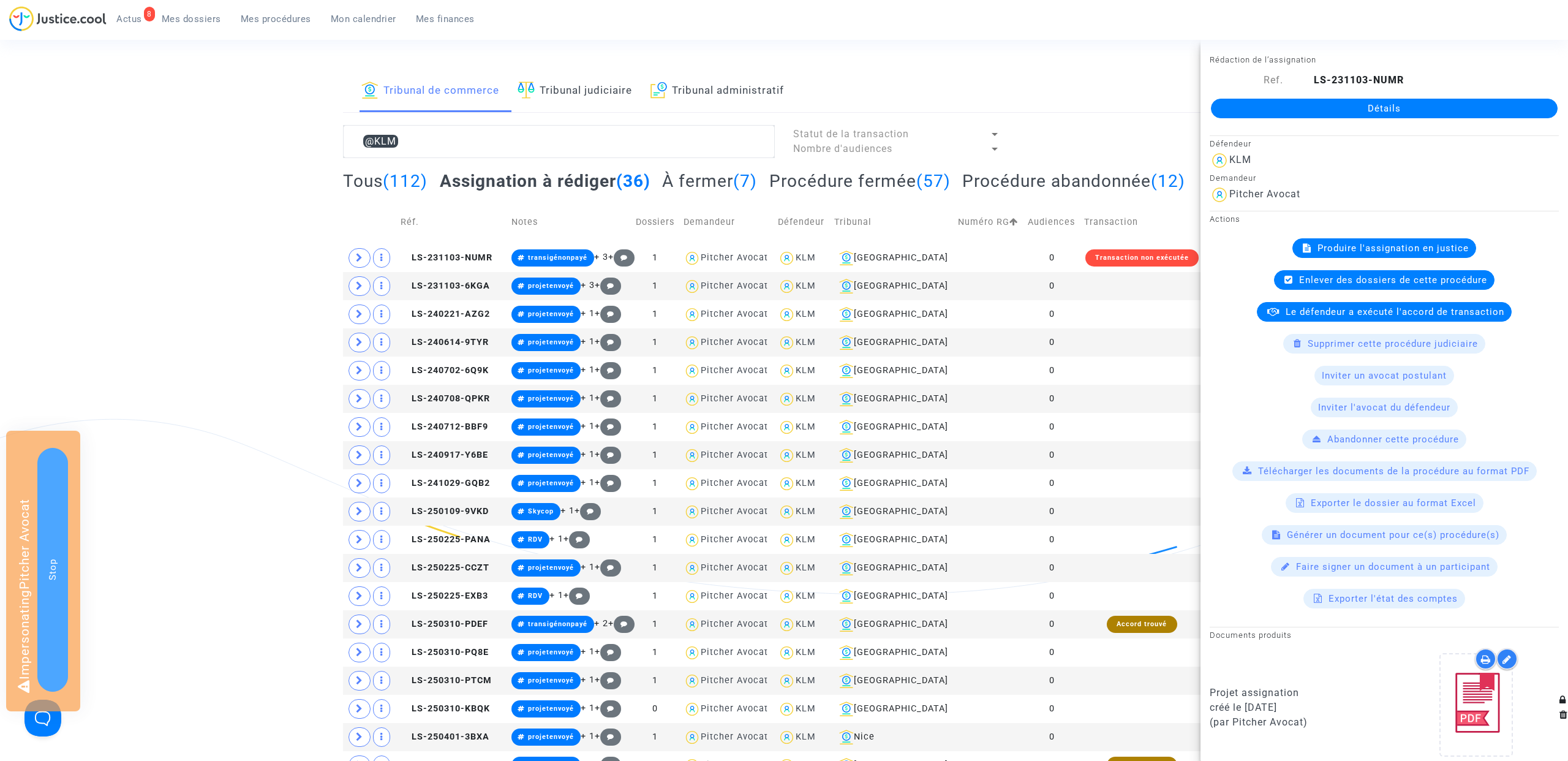
click at [1382, 110] on link "Détails" at bounding box center [1383, 108] width 346 height 19
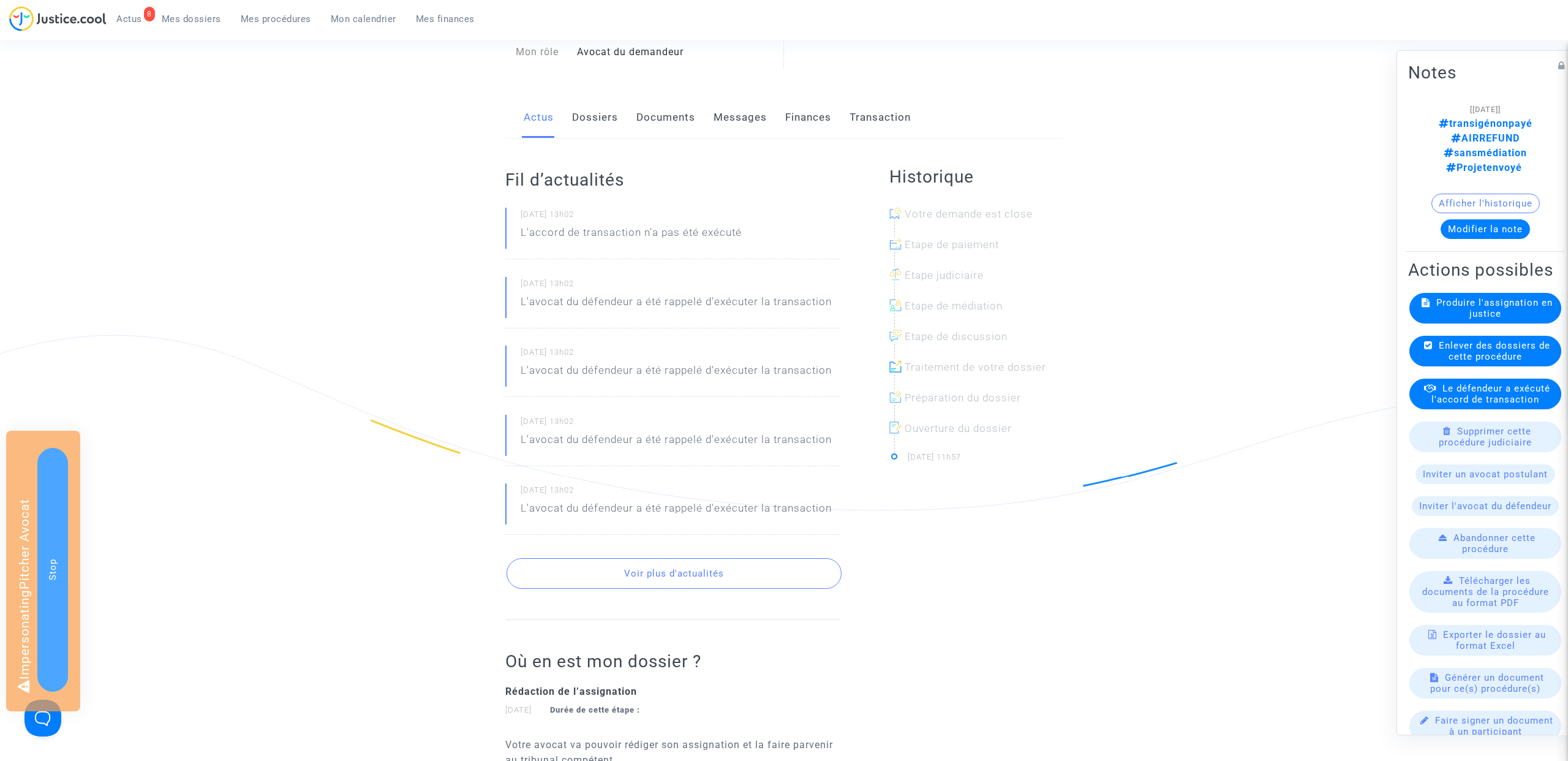
scroll to position [120, 0]
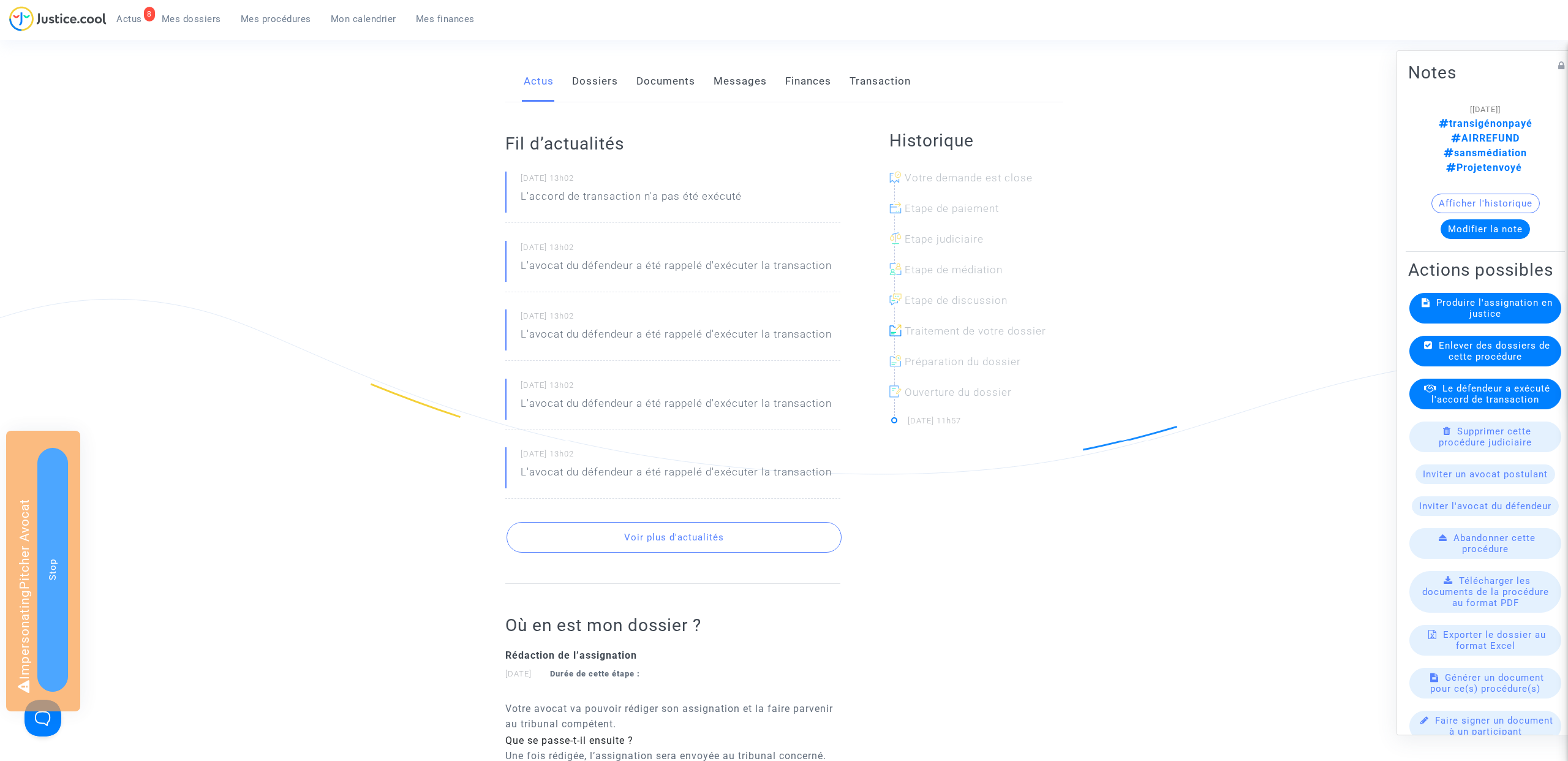
click at [586, 87] on link "Dossiers" at bounding box center [595, 81] width 46 height 40
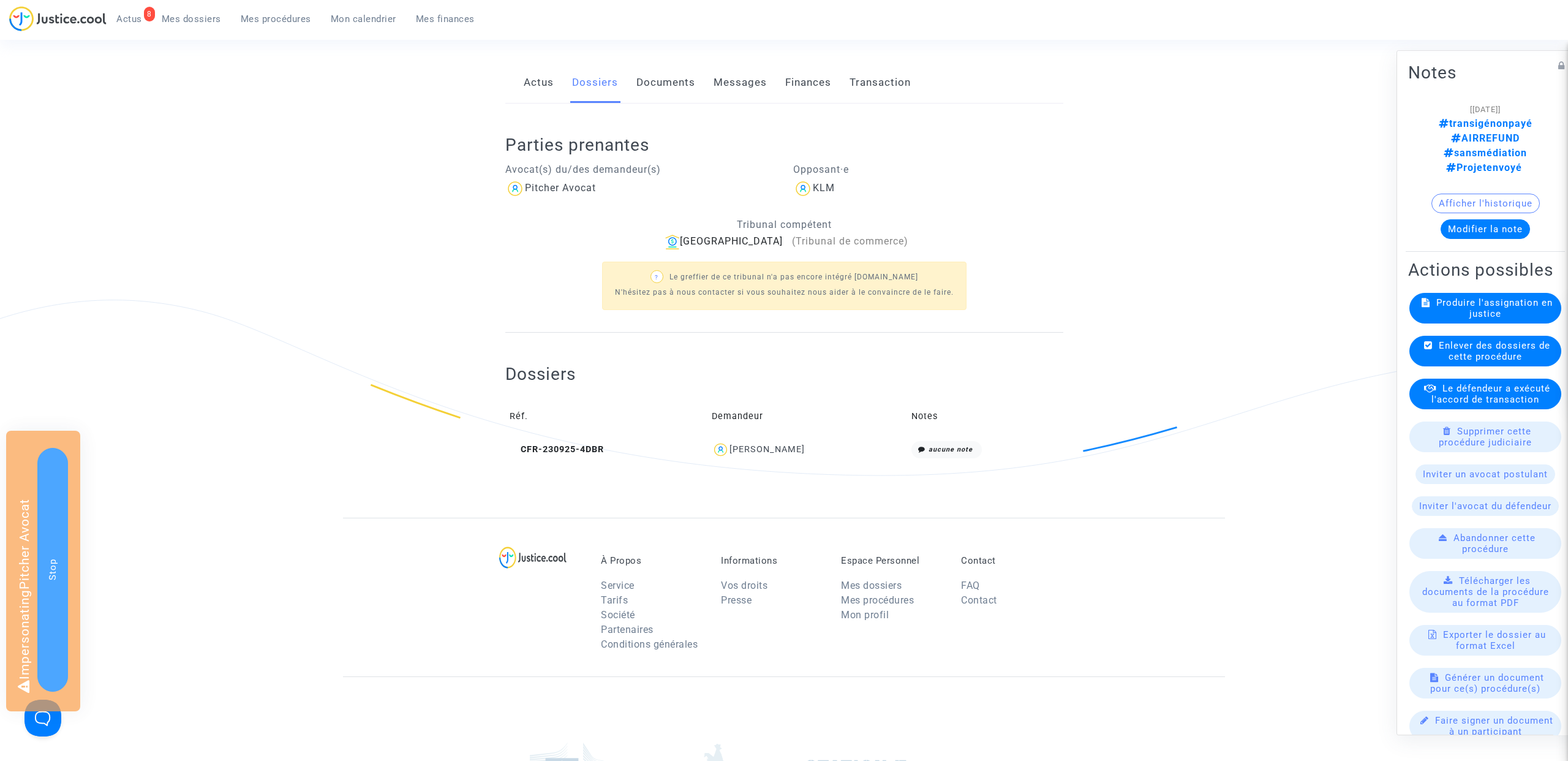
scroll to position [85, 0]
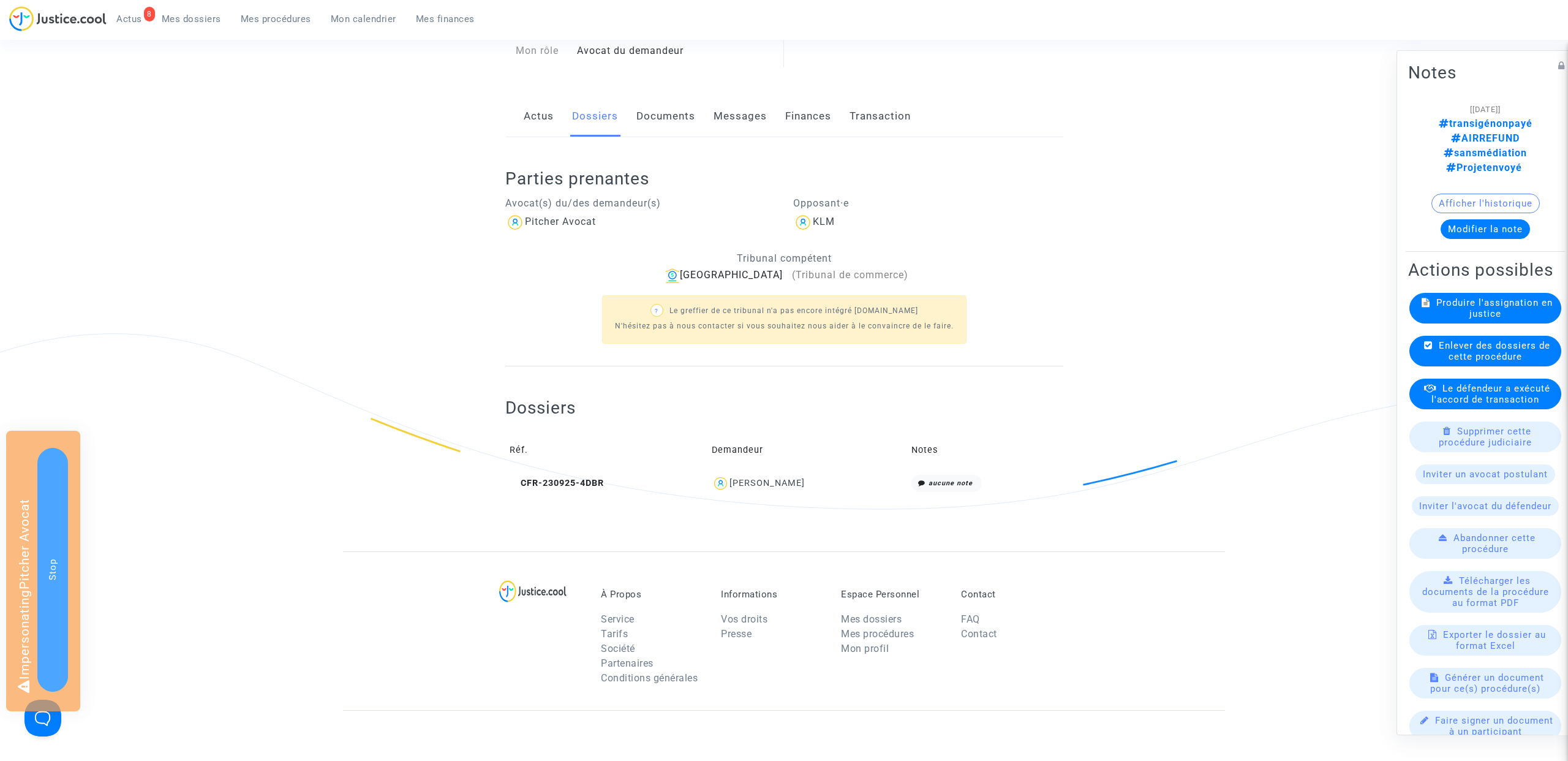
click at [664, 112] on link "Documents" at bounding box center [666, 117] width 59 height 40
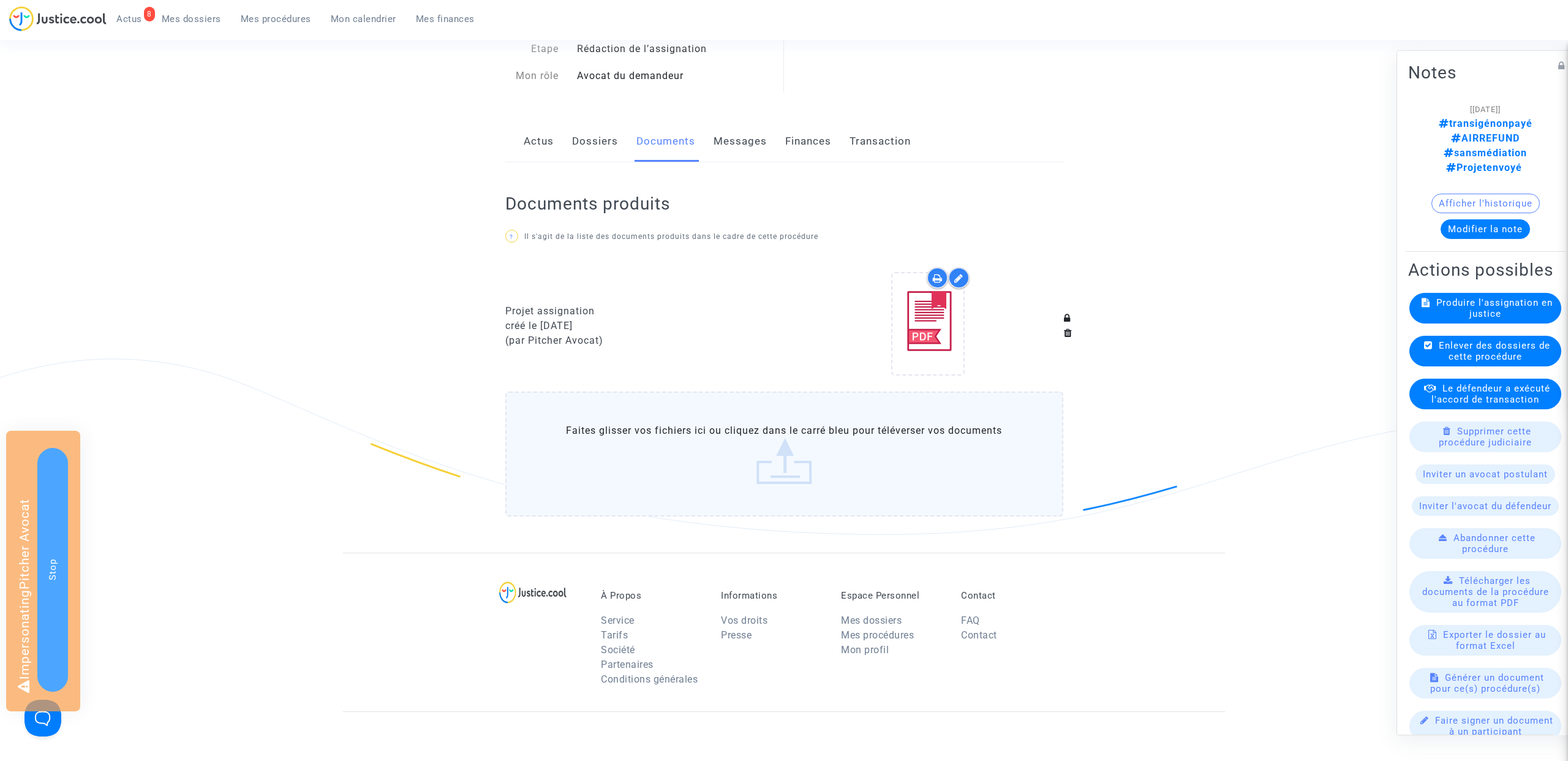
scroll to position [53, 0]
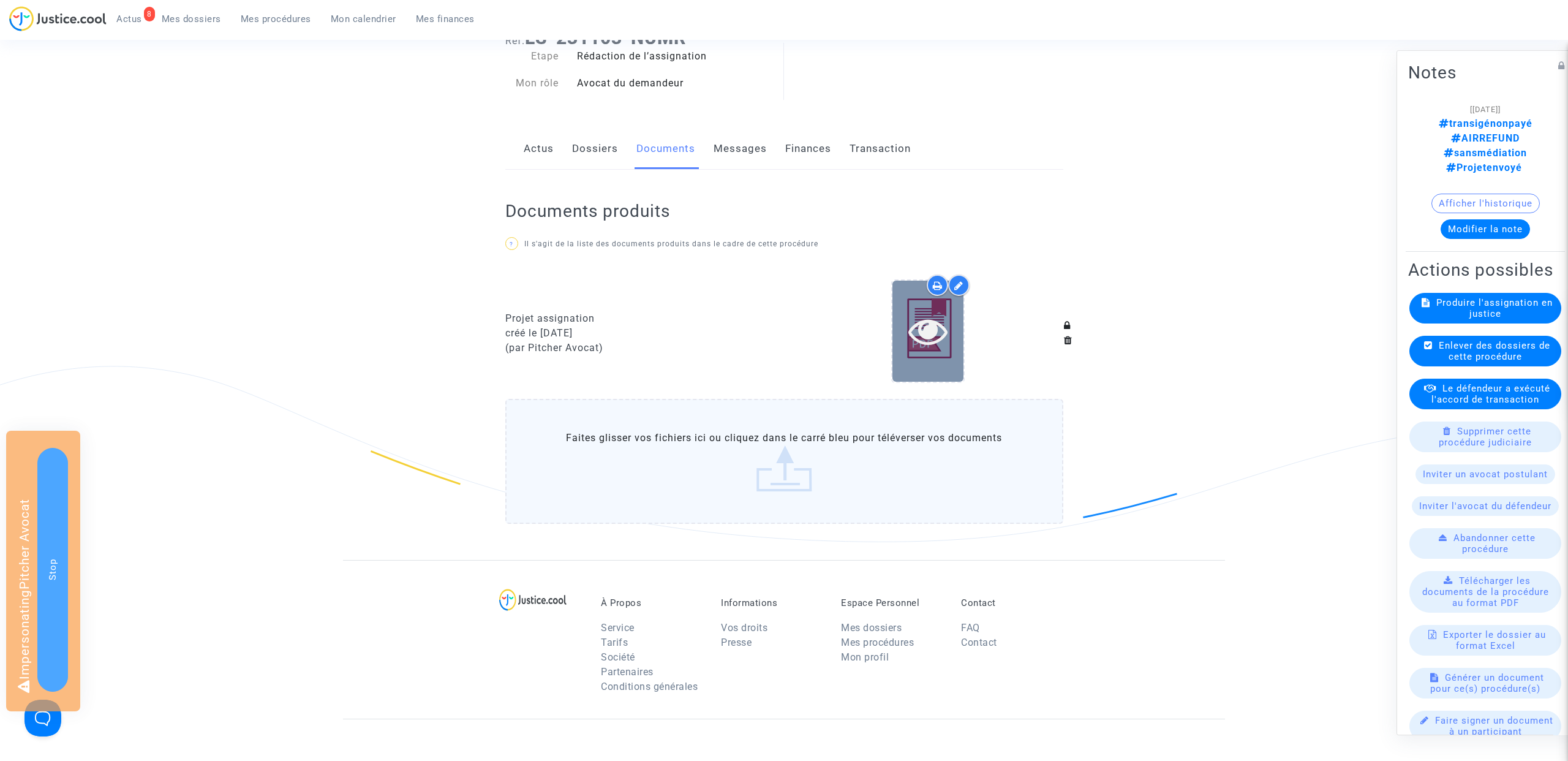
click at [928, 324] on icon at bounding box center [927, 331] width 40 height 39
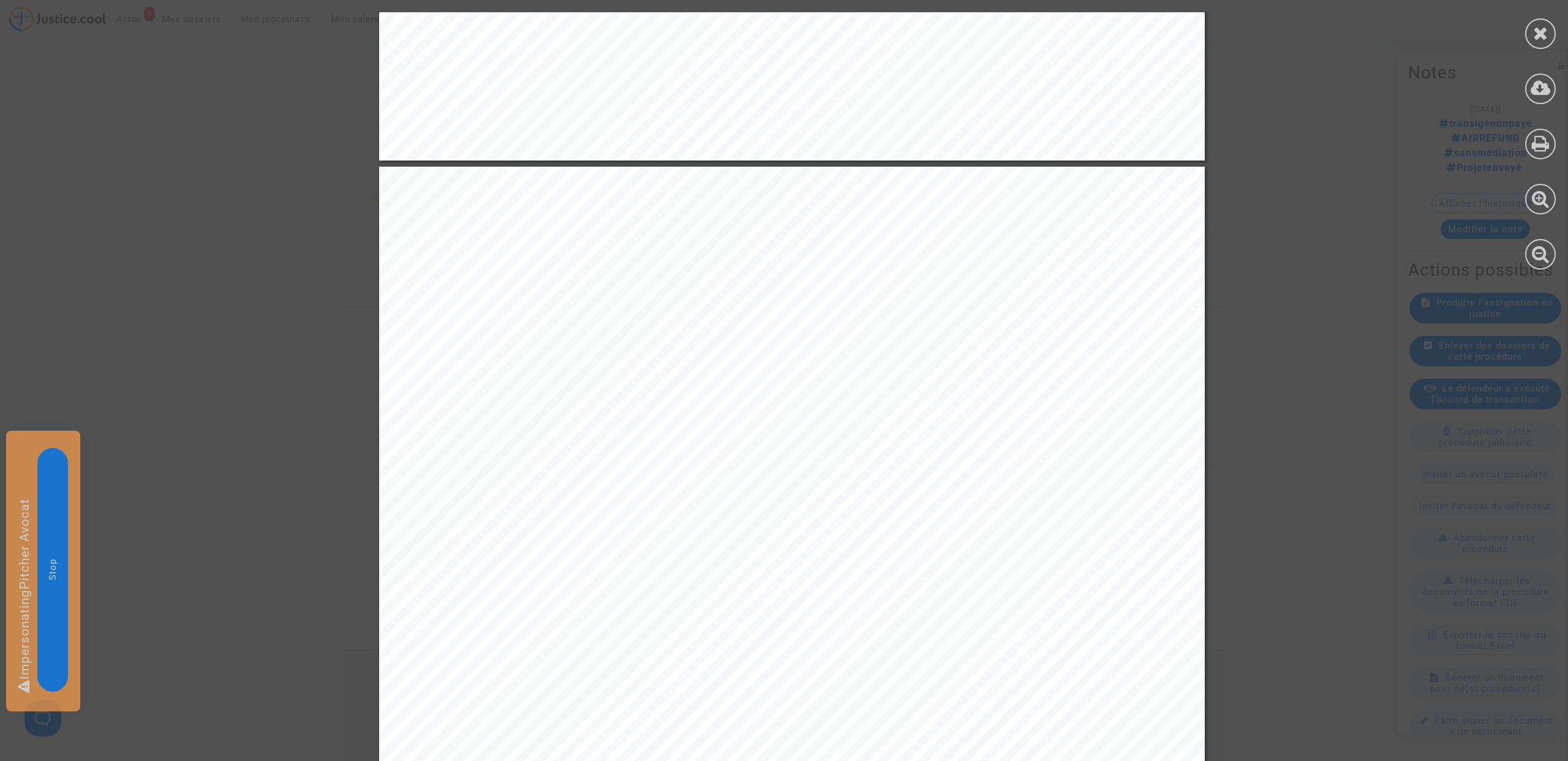
scroll to position [2221, 0]
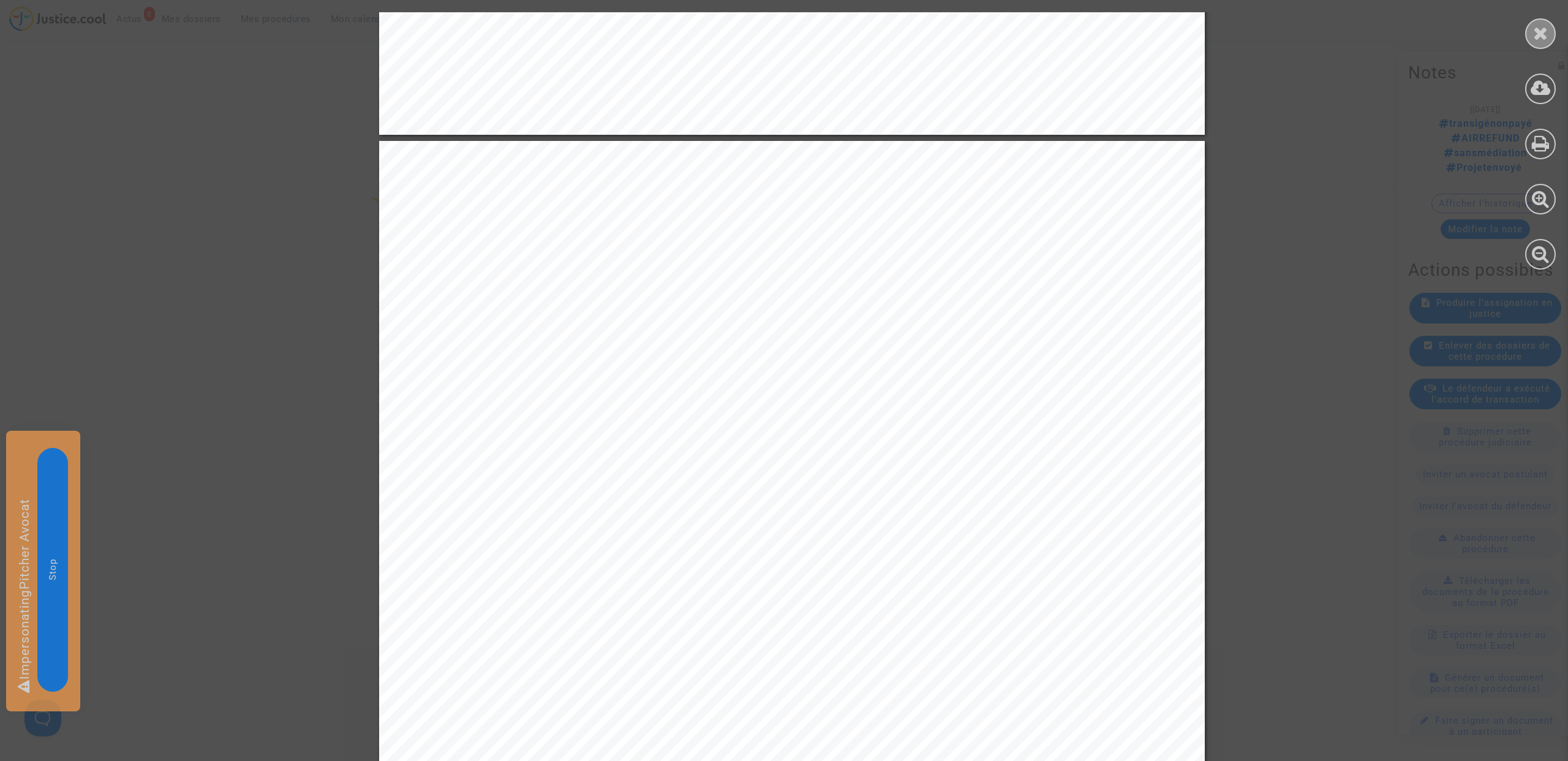
click at [1538, 38] on icon at bounding box center [1540, 33] width 15 height 18
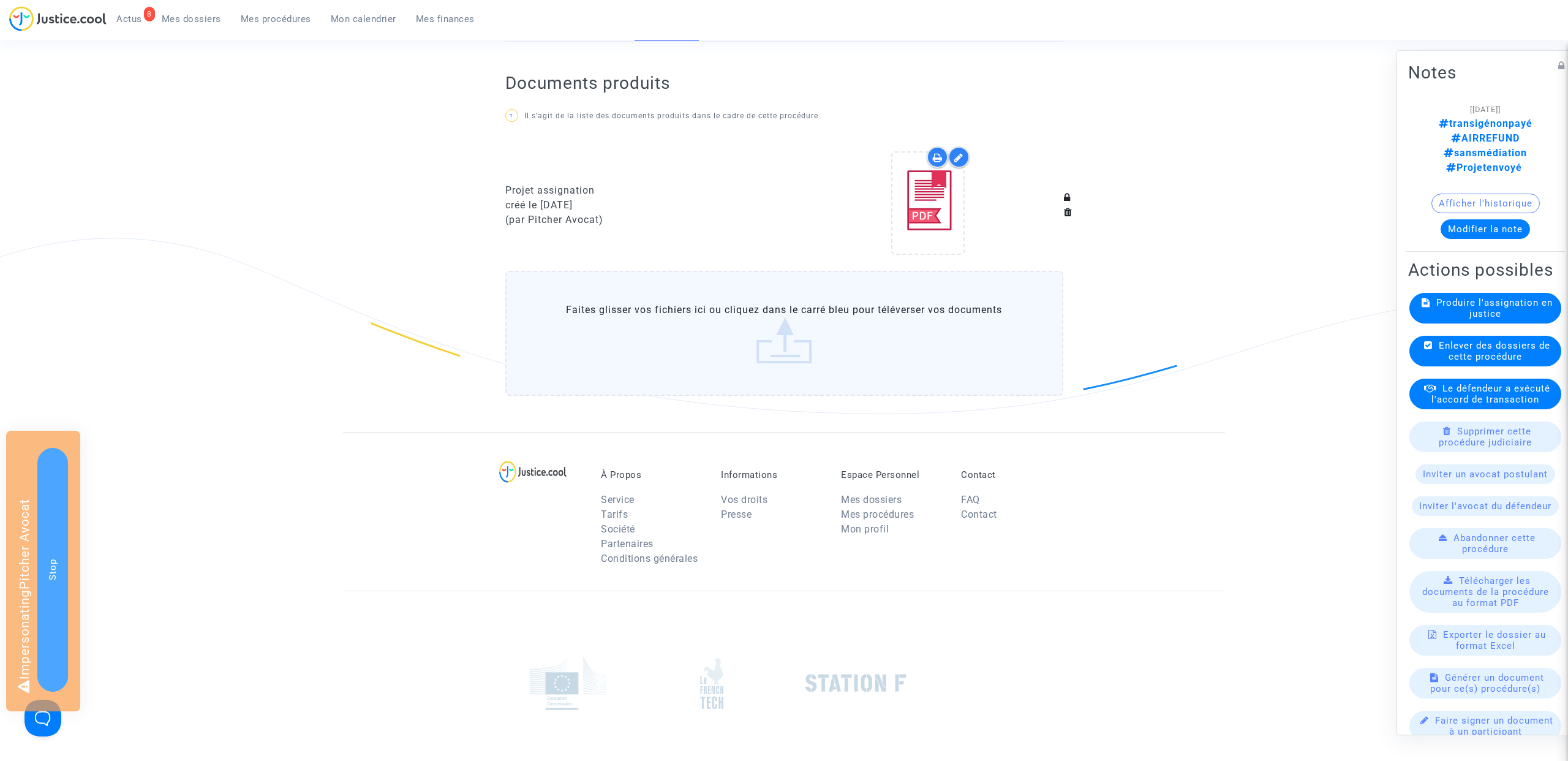
scroll to position [0, 0]
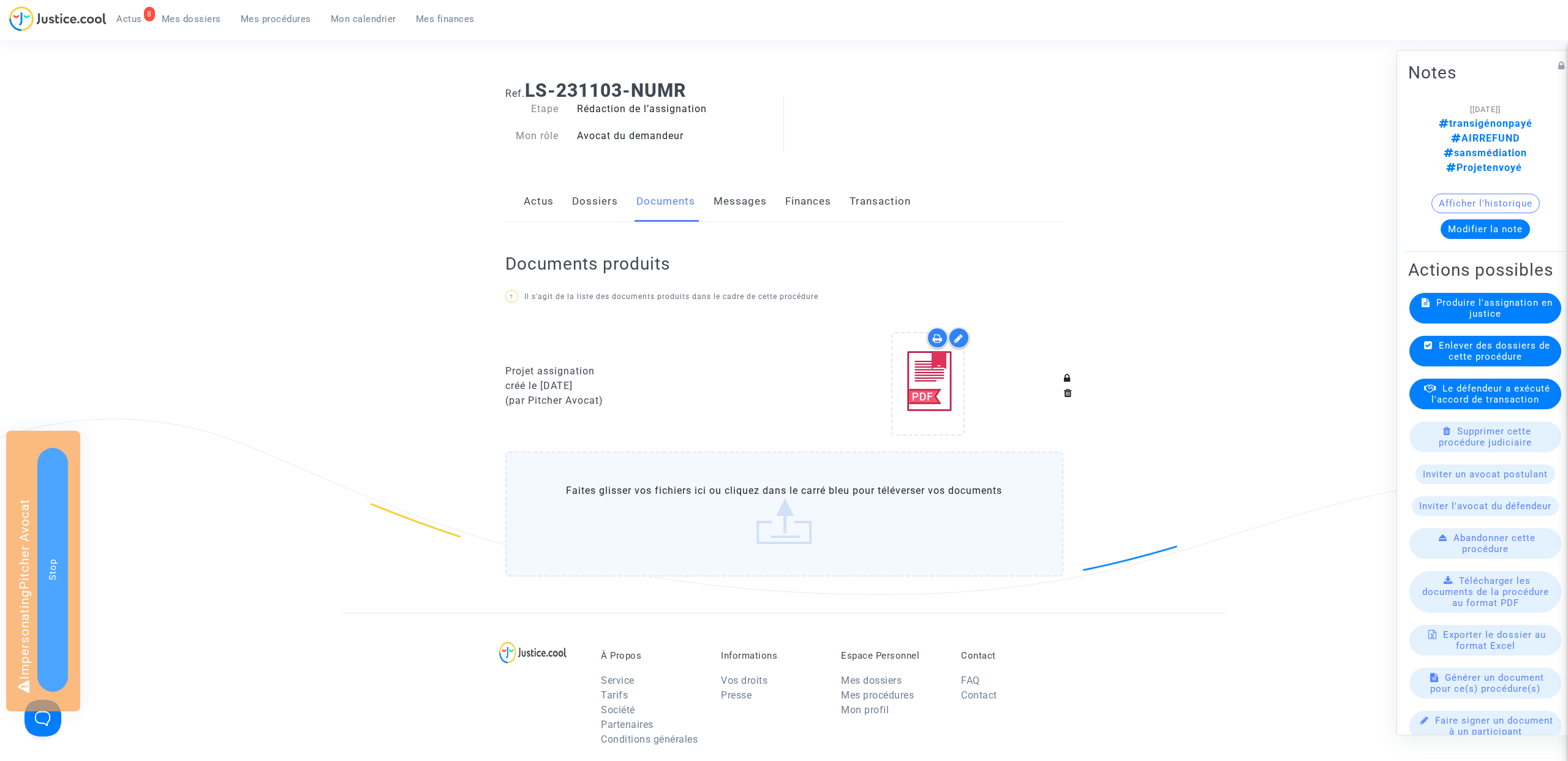
click at [733, 206] on link "Messages" at bounding box center [740, 201] width 53 height 40
click at [745, 201] on link "Messages" at bounding box center [740, 201] width 53 height 40
click at [817, 206] on link "Finances" at bounding box center [808, 201] width 46 height 40
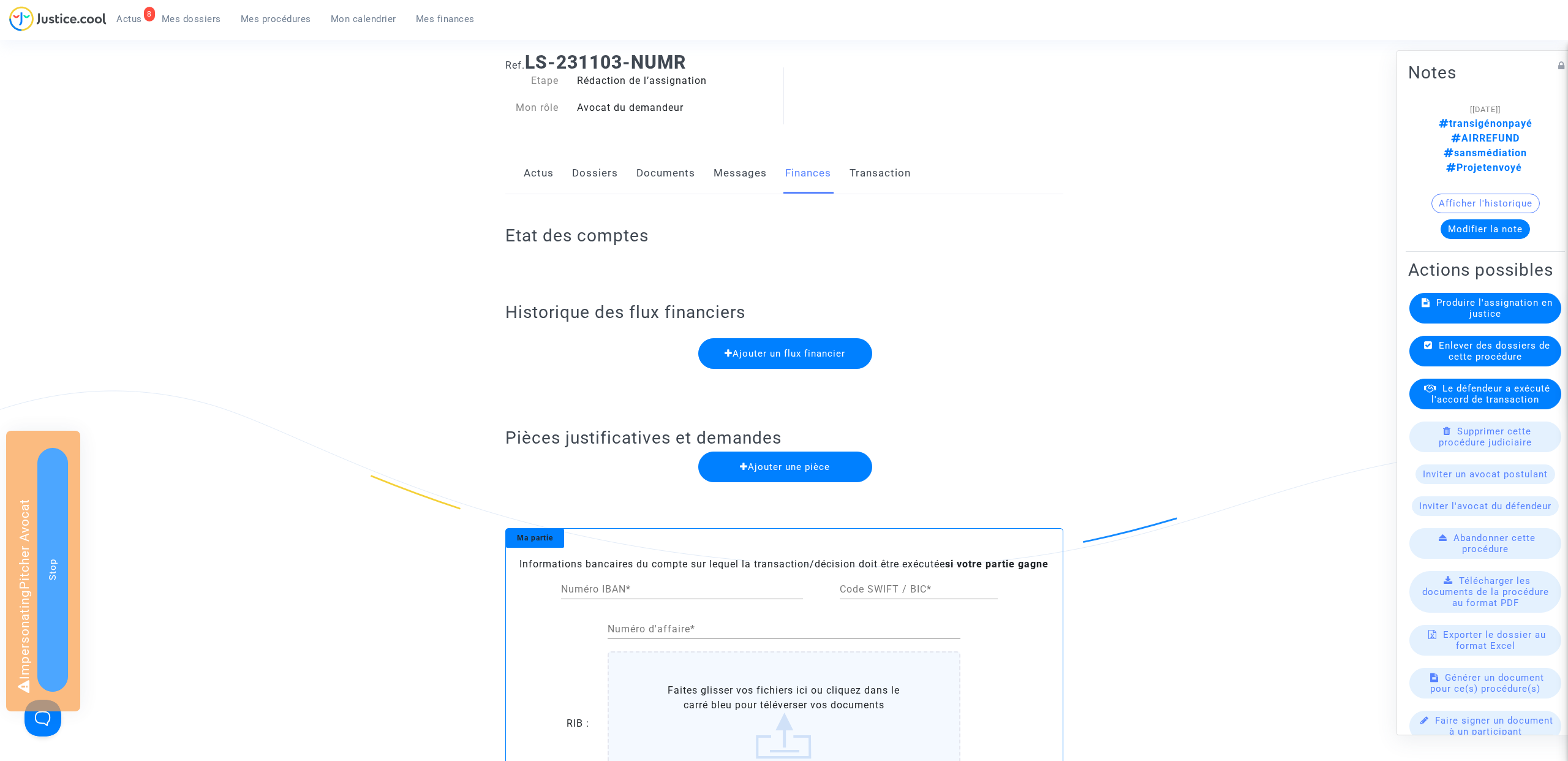
scroll to position [16, 0]
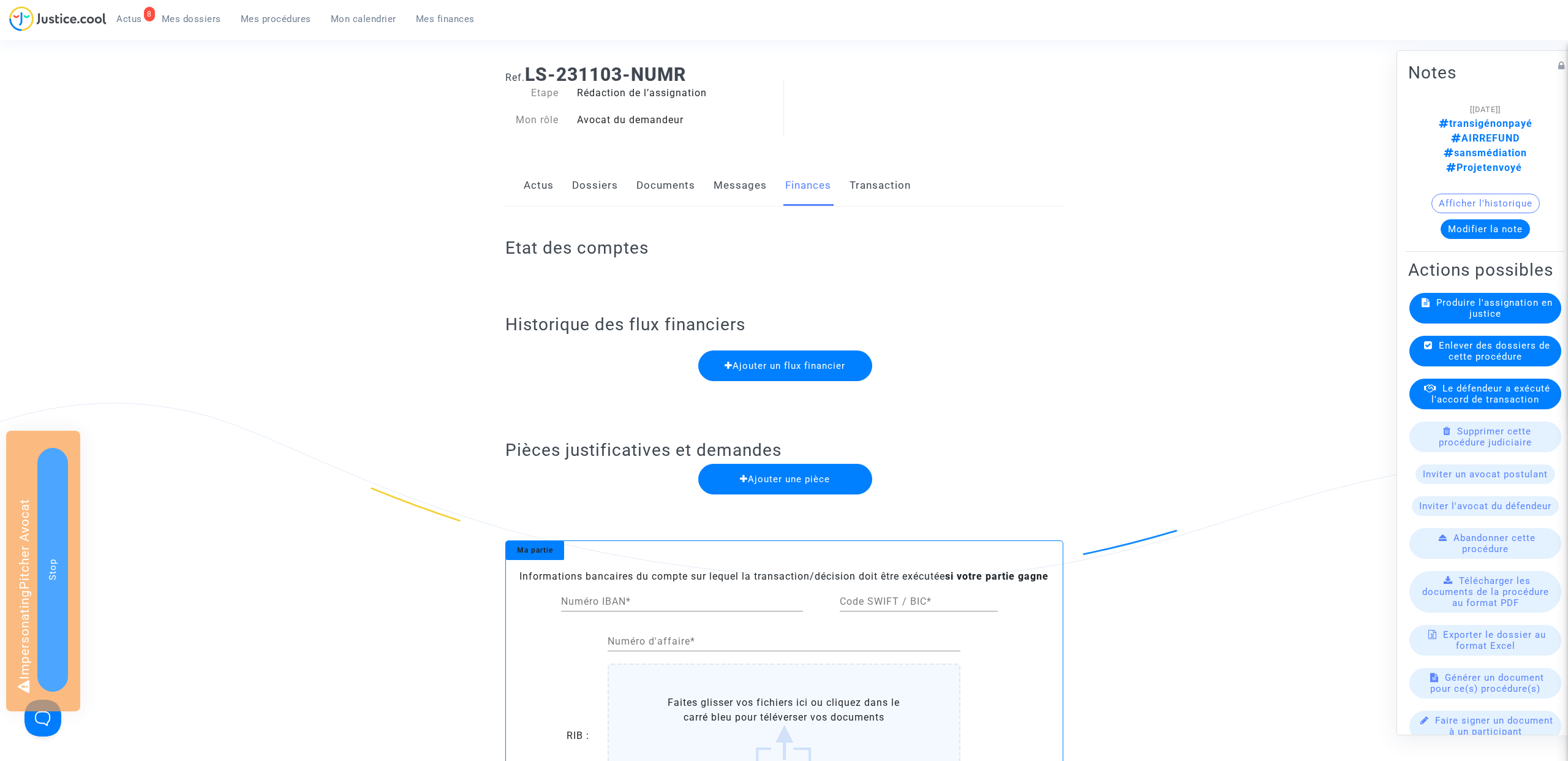
click at [879, 185] on link "Transaction" at bounding box center [880, 185] width 61 height 40
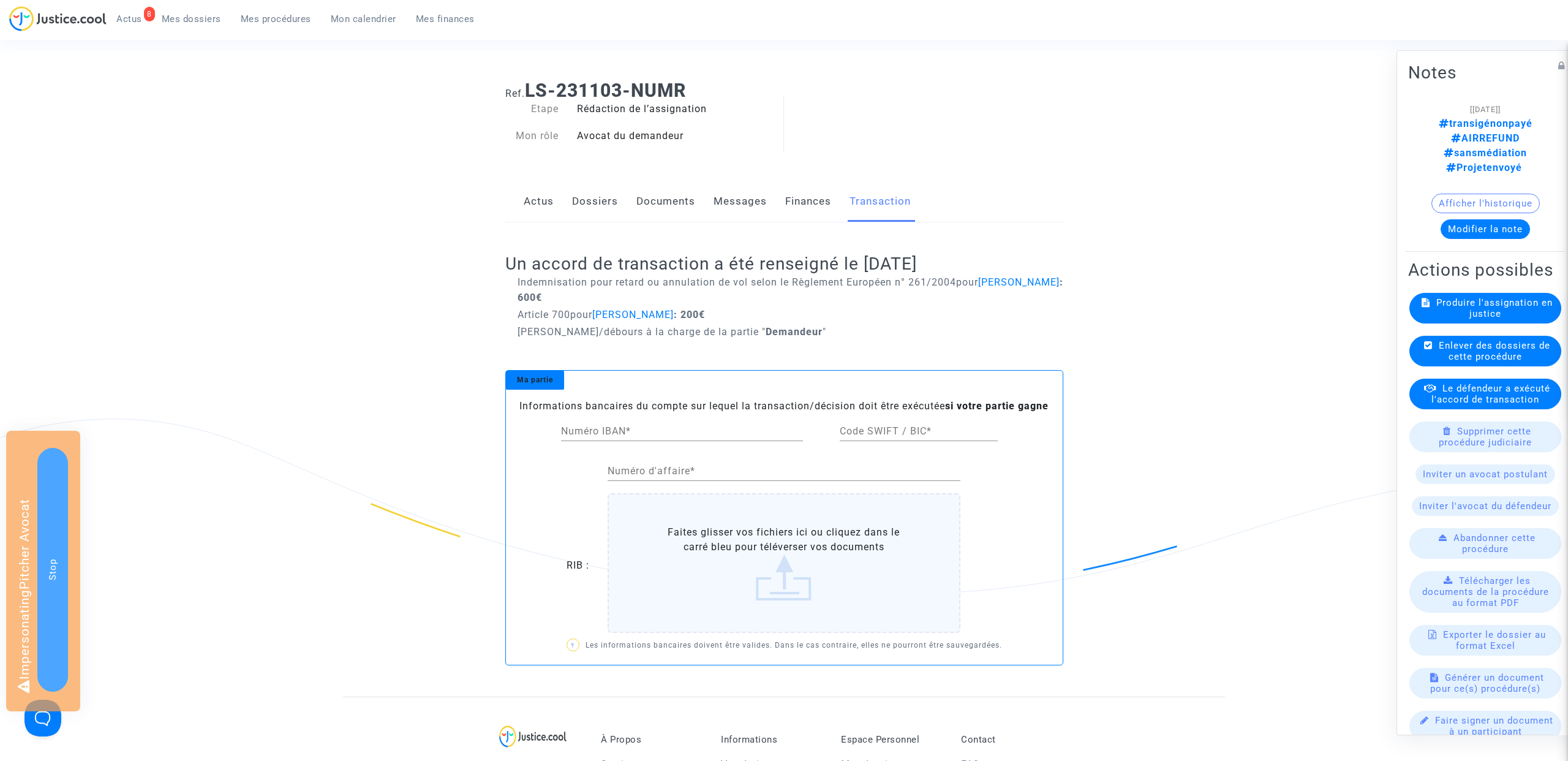
click at [360, 21] on span "Mon calendrier" at bounding box center [363, 19] width 65 height 11
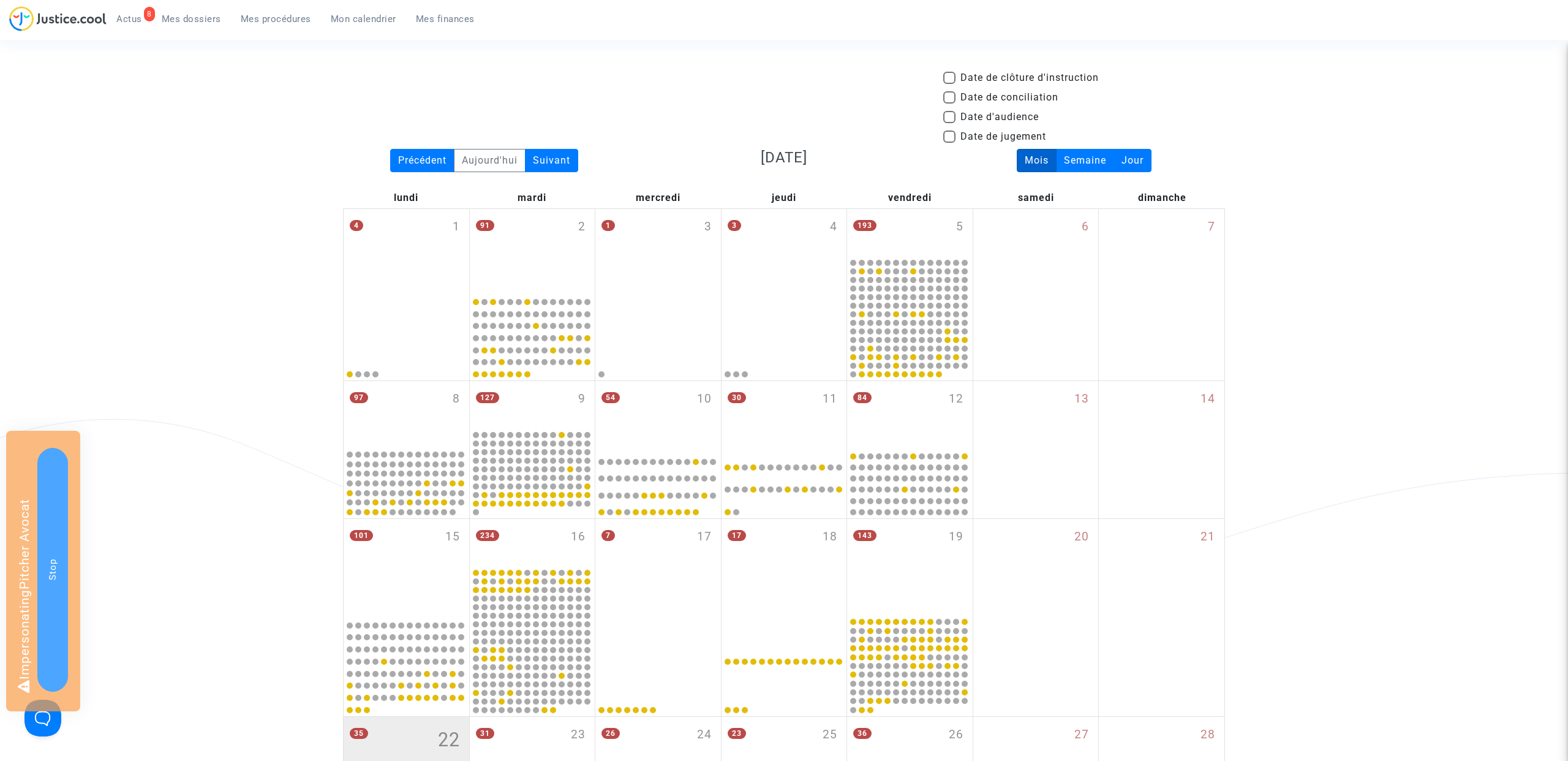
click at [188, 17] on span "Mes dossiers" at bounding box center [192, 19] width 60 height 11
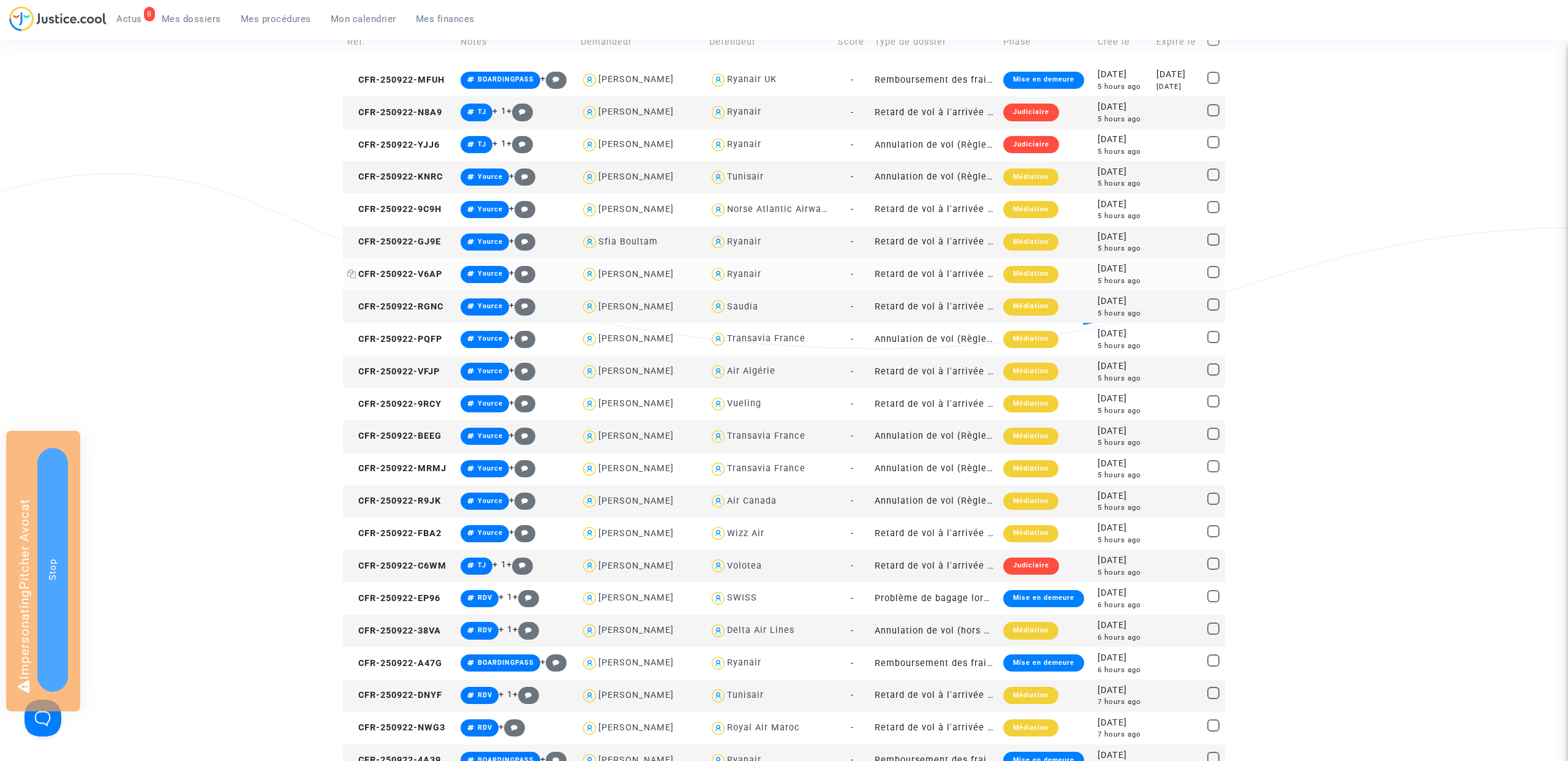
scroll to position [252, 0]
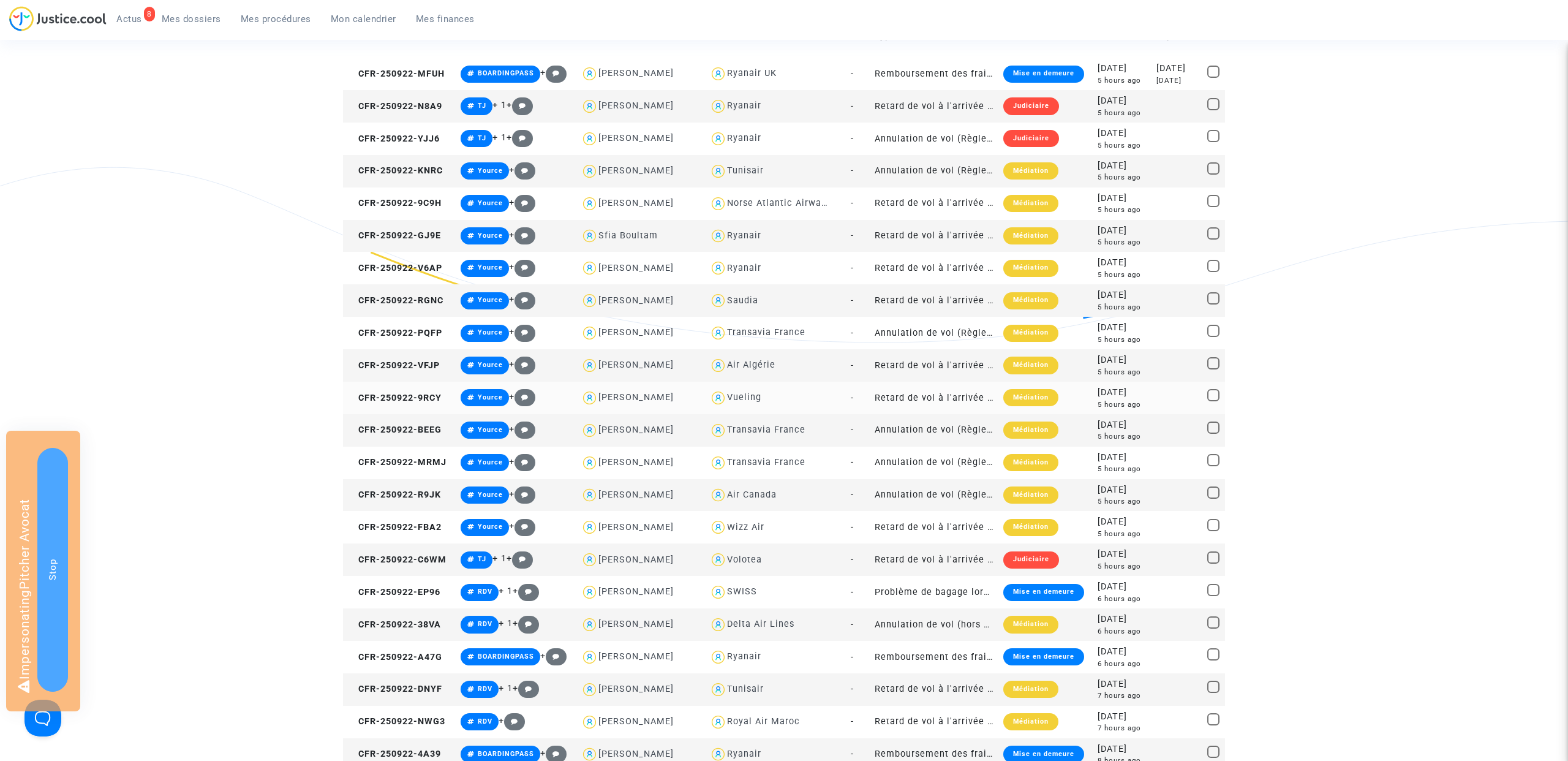
click at [1029, 402] on div "Médiation" at bounding box center [1030, 397] width 55 height 17
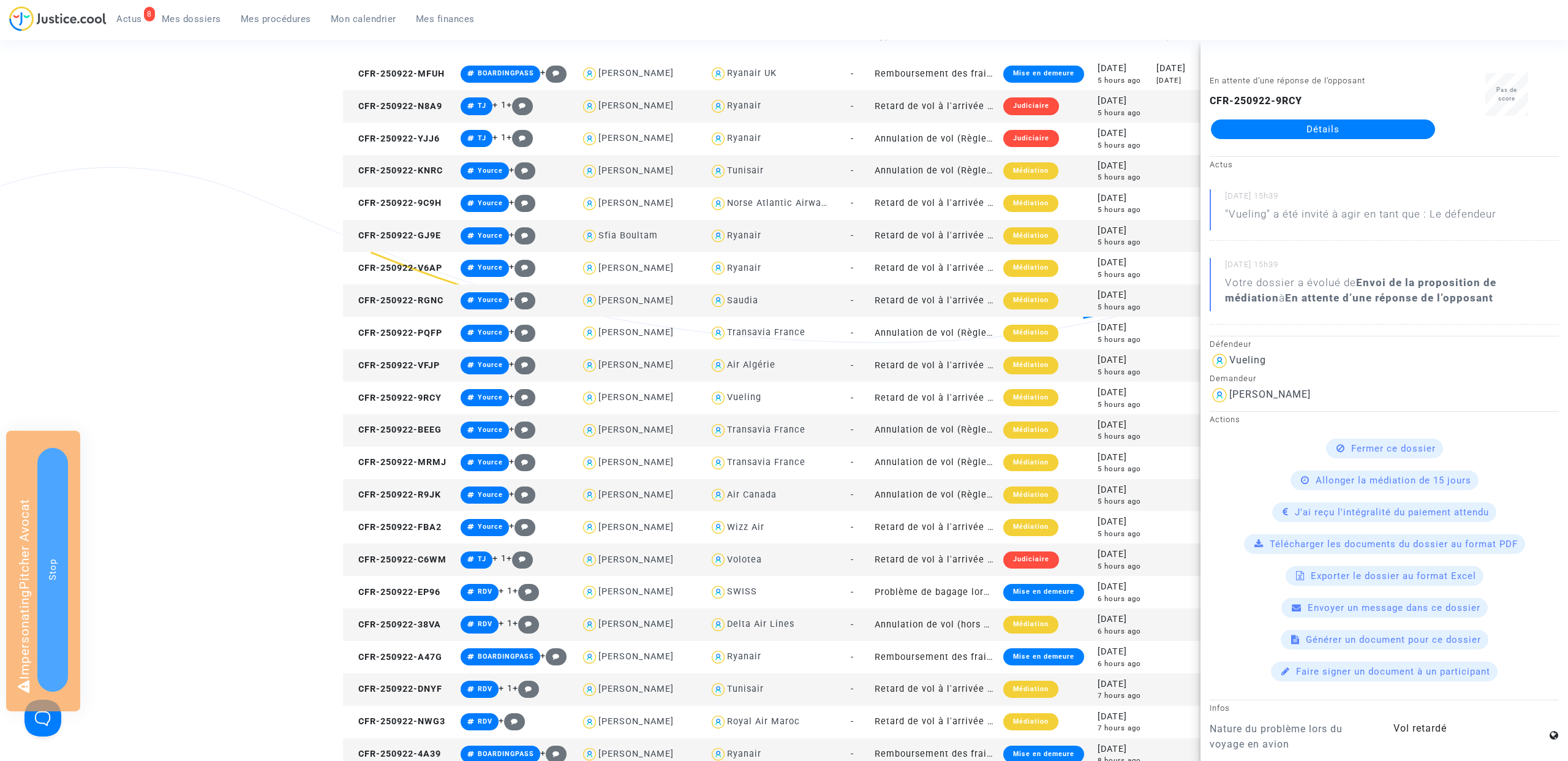
click at [1325, 135] on link "Détails" at bounding box center [1322, 129] width 224 height 19
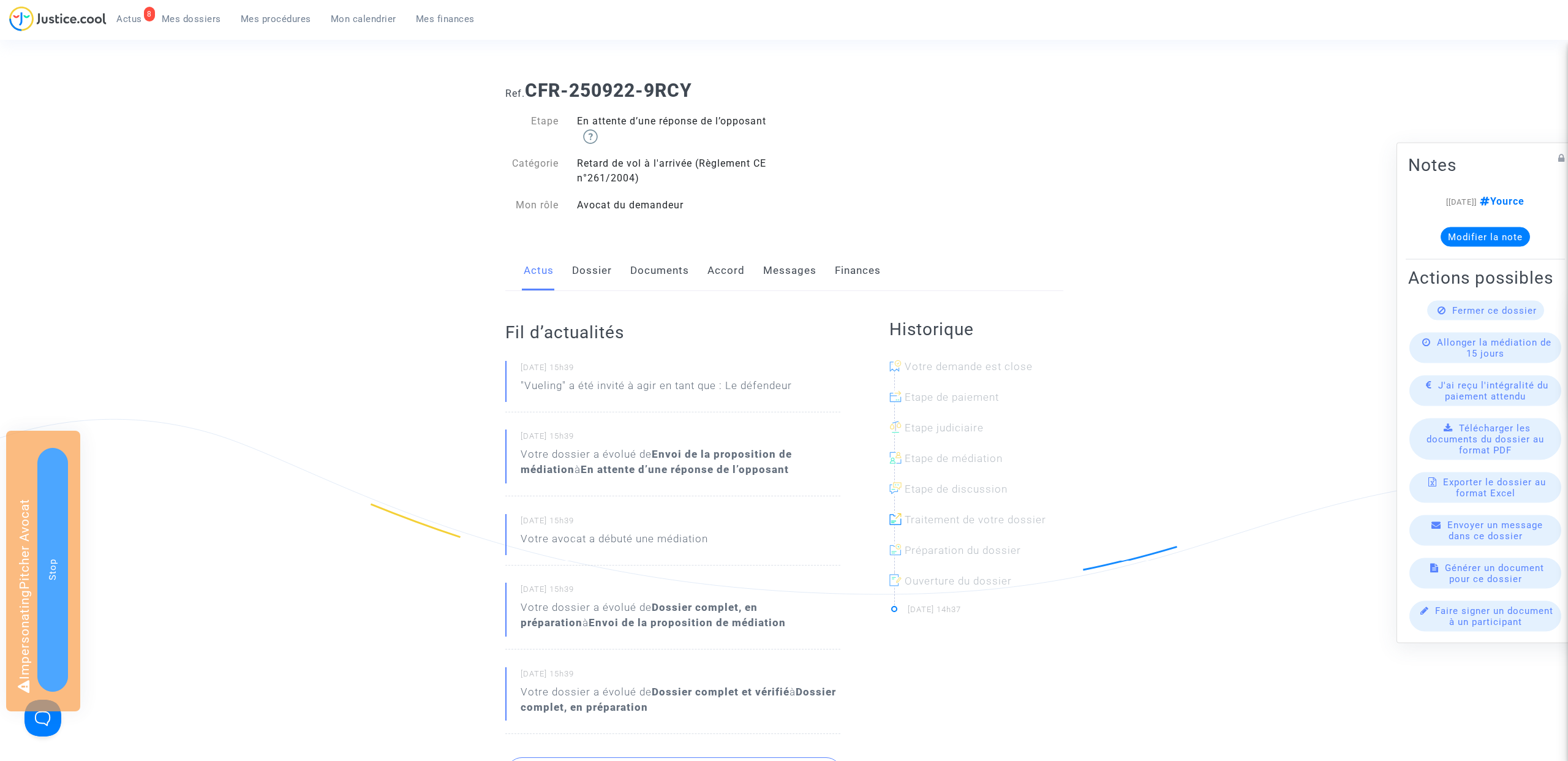
click at [591, 271] on link "Dossier" at bounding box center [591, 271] width 40 height 40
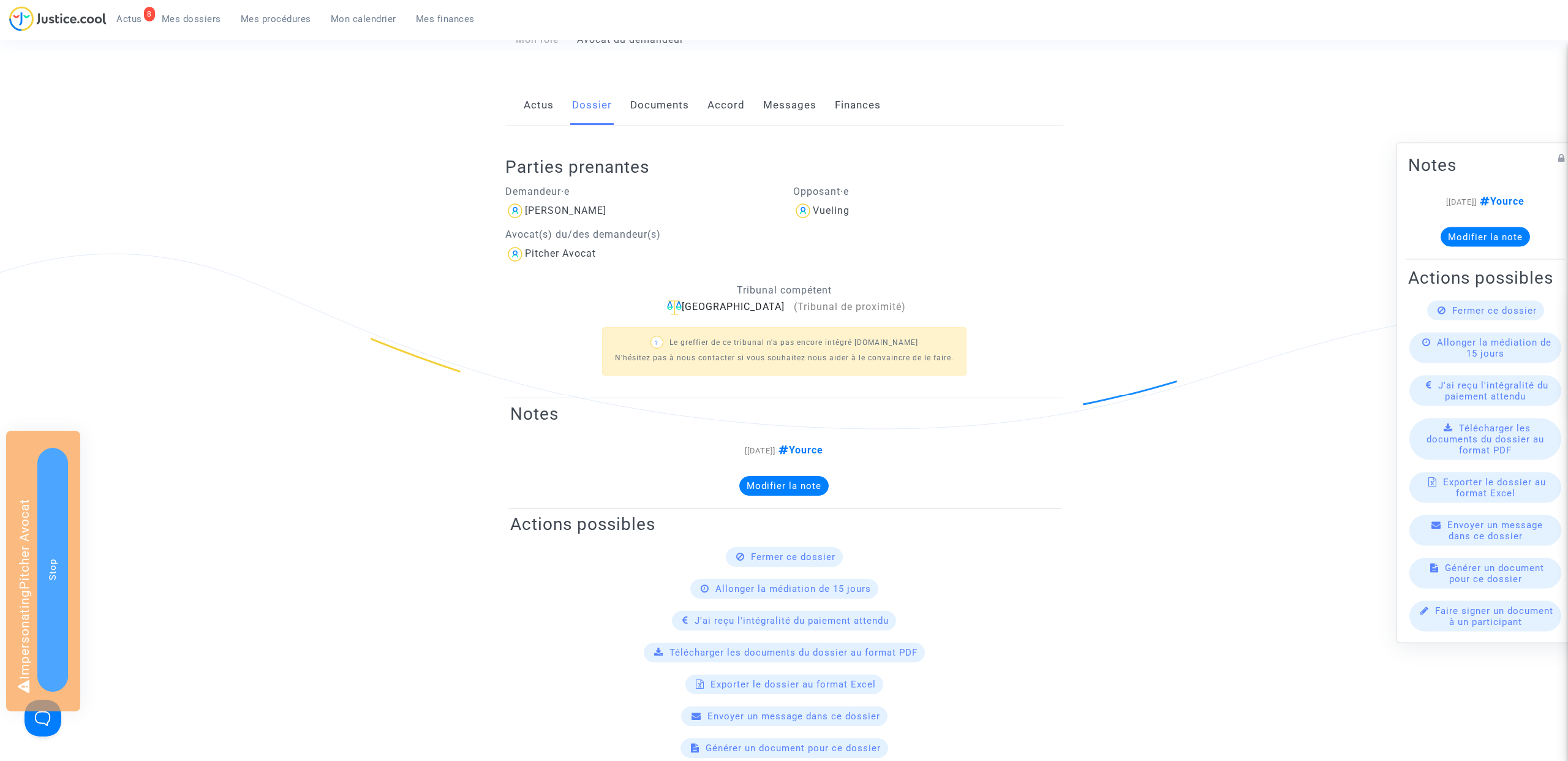
scroll to position [133, 0]
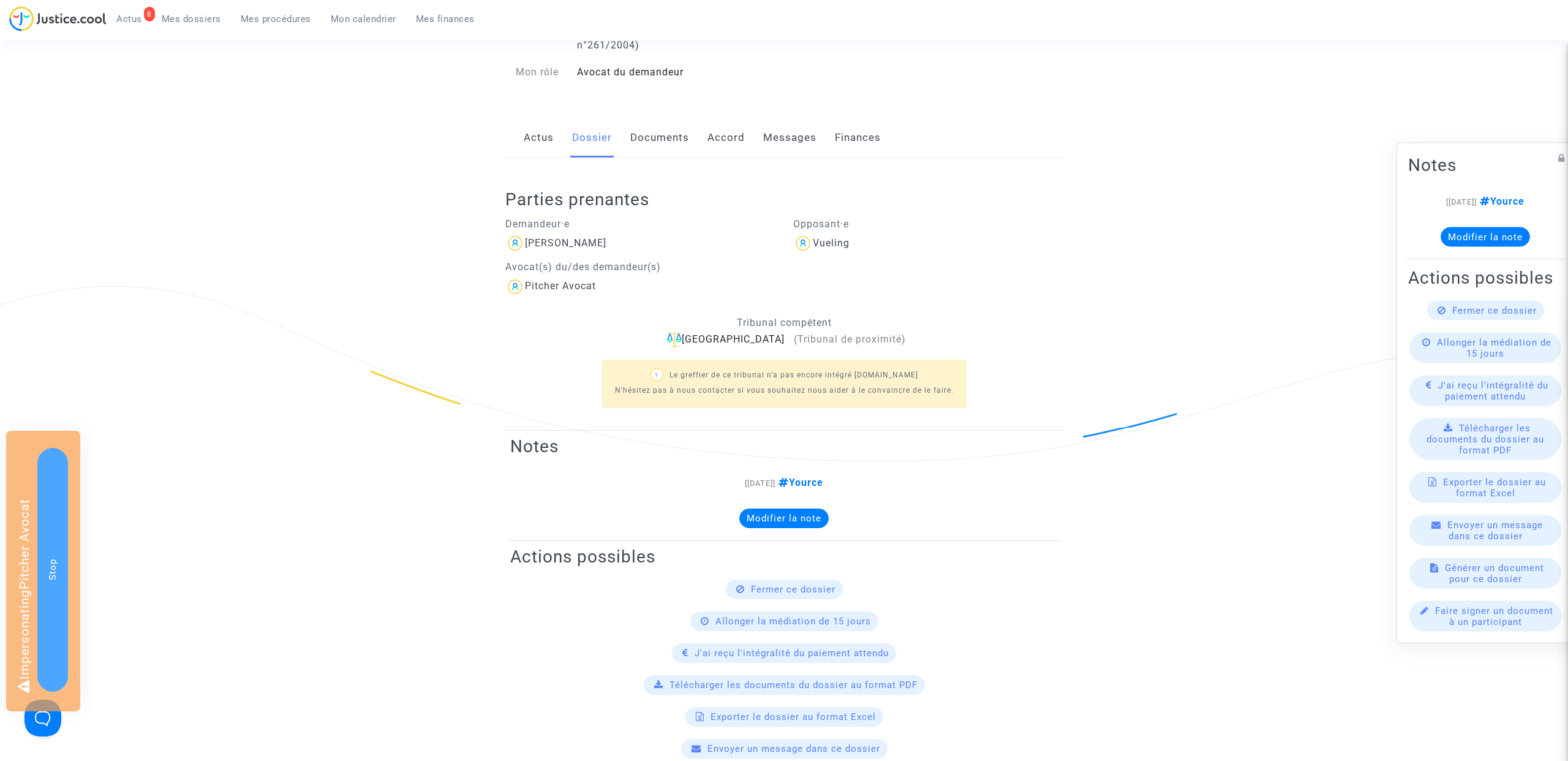
click at [653, 143] on link "Documents" at bounding box center [659, 137] width 59 height 40
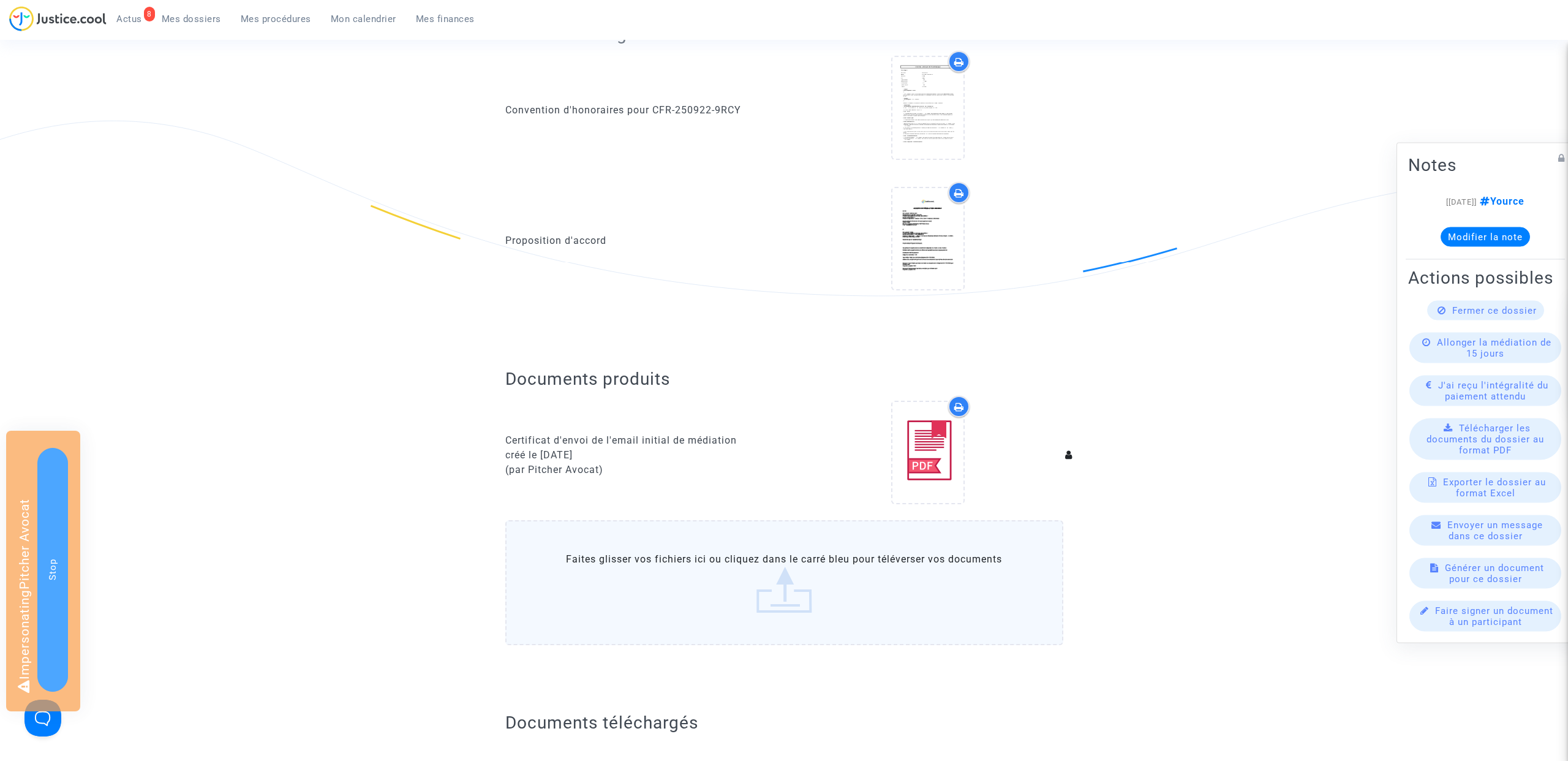
scroll to position [287, 0]
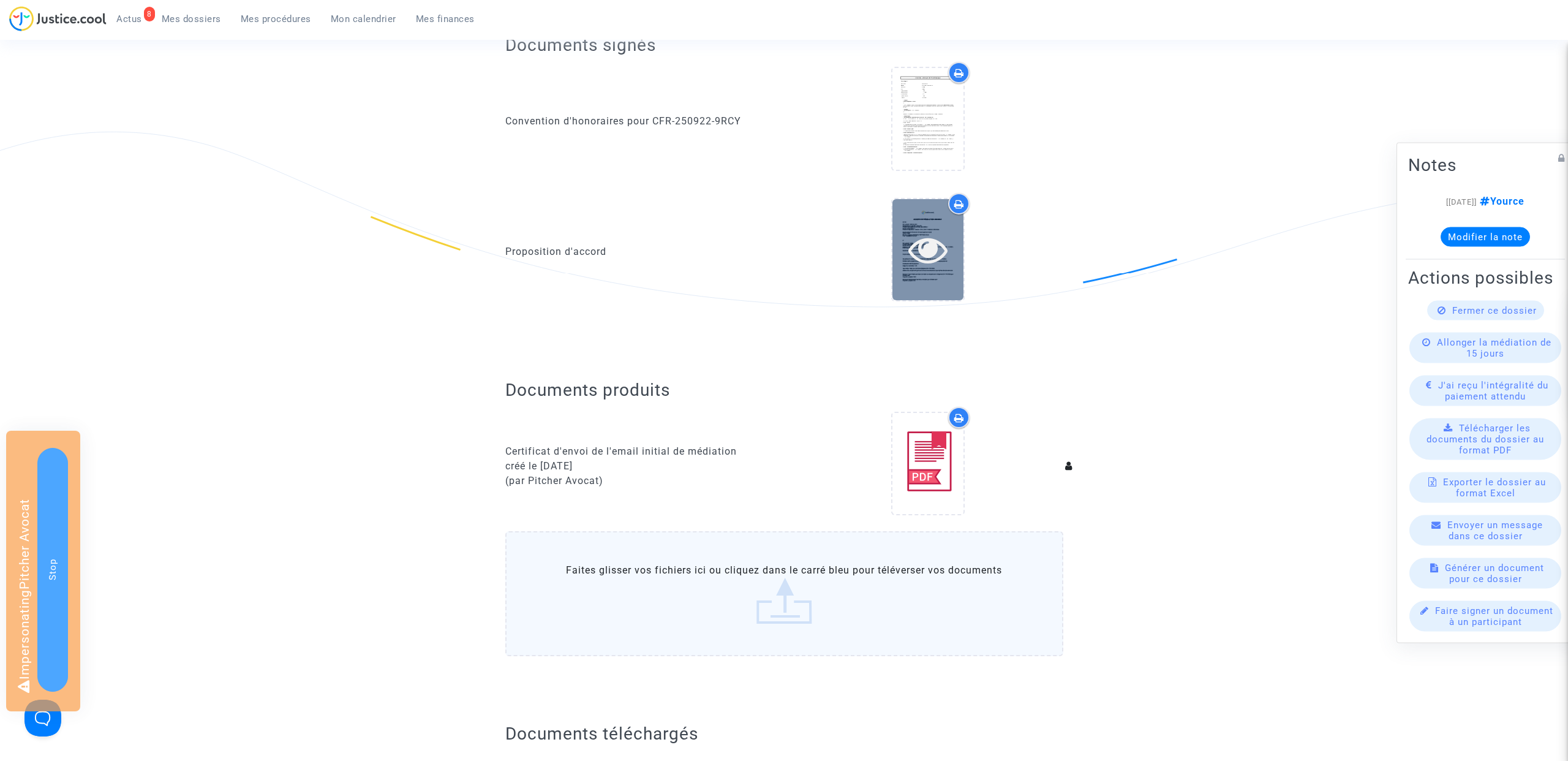
click at [930, 234] on icon at bounding box center [927, 249] width 40 height 39
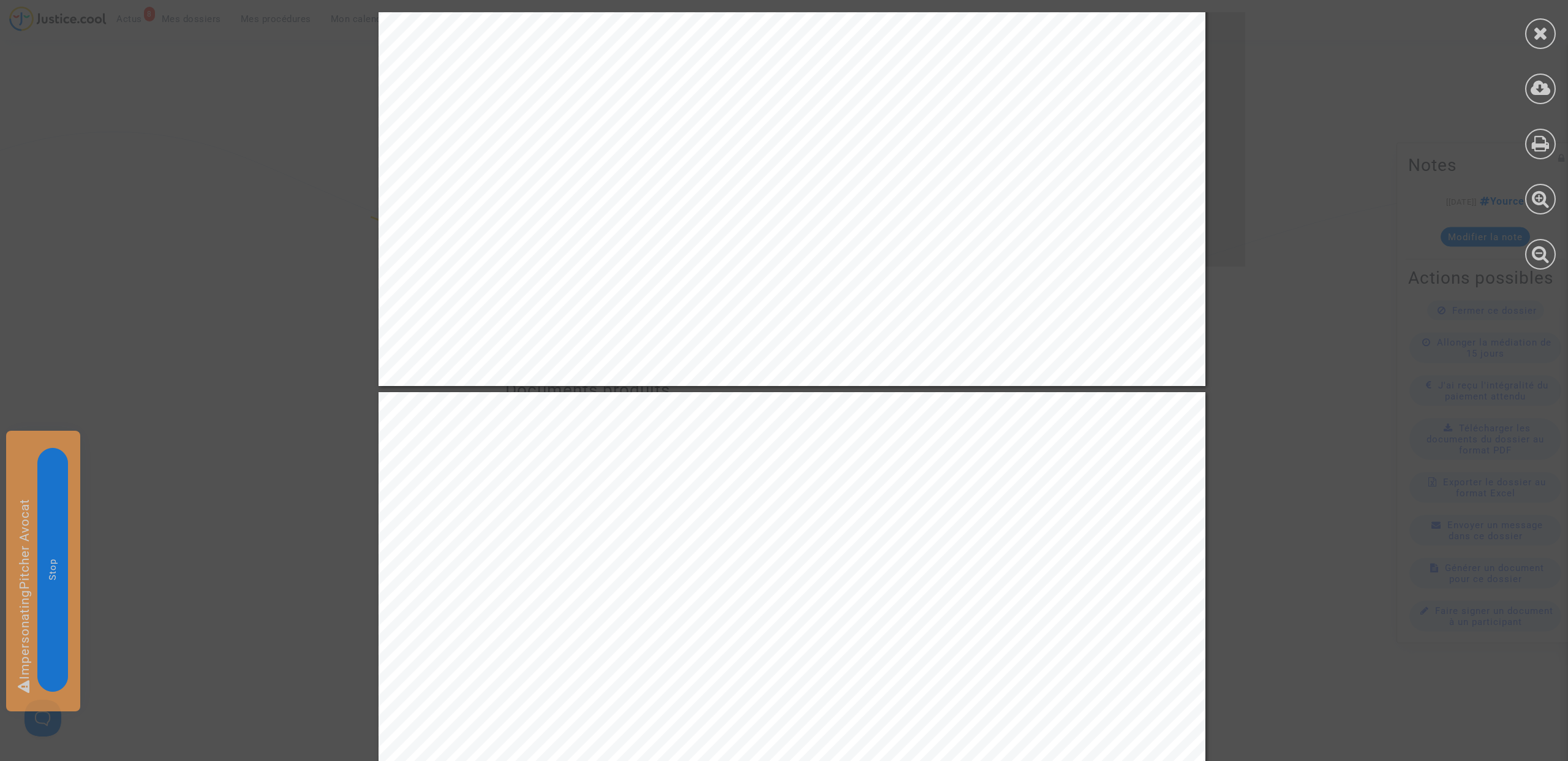
scroll to position [762, 0]
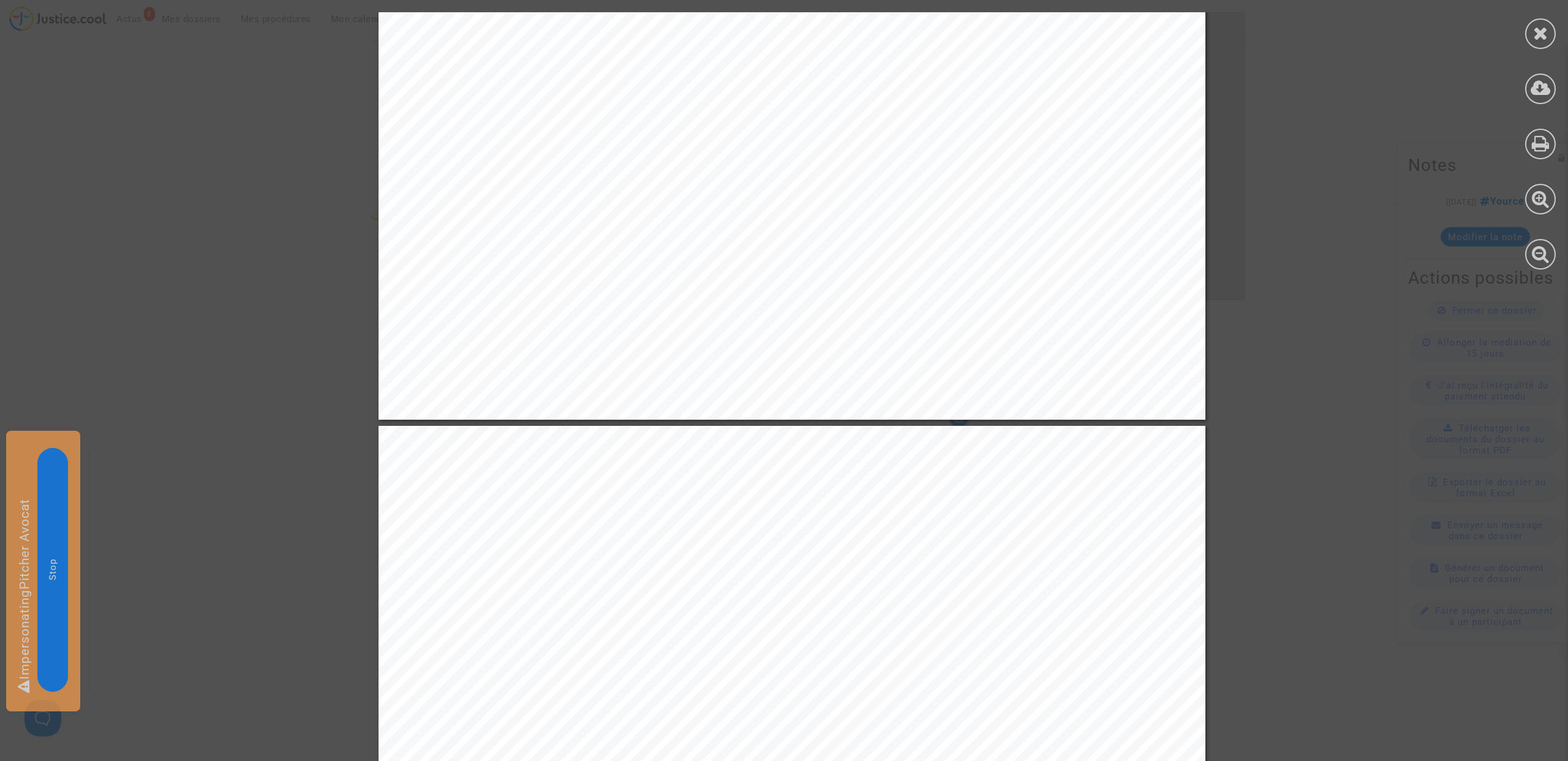
drag, startPoint x: 592, startPoint y: 237, endPoint x: 618, endPoint y: 237, distance: 26.0
click at [618, 237] on span "Proposition acceptée : 250" at bounding box center [539, 239] width 188 height 15
drag, startPoint x: 593, startPoint y: 290, endPoint x: 612, endPoint y: 290, distance: 19.0
click at [612, 290] on span "Proposition acceptée : 36" at bounding box center [534, 292] width 180 height 15
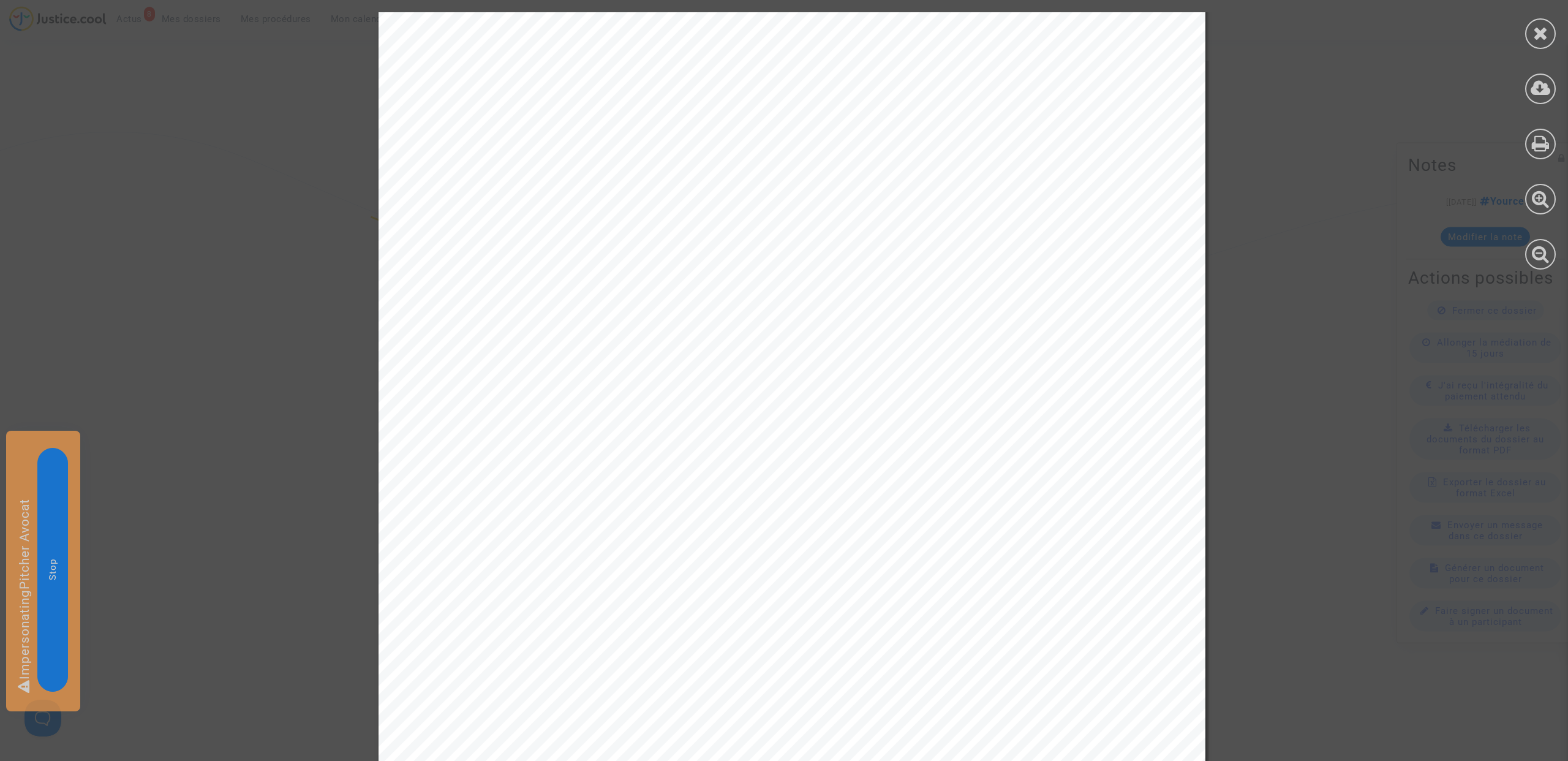
scroll to position [1210, 0]
drag, startPoint x: 492, startPoint y: 241, endPoint x: 742, endPoint y: 242, distance: 250.0
click at [611, 242] on span "IBAN : [FINANCIAL_ID]" at bounding box center [528, 241] width 166 height 15
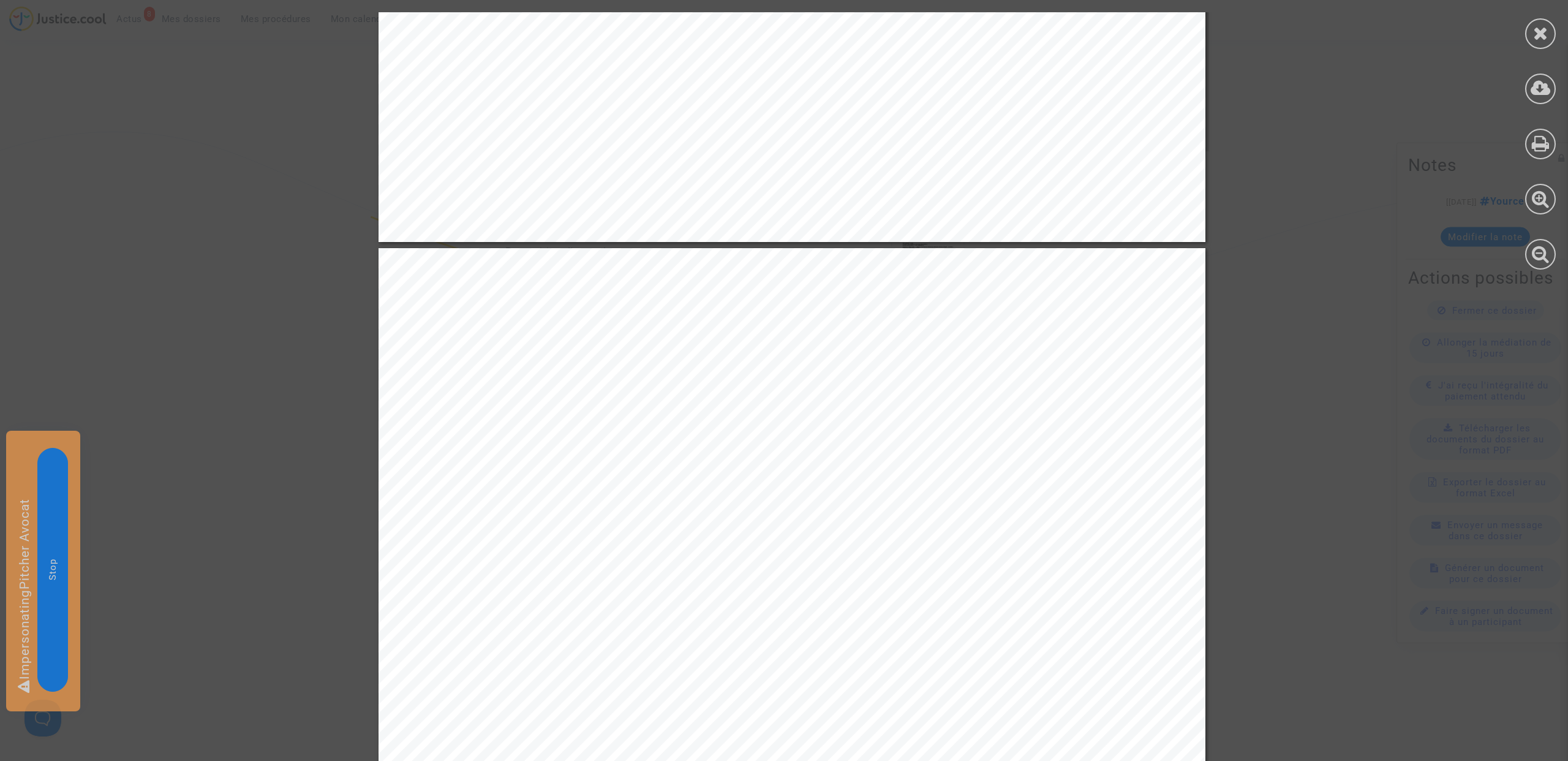
scroll to position [2137, 0]
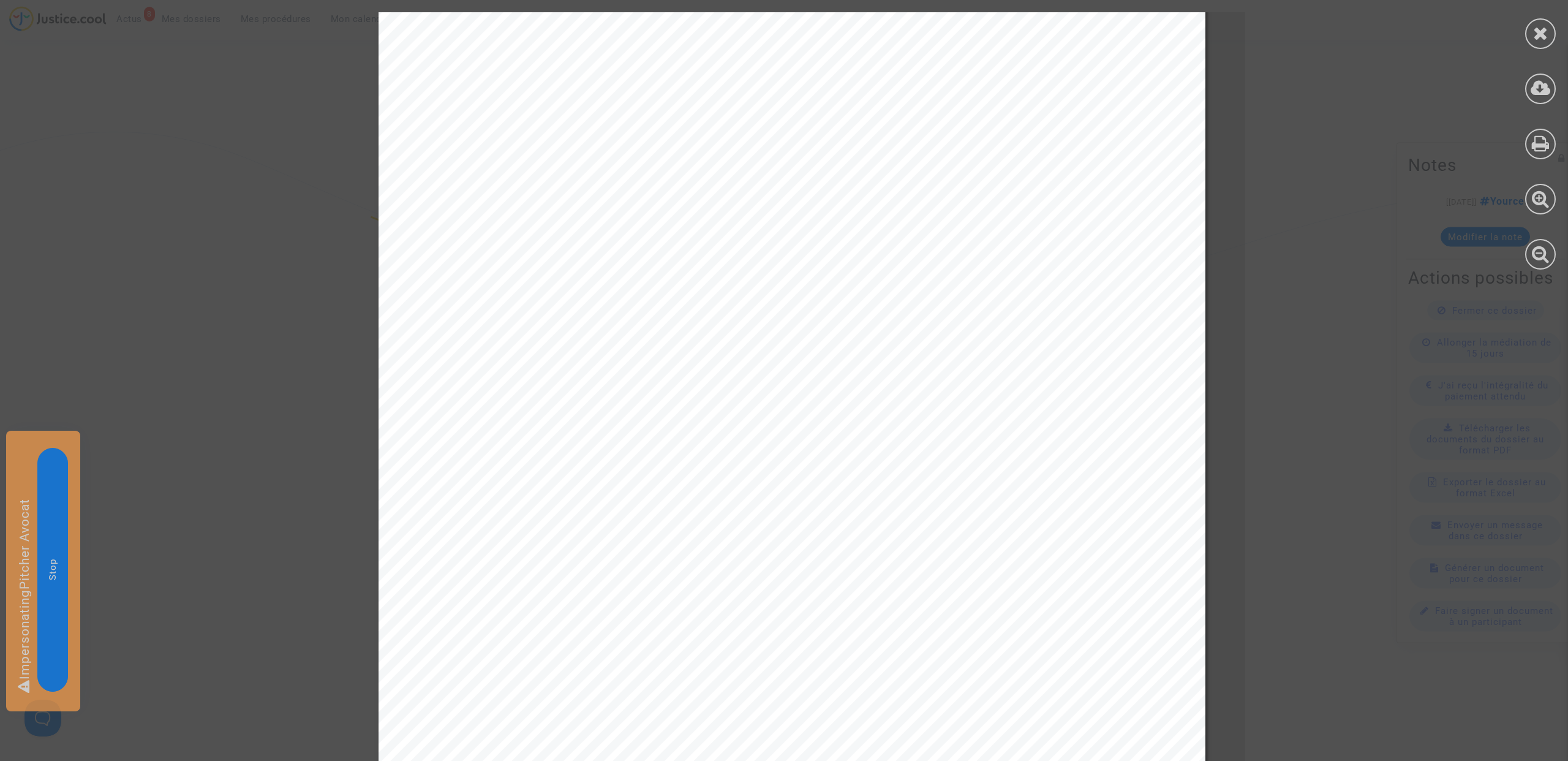
scroll to position [0, 0]
click at [882, 128] on div "ACCORD DE RÉSOLUTION AMIABLE ENTRE : Nom complet : [PERSON_NAME] Représenté.e p…" at bounding box center [791, 596] width 827 height 1169
drag, startPoint x: 882, startPoint y: 128, endPoint x: 744, endPoint y: 101, distance: 140.6
click at [744, 101] on div "ACCORD DE RÉSOLUTION AMIABLE ENTRE : Nom complet : [PERSON_NAME] Représenté.e p…" at bounding box center [791, 596] width 827 height 1169
click at [808, 44] on div "ACCORD DE RÉSOLUTION AMIABLE ENTRE : Nom complet : [PERSON_NAME] Représenté.e p…" at bounding box center [791, 596] width 827 height 1169
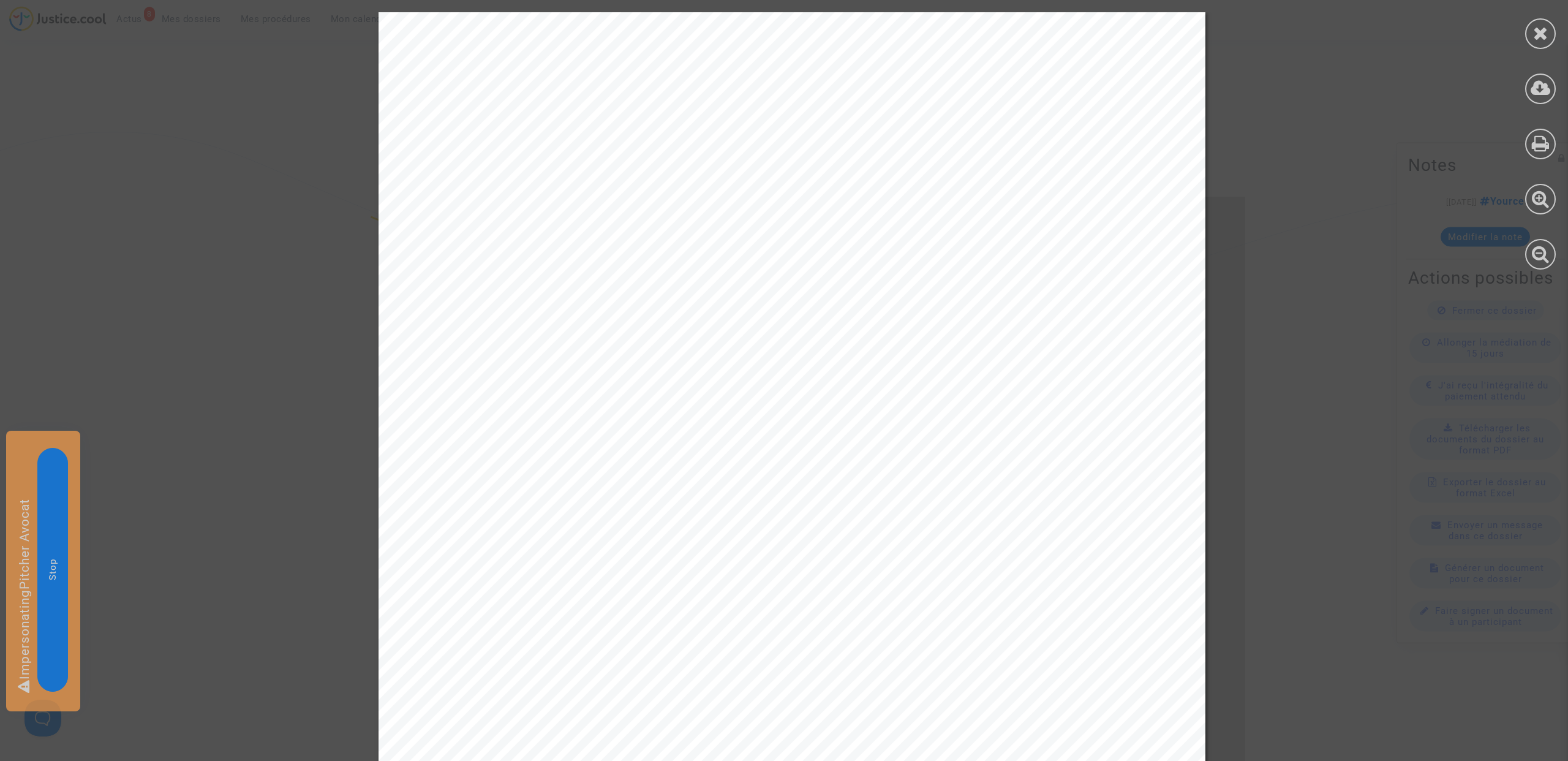
drag, startPoint x: 596, startPoint y: 215, endPoint x: 984, endPoint y: 216, distance: 388.0
click at [984, 216] on span "ACCORD DE RÉSOLUTION AMIABLE" at bounding box center [794, 210] width 401 height 22
click at [879, 116] on div "ACCORD DE RÉSOLUTION AMIABLE ENTRE : Nom complet : [PERSON_NAME] Représenté.e p…" at bounding box center [791, 596] width 827 height 1169
drag, startPoint x: 761, startPoint y: 121, endPoint x: 786, endPoint y: 106, distance: 29.2
click at [786, 106] on div "ACCORD DE RÉSOLUTION AMIABLE ENTRE : Nom complet : [PERSON_NAME] Représenté.e p…" at bounding box center [791, 596] width 827 height 1169
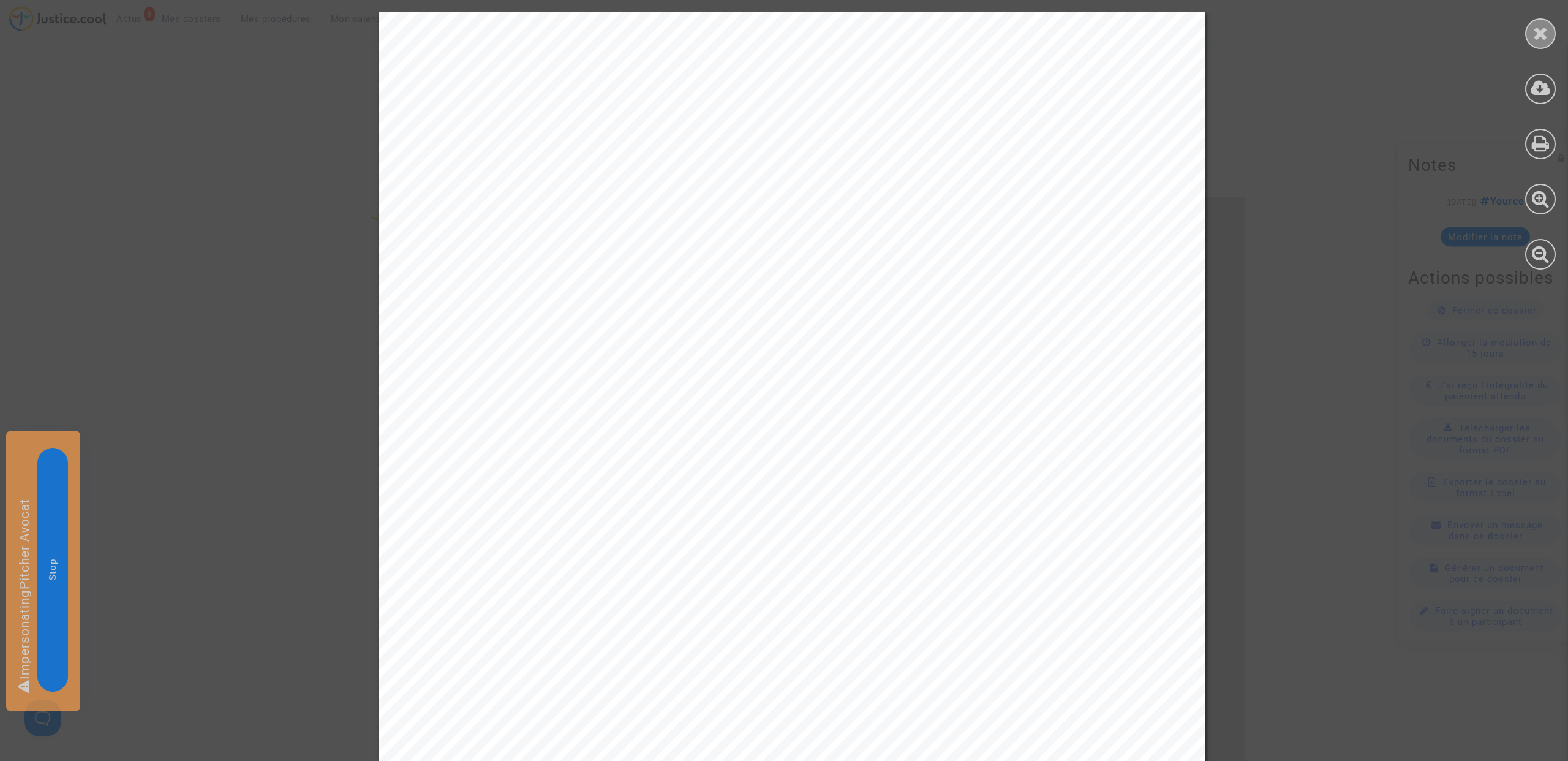
click at [1538, 37] on icon at bounding box center [1540, 33] width 15 height 18
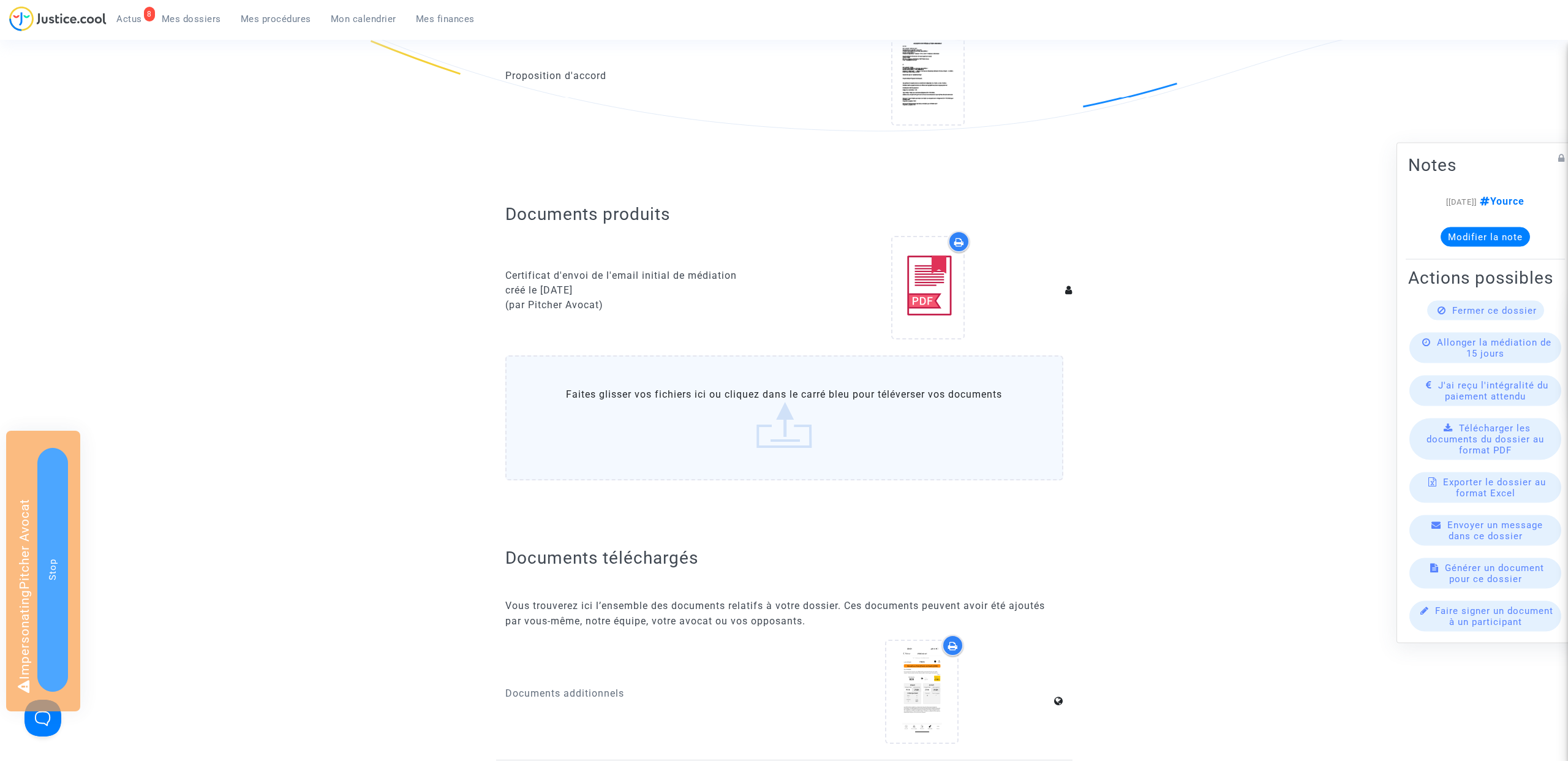
scroll to position [507, 0]
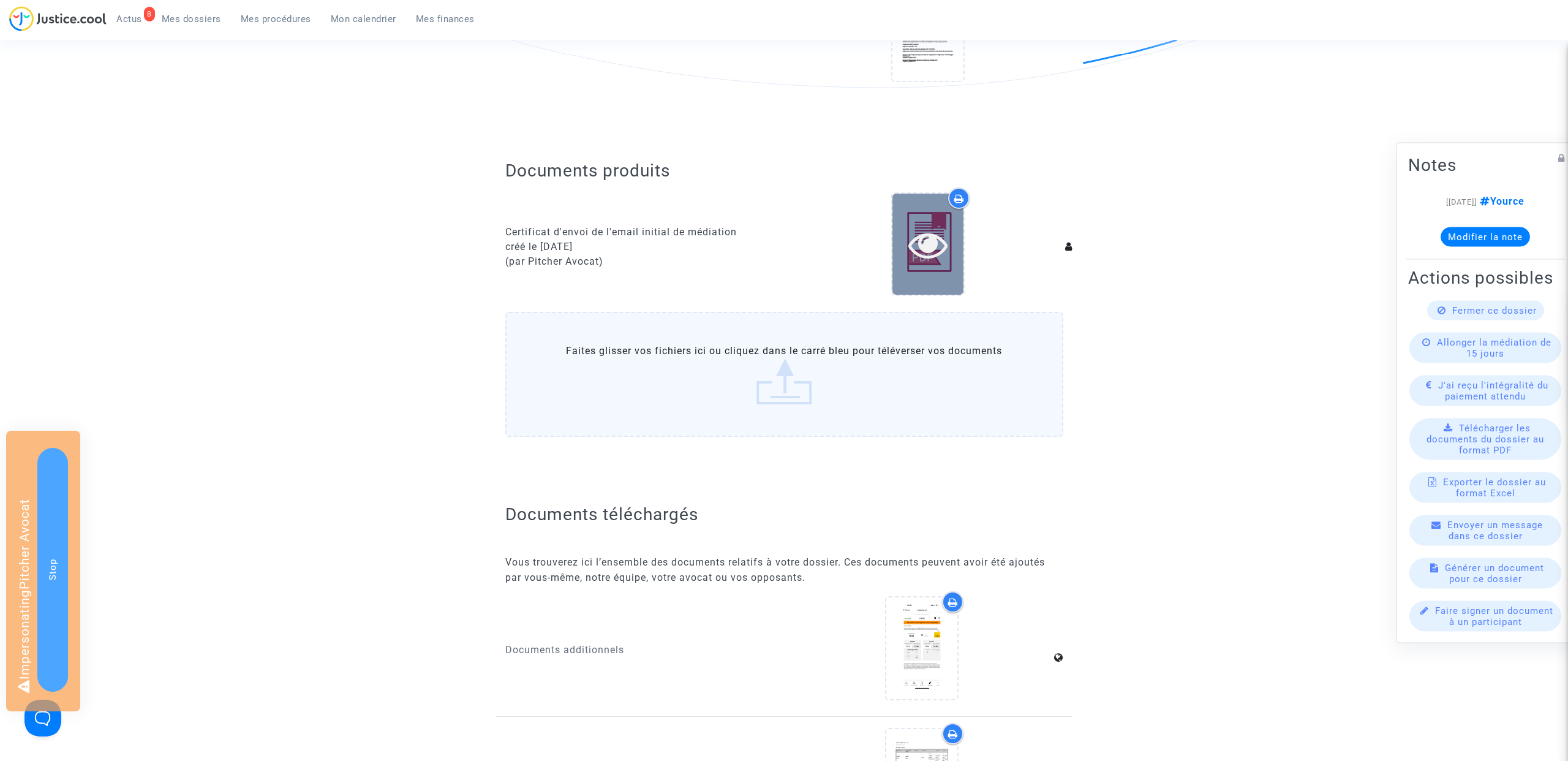
click at [930, 244] on icon at bounding box center [927, 244] width 40 height 39
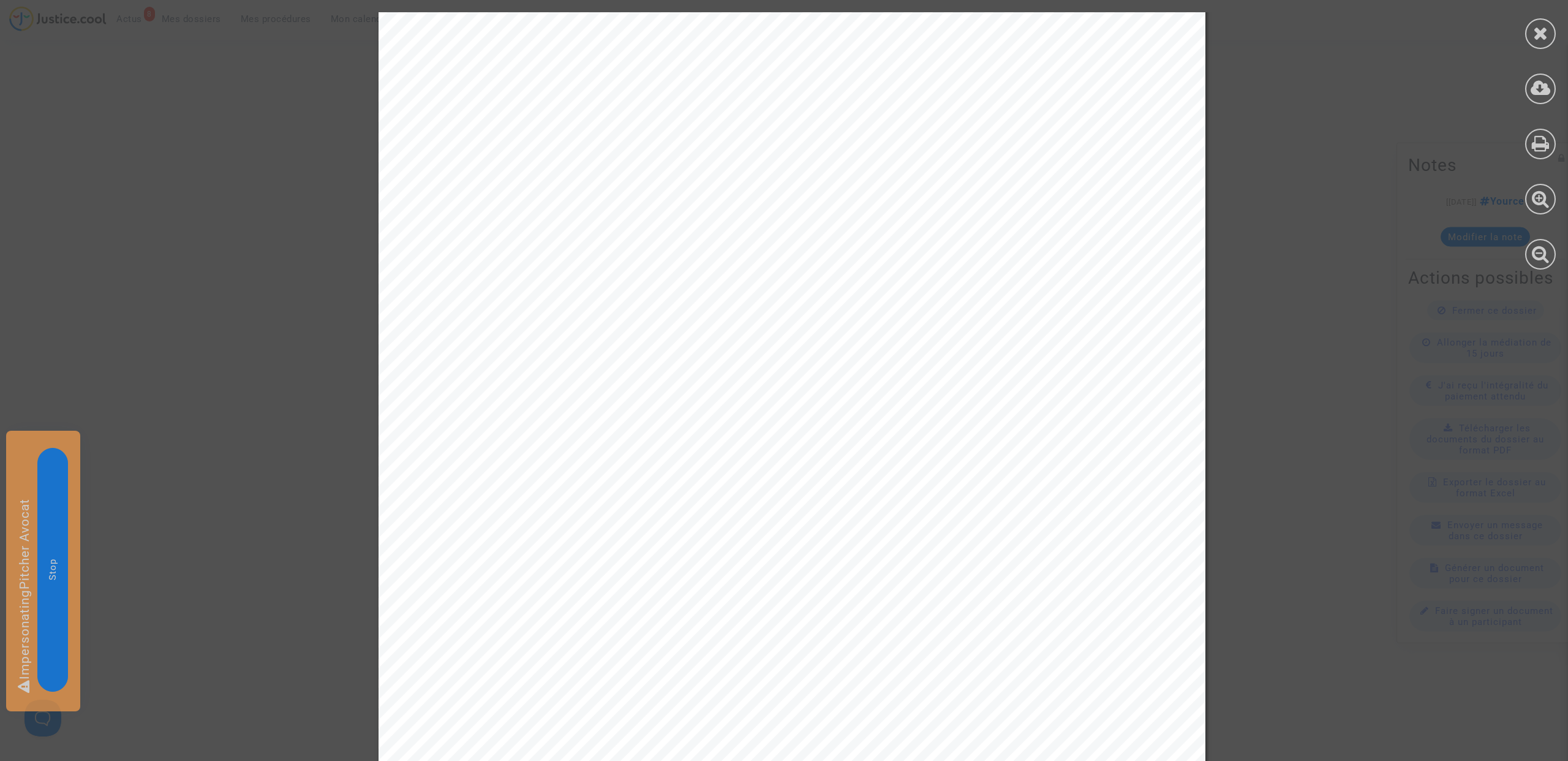
scroll to position [37, 0]
click at [1529, 40] on div at bounding box center [1540, 33] width 31 height 31
